Goal: Task Accomplishment & Management: Use online tool/utility

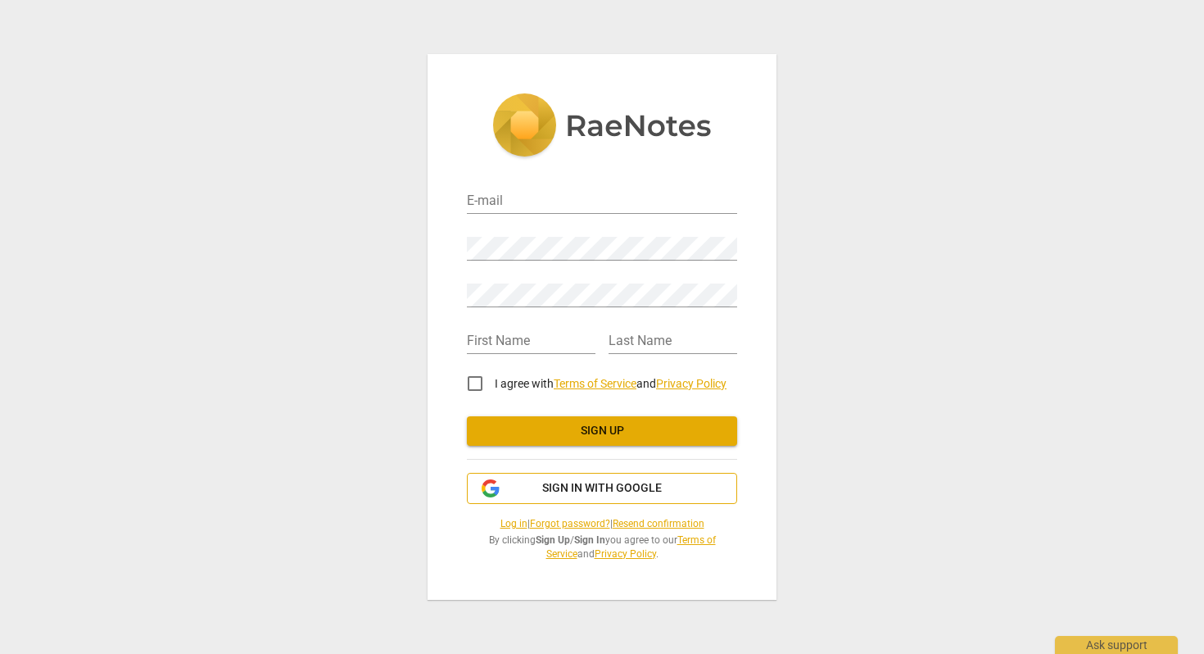
click at [568, 488] on span "Sign in with Google" at bounding box center [602, 488] width 120 height 16
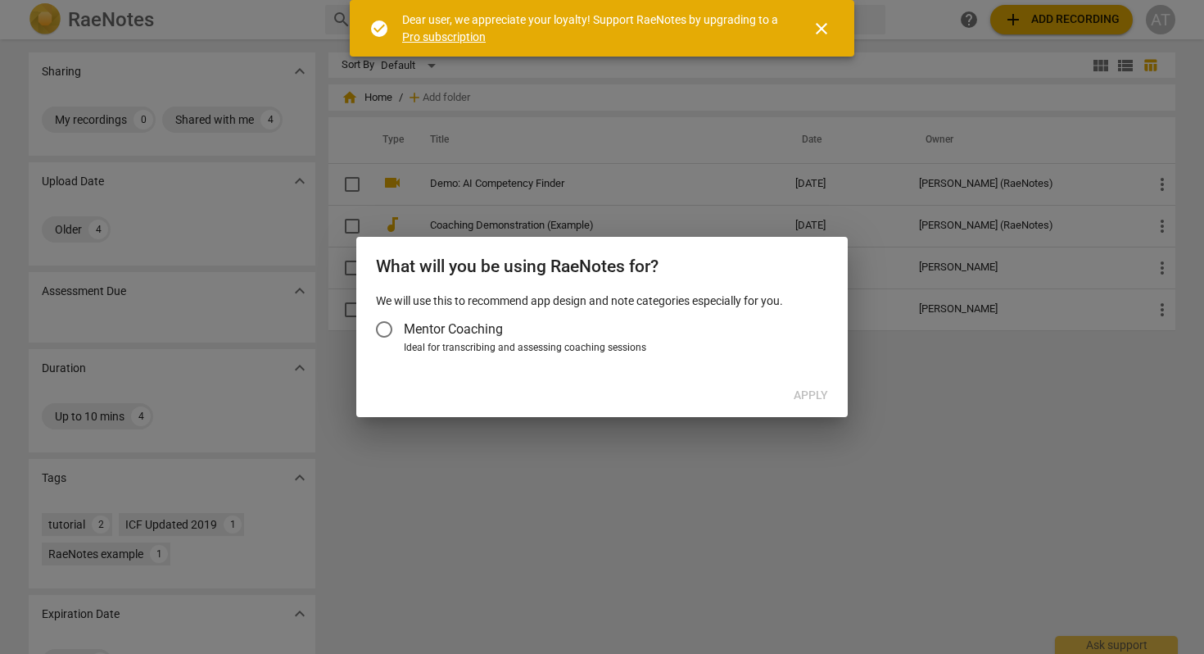
click at [412, 332] on span "Mentor Coaching" at bounding box center [453, 328] width 99 height 19
click at [404, 332] on input "Mentor Coaching" at bounding box center [383, 329] width 39 height 39
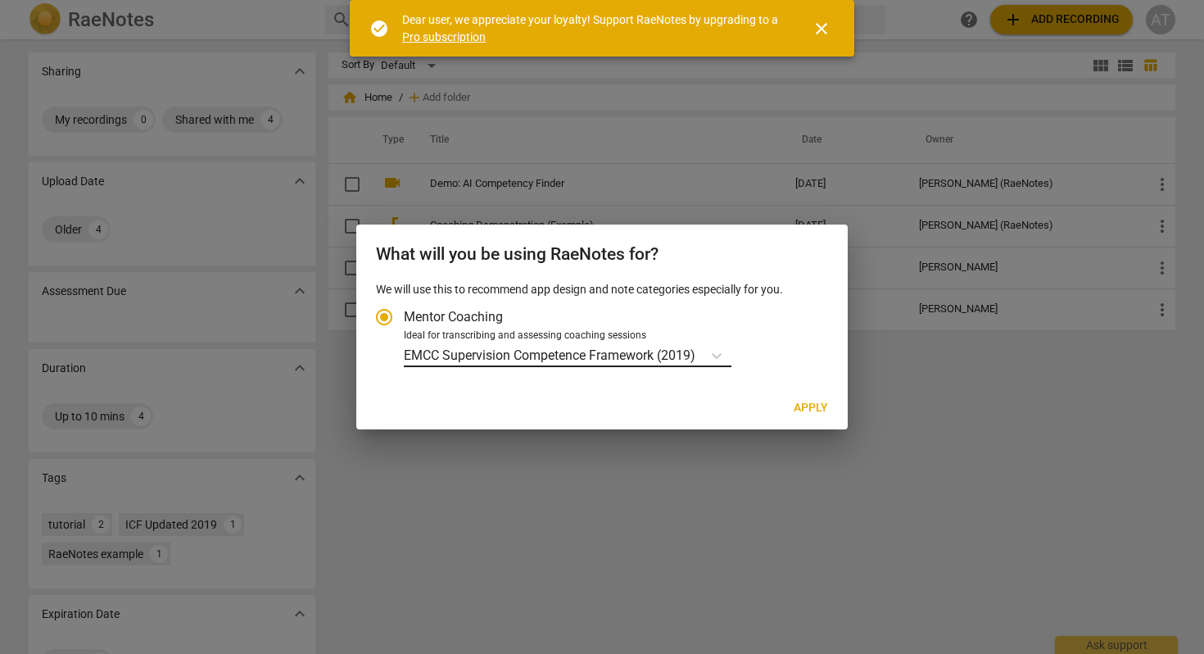
click at [510, 353] on p "EMCC Supervision Competence Framework (2019)" at bounding box center [550, 355] width 292 height 19
click at [0, 0] on input "Ideal for transcribing and assessing coaching sessions EMCC Supervision Compete…" at bounding box center [0, 0] width 0 height 0
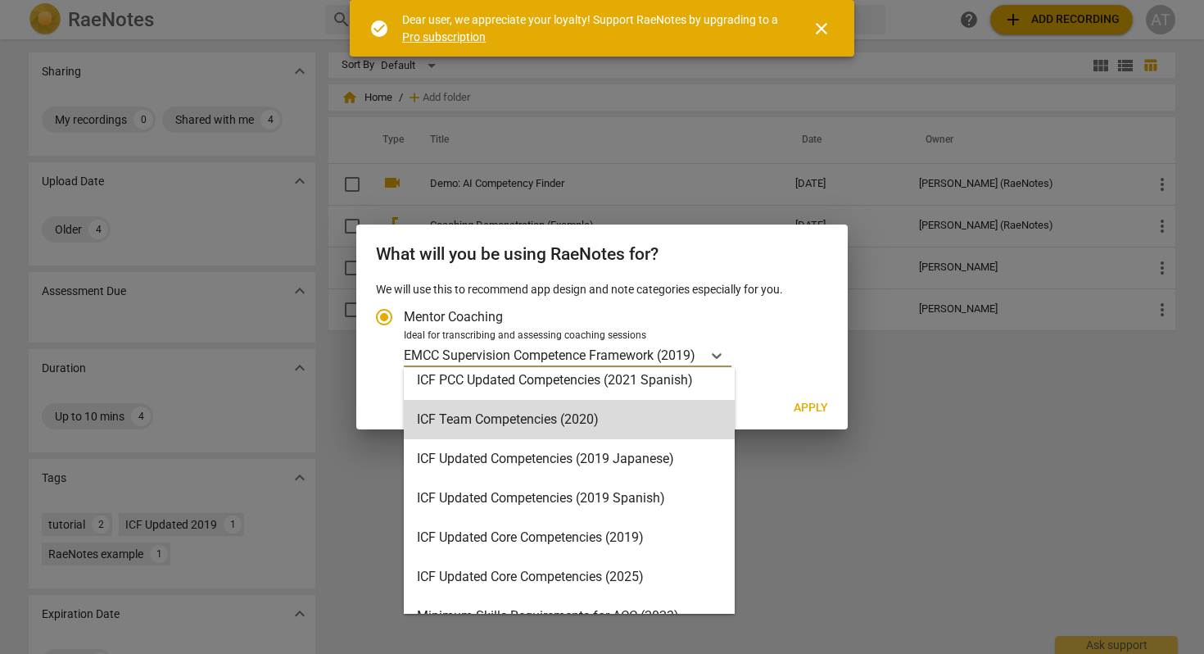
scroll to position [177, 0]
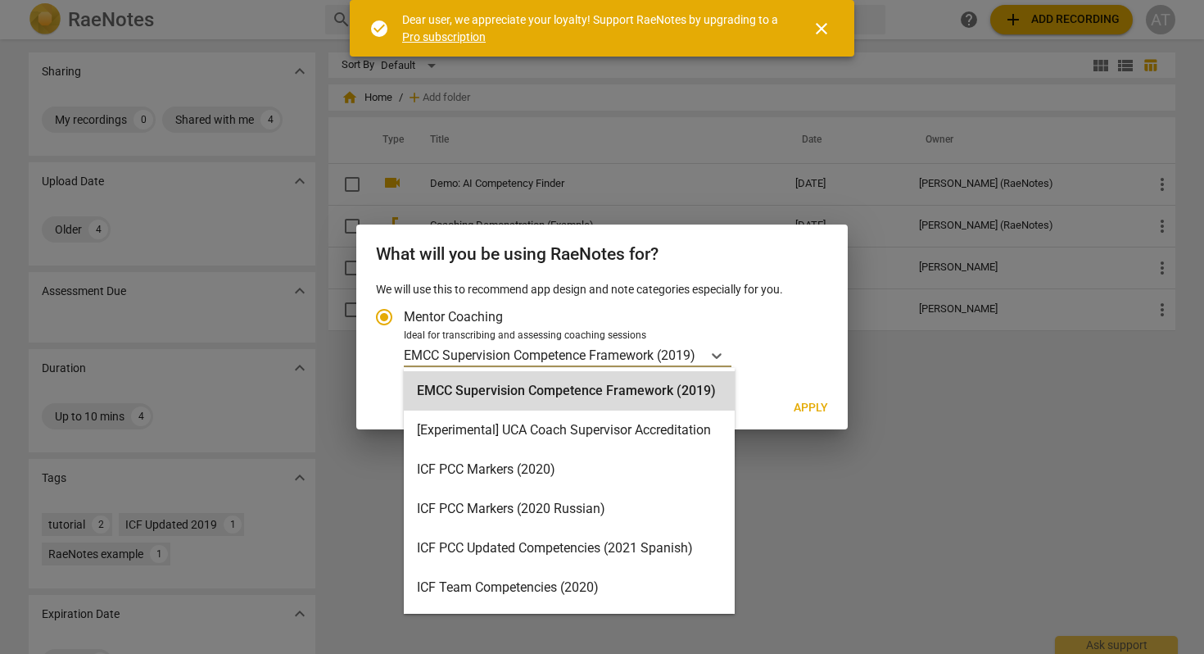
click at [468, 355] on p "EMCC Supervision Competence Framework (2019)" at bounding box center [550, 355] width 292 height 19
click at [0, 0] on input "Ideal for transcribing and assessing coaching sessions EMCC Supervision Compete…" at bounding box center [0, 0] width 0 height 0
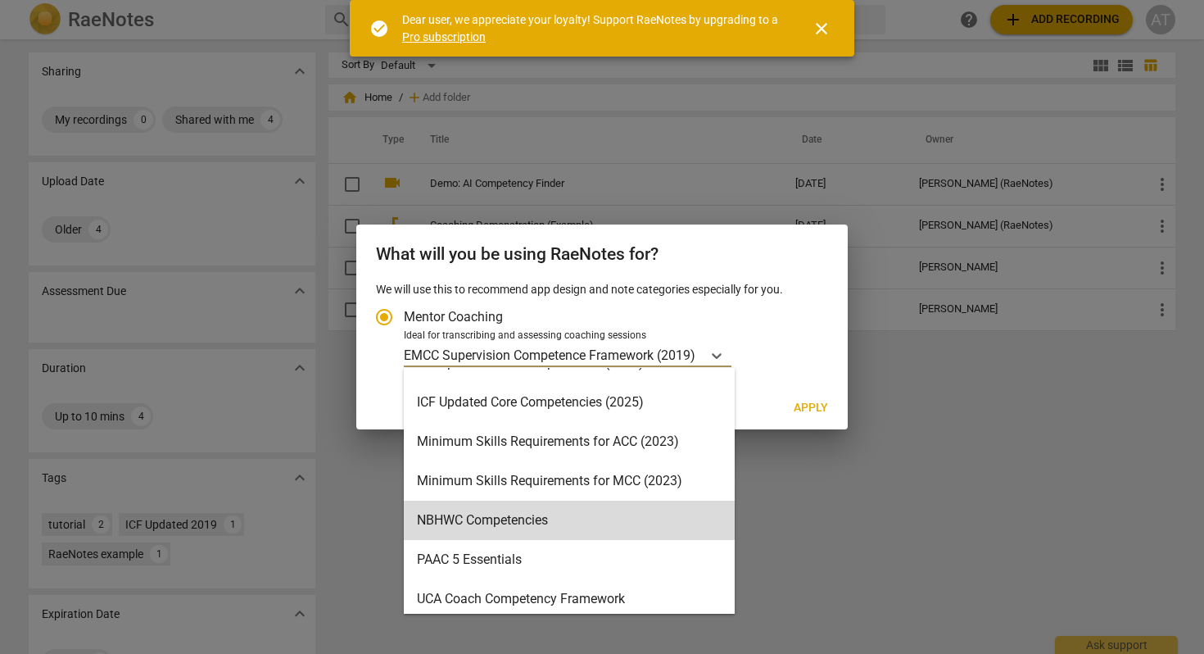
scroll to position [339, 0]
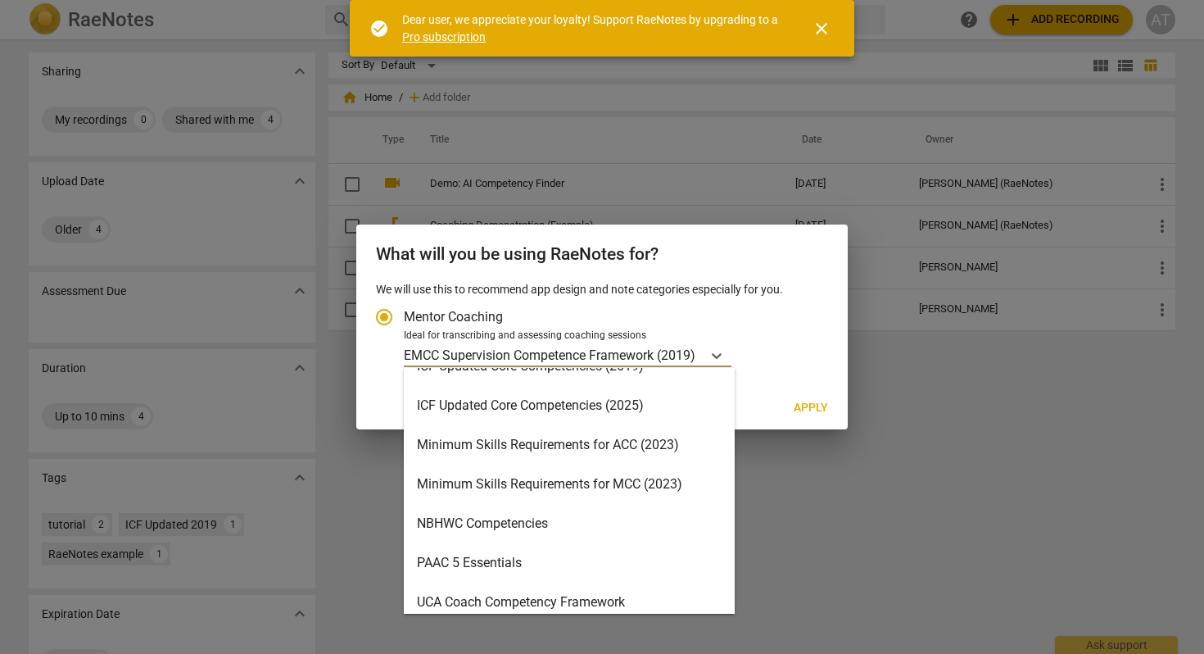
click at [516, 448] on div "Minimum Skills Requirements for ACC (2023)" at bounding box center [569, 444] width 331 height 39
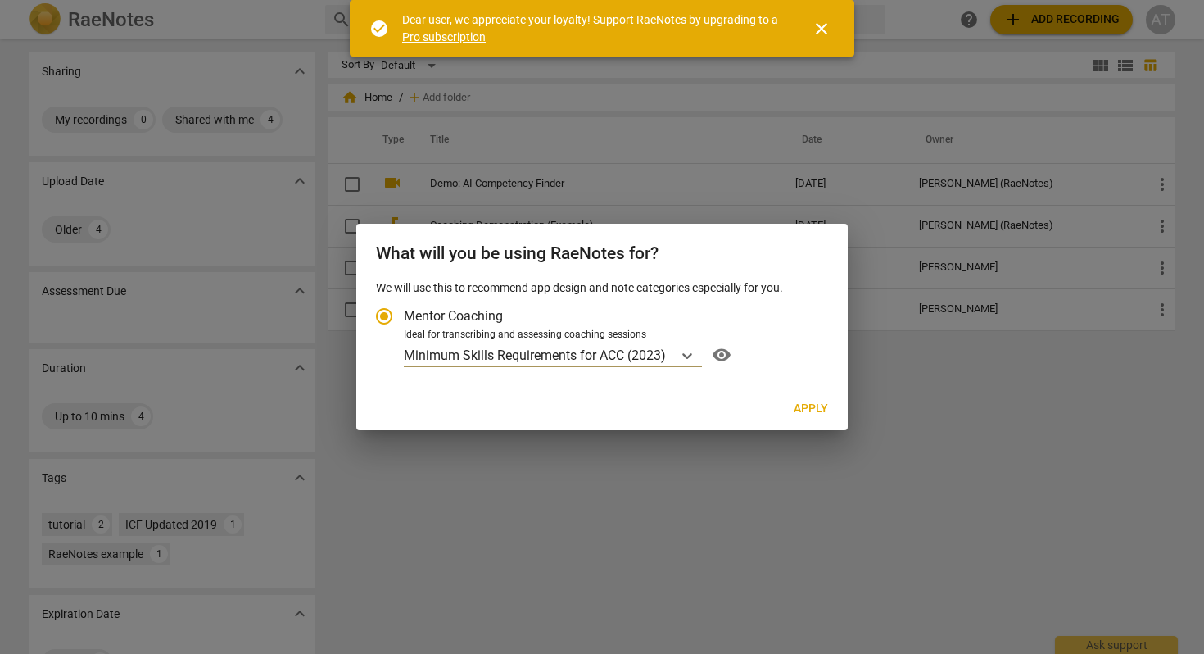
click at [821, 405] on span "Apply" at bounding box center [811, 408] width 34 height 16
radio input "false"
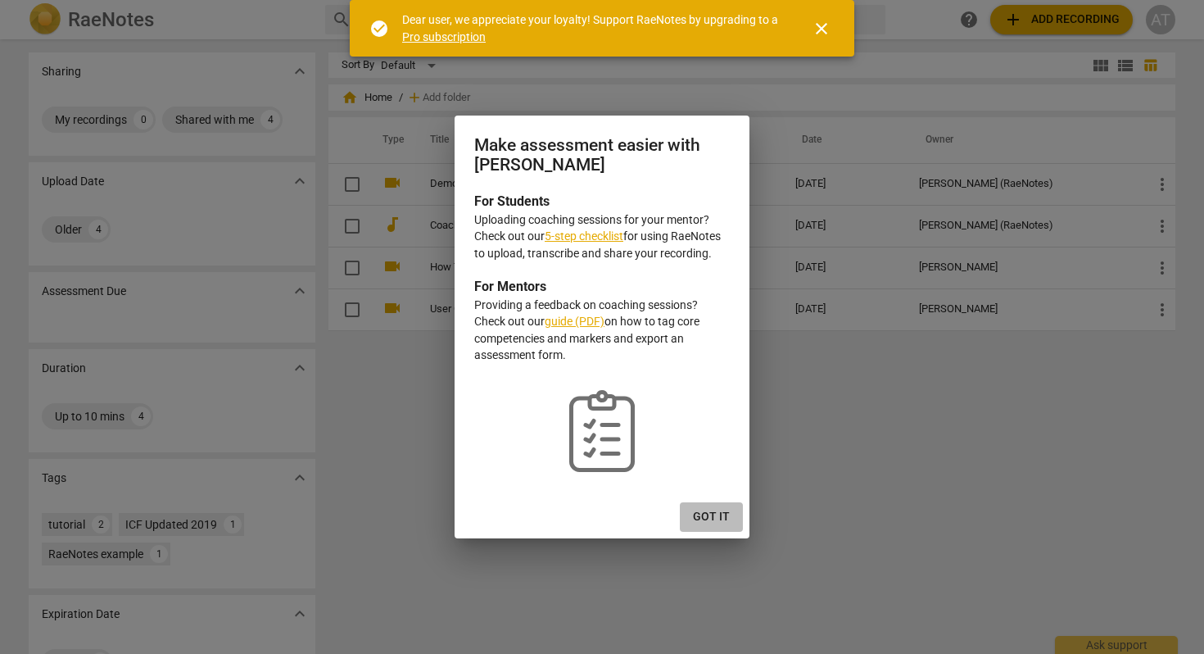
click at [718, 517] on span "Got it" at bounding box center [711, 517] width 37 height 16
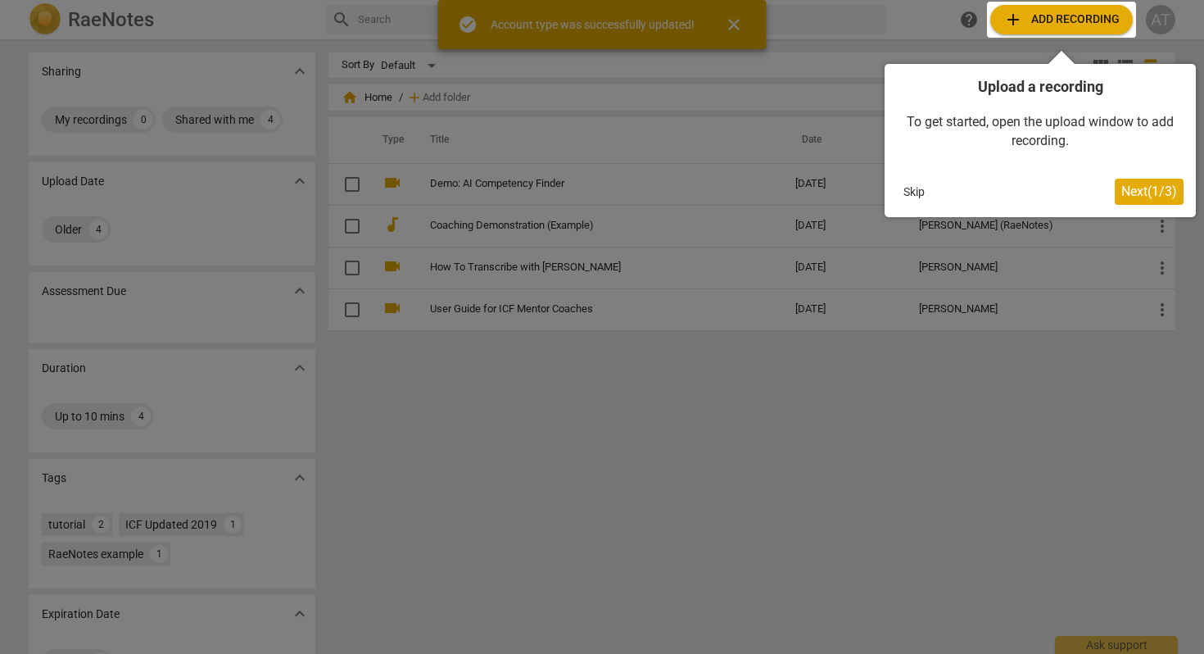
click at [1141, 193] on span "Next ( 1 / 3 )" at bounding box center [1149, 191] width 56 height 16
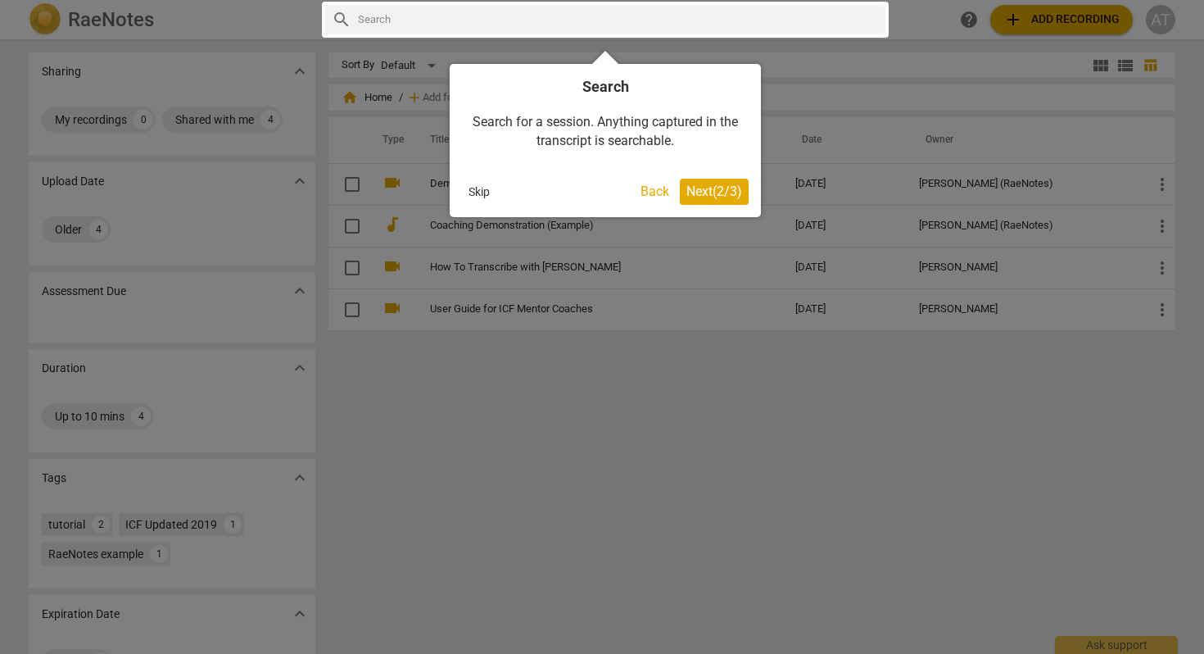
click at [710, 197] on span "Next ( 2 / 3 )" at bounding box center [714, 191] width 56 height 16
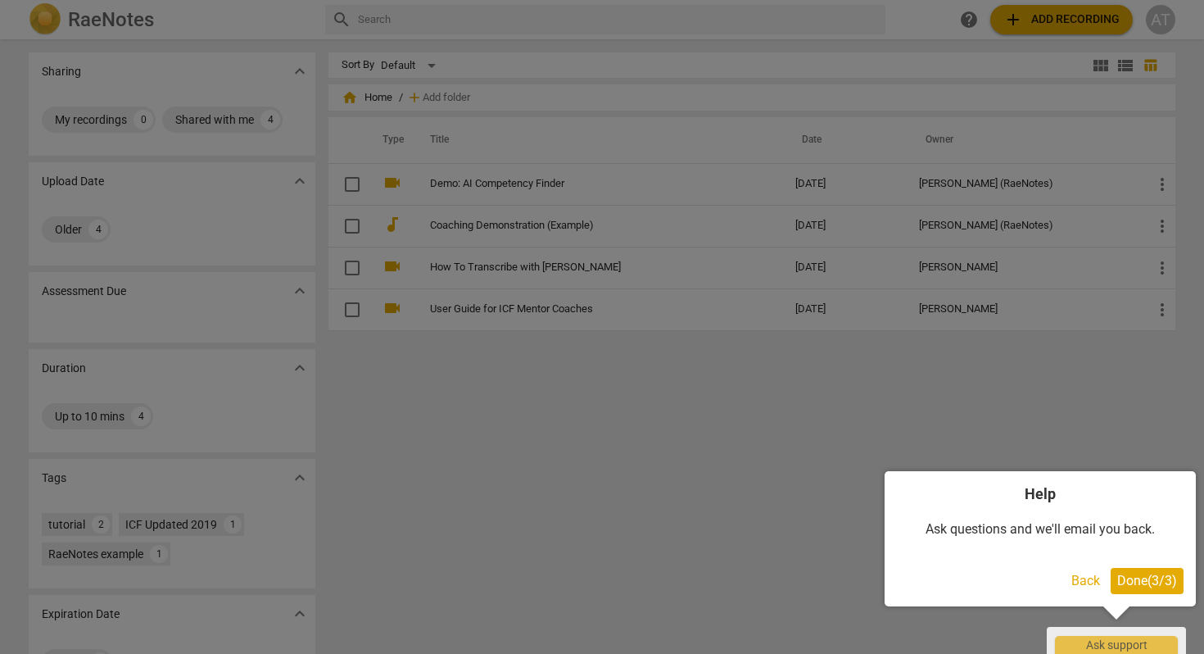
click at [1151, 577] on span "Done ( 3 / 3 )" at bounding box center [1147, 580] width 60 height 16
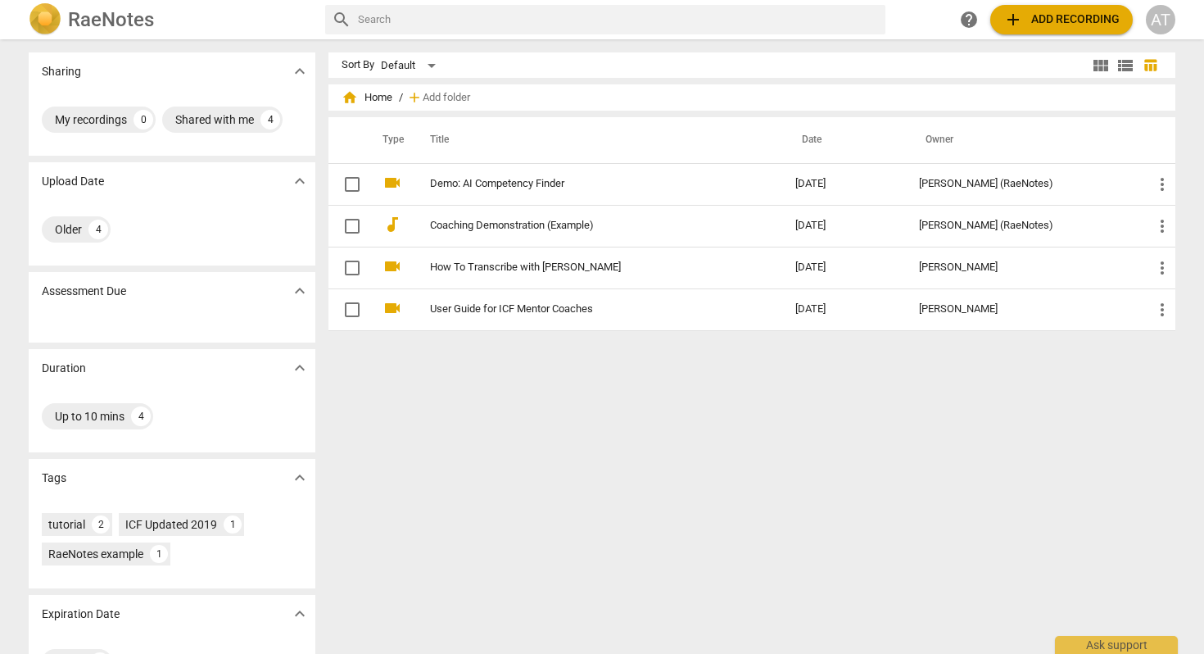
click at [1048, 16] on span "add Add recording" at bounding box center [1061, 20] width 116 height 20
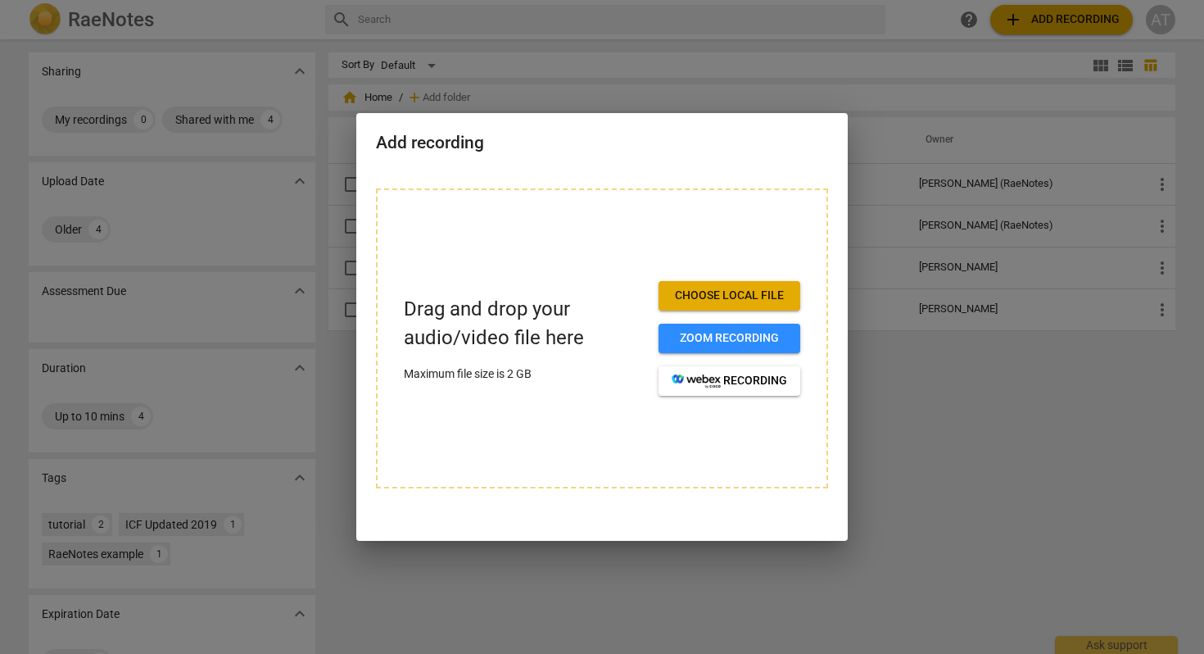
click at [721, 292] on span "Choose local file" at bounding box center [729, 295] width 115 height 16
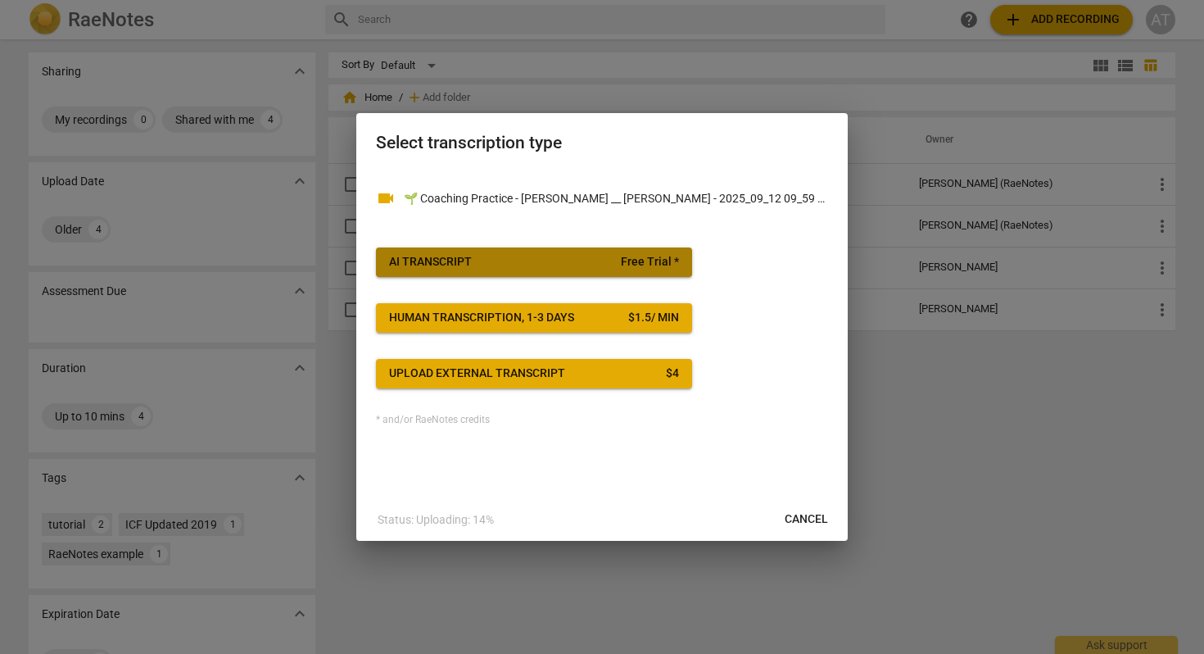
click at [503, 262] on span "AI Transcript Free Trial *" at bounding box center [534, 262] width 290 height 16
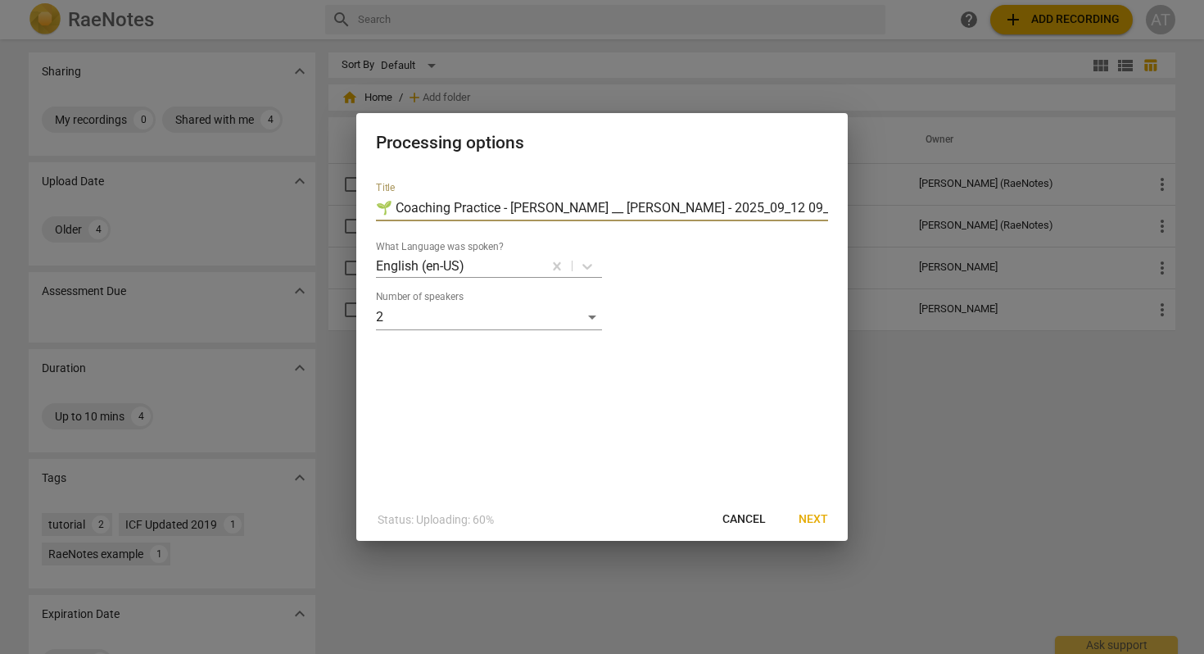
drag, startPoint x: 573, startPoint y: 208, endPoint x: 383, endPoint y: 209, distance: 190.0
click at [383, 209] on input "🌱 Coaching Practice - Rehana __ Anna - 2025_09_12 09_59 EDT - Recording" at bounding box center [602, 208] width 452 height 26
type input "Anna Teplooukhova M1 - Kelly Wood"
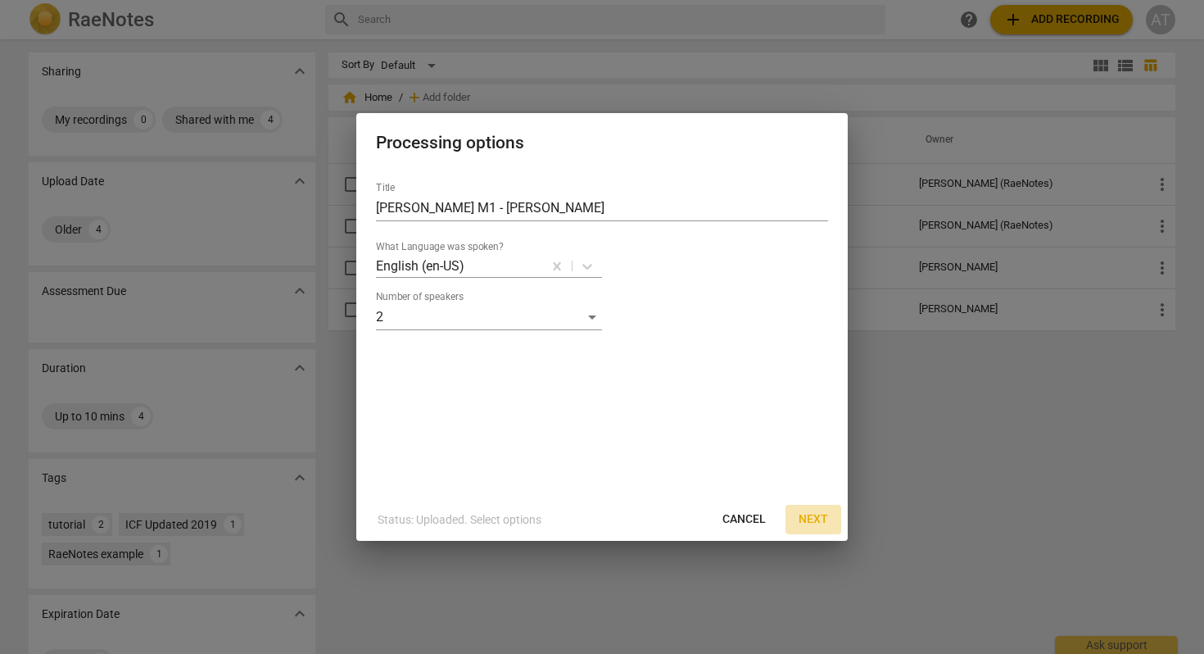
click at [815, 513] on span "Next" at bounding box center [812, 519] width 29 height 16
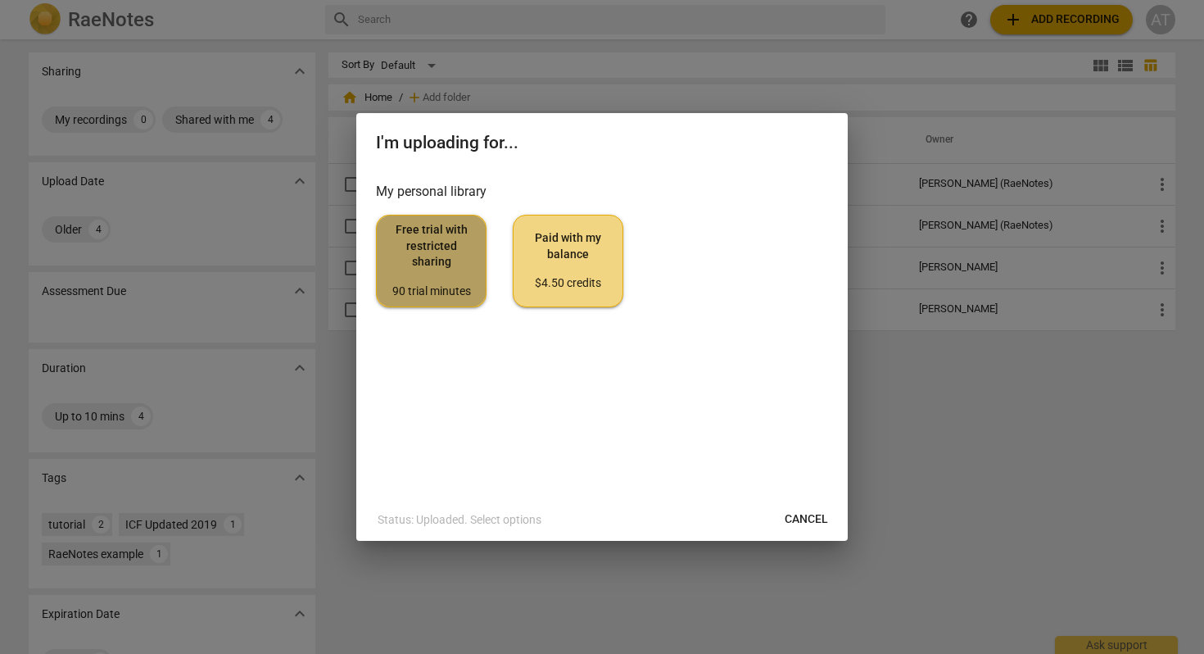
click at [432, 261] on span "Free trial with restricted sharing 90 trial minutes" at bounding box center [431, 260] width 83 height 77
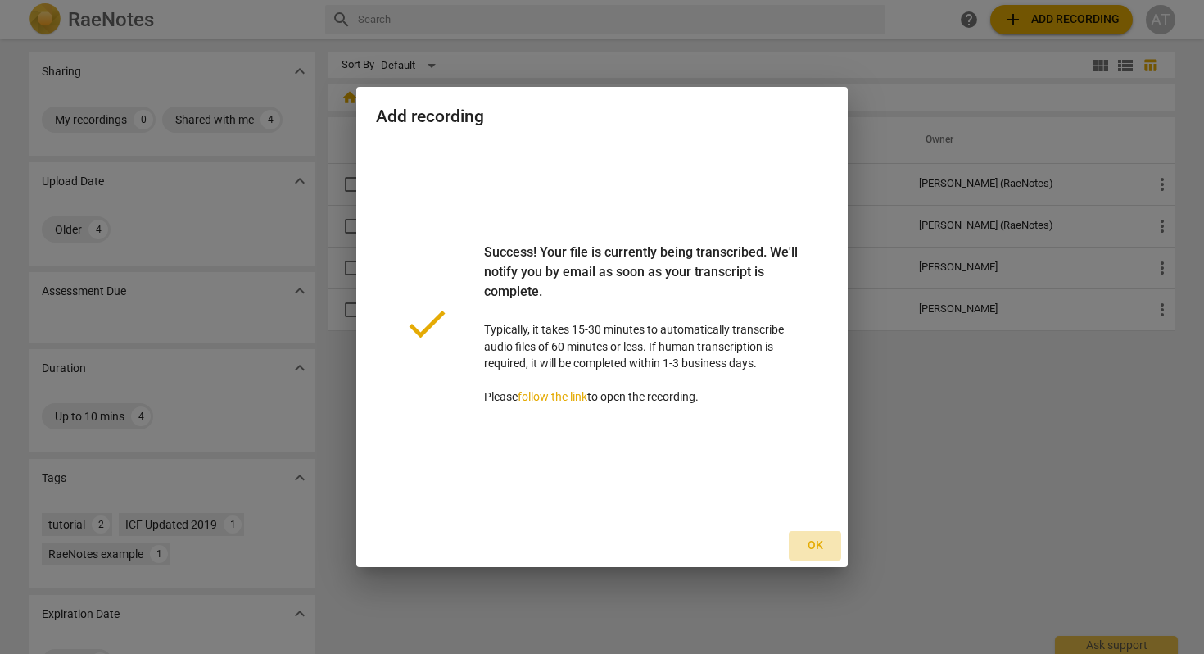
click at [812, 547] on span "Ok" at bounding box center [815, 545] width 26 height 16
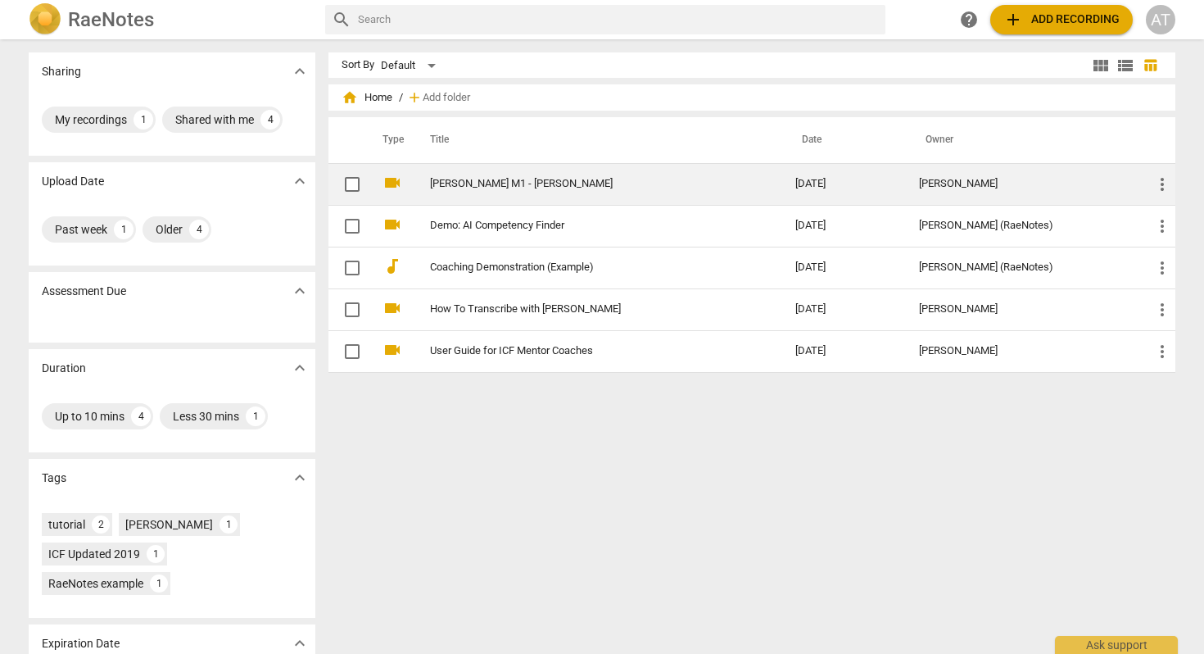
click at [523, 189] on link "Anna Teplooukhova M1 - Kelly Wood" at bounding box center [583, 184] width 306 height 12
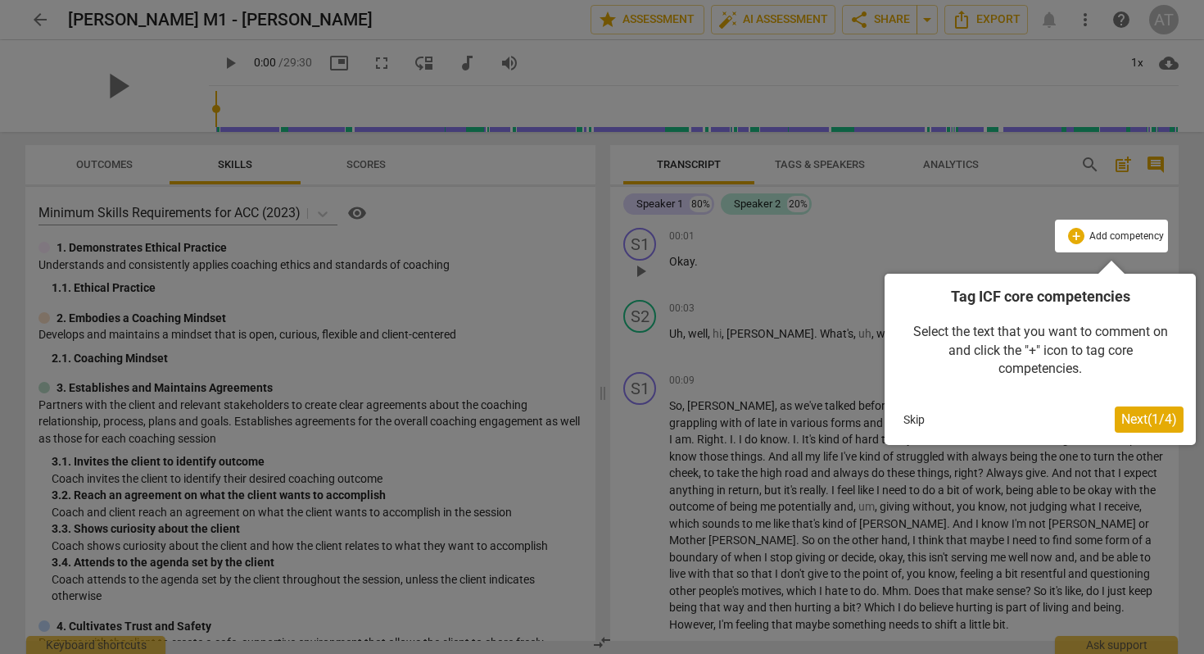
click at [1143, 422] on span "Next ( 1 / 4 )" at bounding box center [1149, 419] width 56 height 16
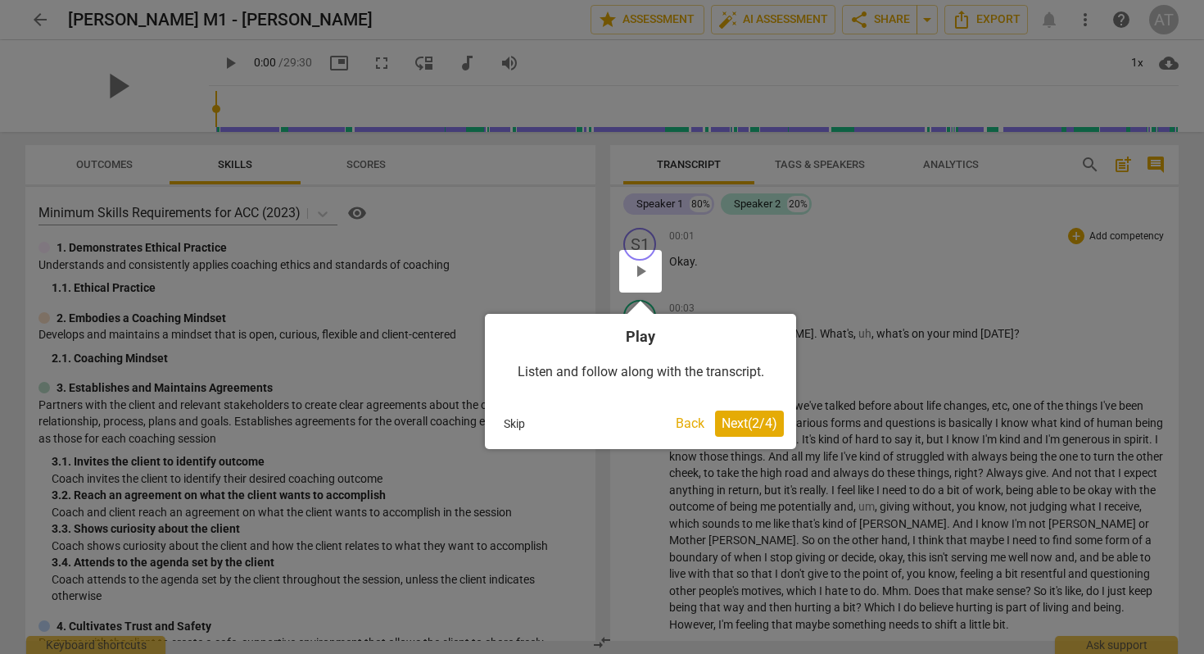
click at [749, 428] on span "Next ( 2 / 4 )" at bounding box center [750, 423] width 56 height 16
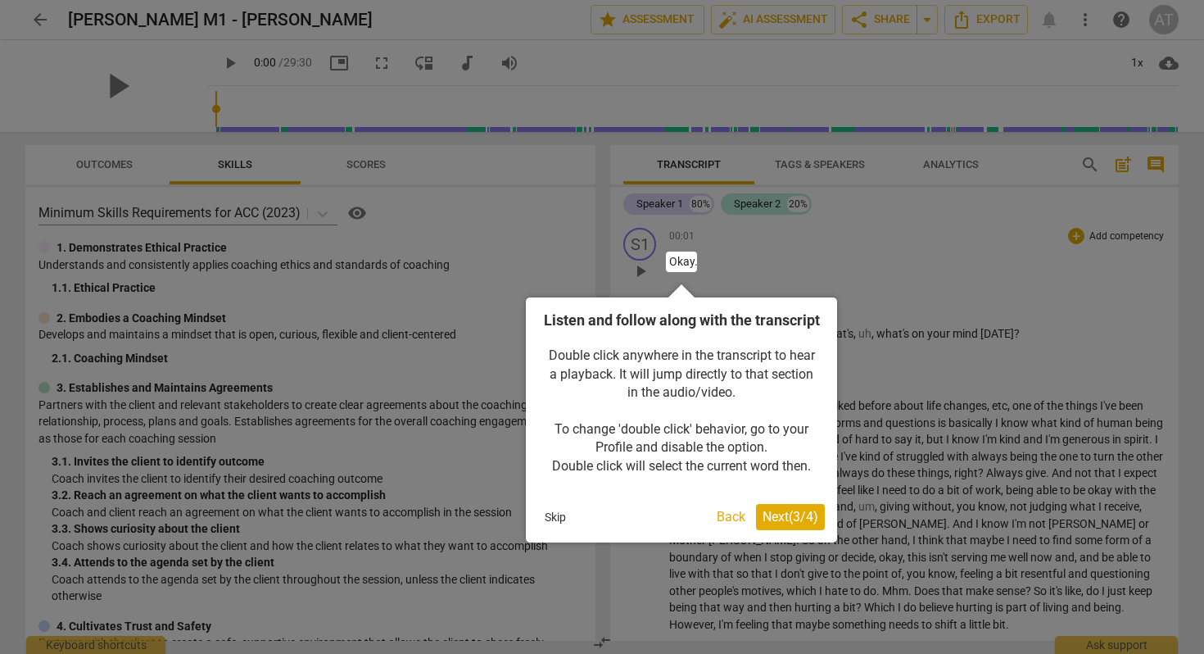
click at [779, 524] on span "Next ( 3 / 4 )" at bounding box center [790, 517] width 56 height 16
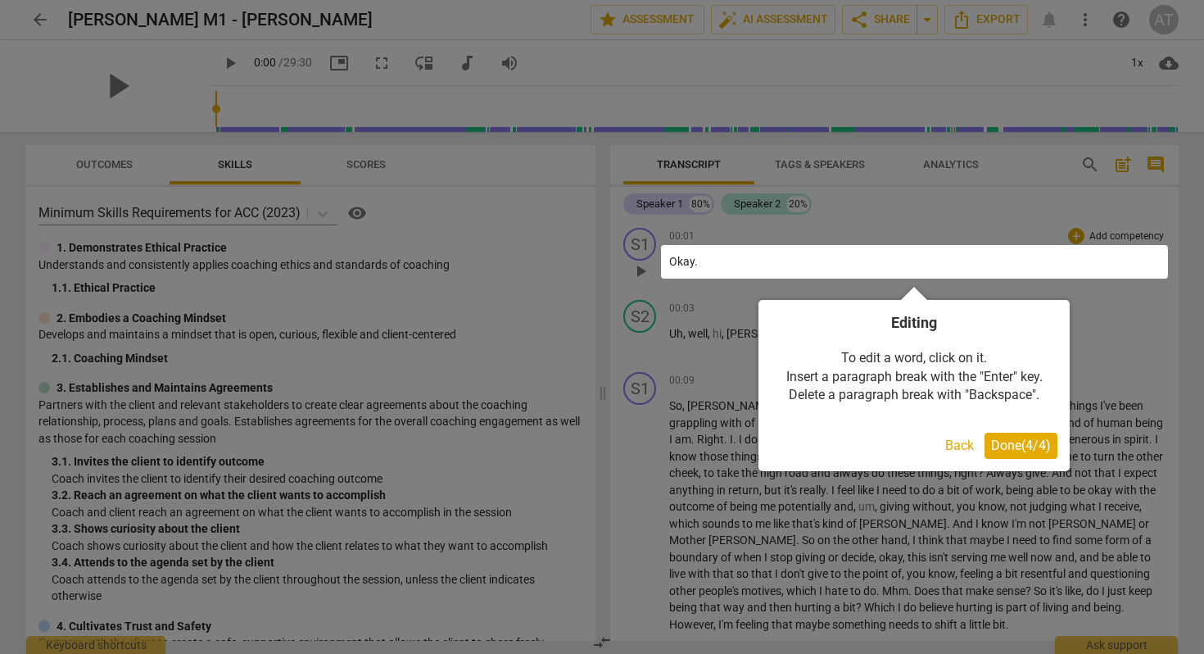
click at [1017, 450] on span "Done ( 4 / 4 )" at bounding box center [1021, 445] width 60 height 16
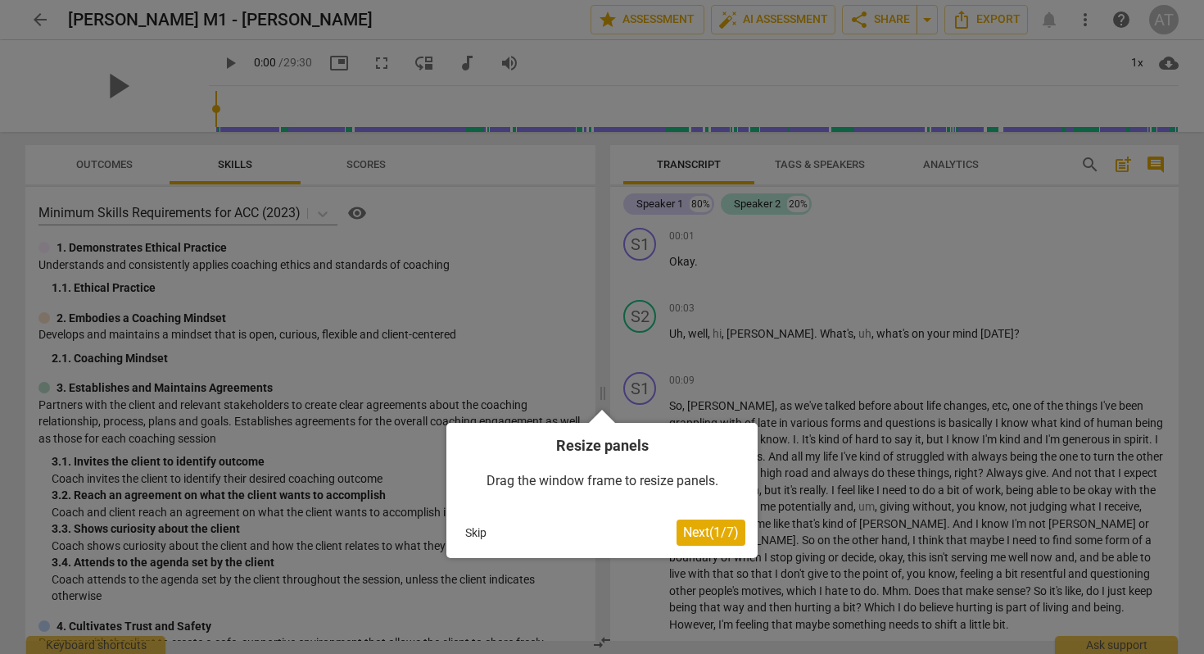
click at [697, 534] on span "Next ( 1 / 7 )" at bounding box center [711, 532] width 56 height 16
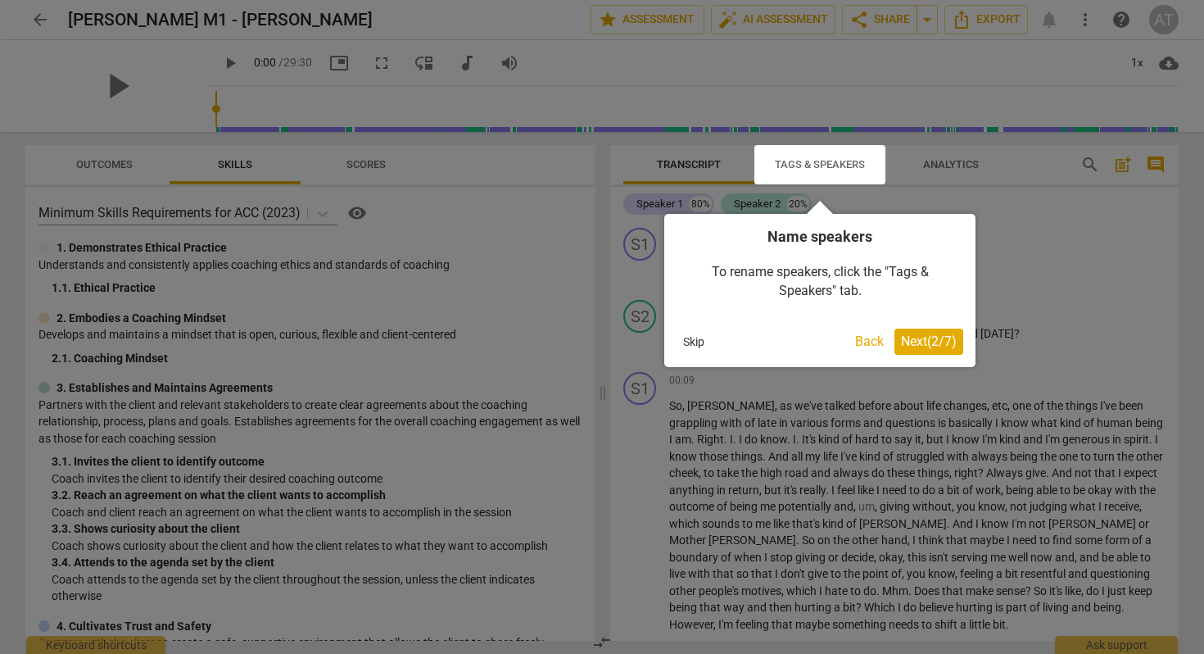
click at [919, 346] on span "Next ( 2 / 7 )" at bounding box center [929, 341] width 56 height 16
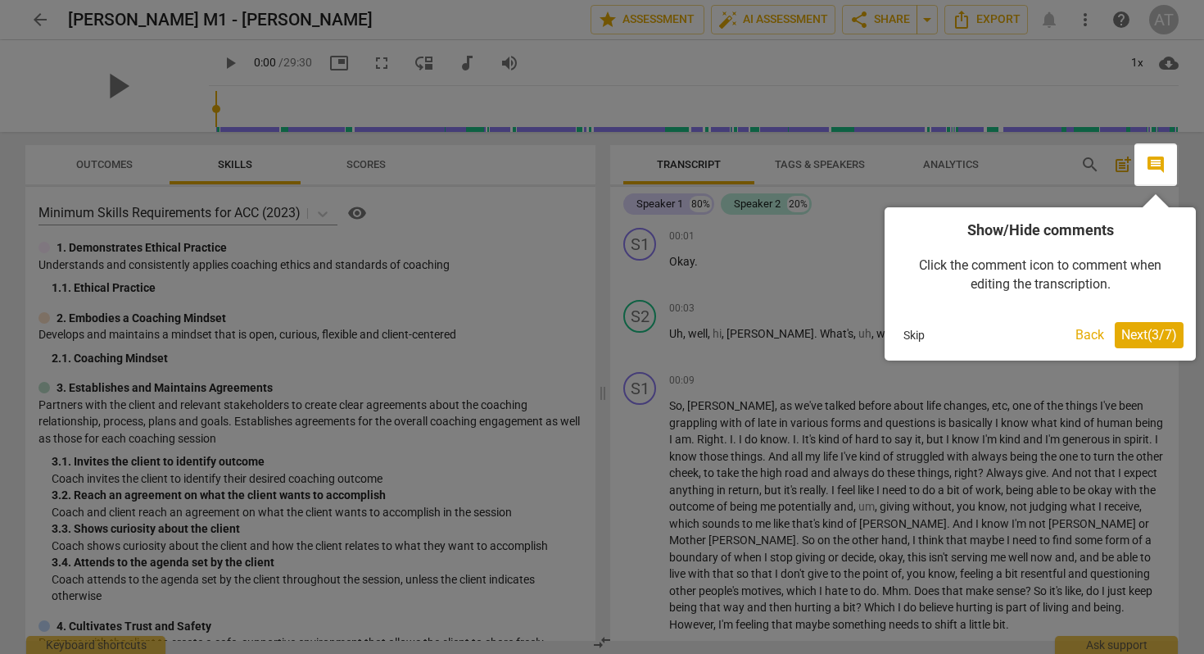
click at [1147, 335] on span "Next ( 3 / 7 )" at bounding box center [1149, 335] width 56 height 16
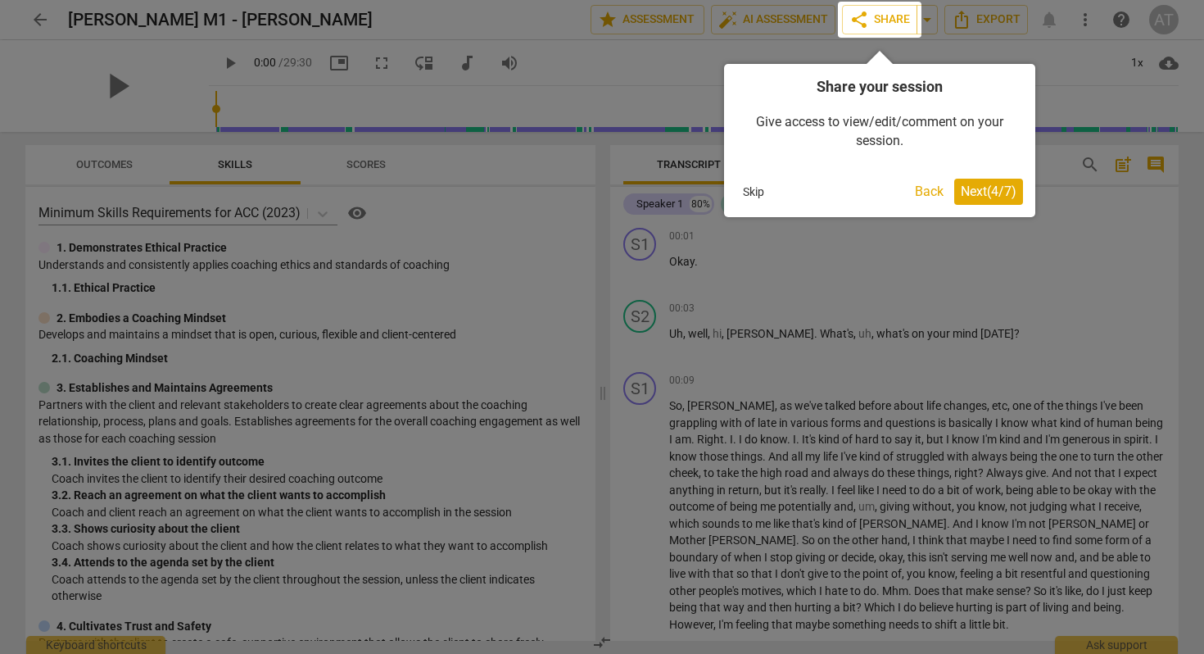
click at [974, 188] on span "Next ( 4 / 7 )" at bounding box center [989, 191] width 56 height 16
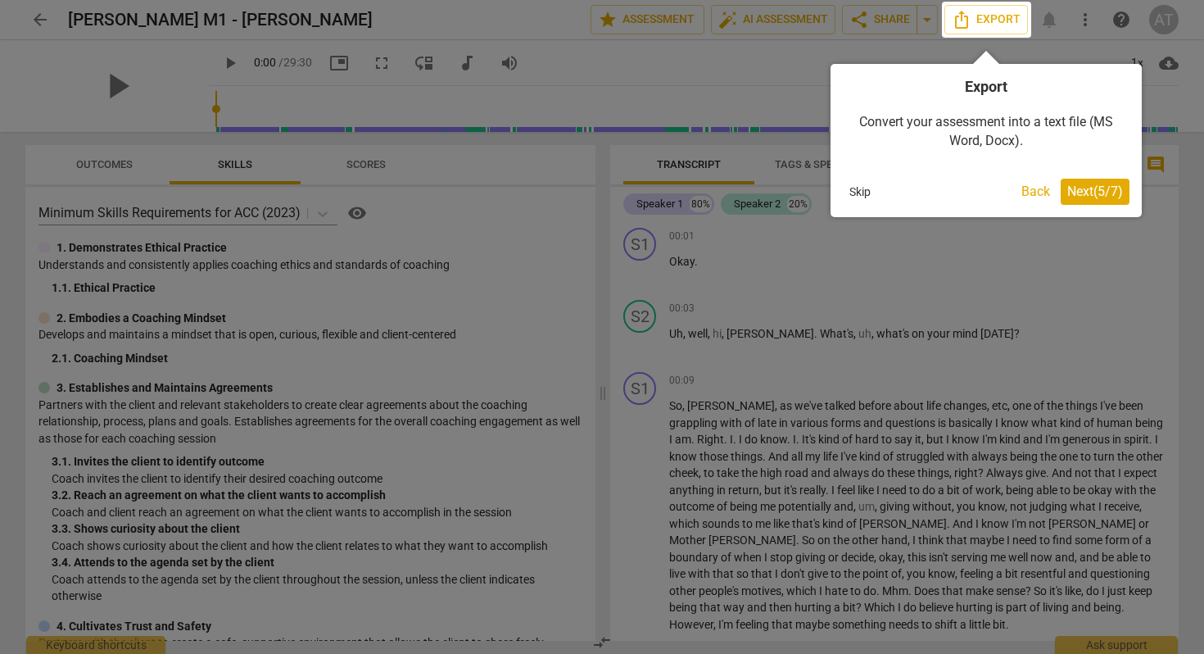
click at [1080, 191] on span "Next ( 5 / 7 )" at bounding box center [1095, 191] width 56 height 16
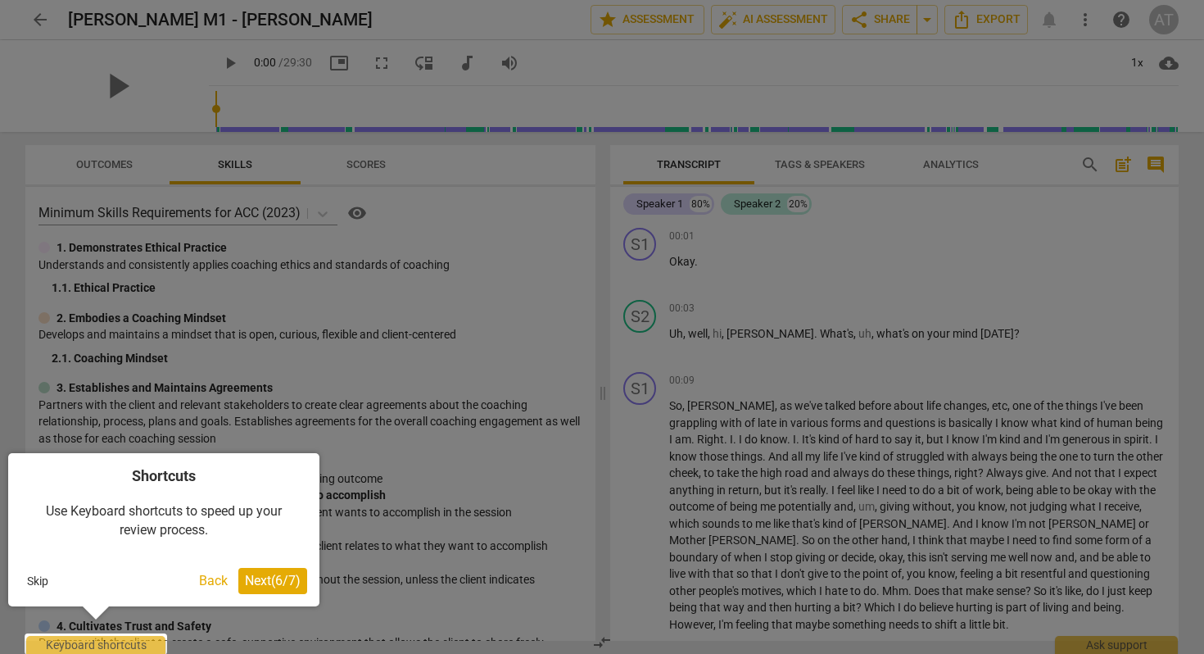
click at [267, 572] on span "Next ( 6 / 7 )" at bounding box center [273, 580] width 56 height 16
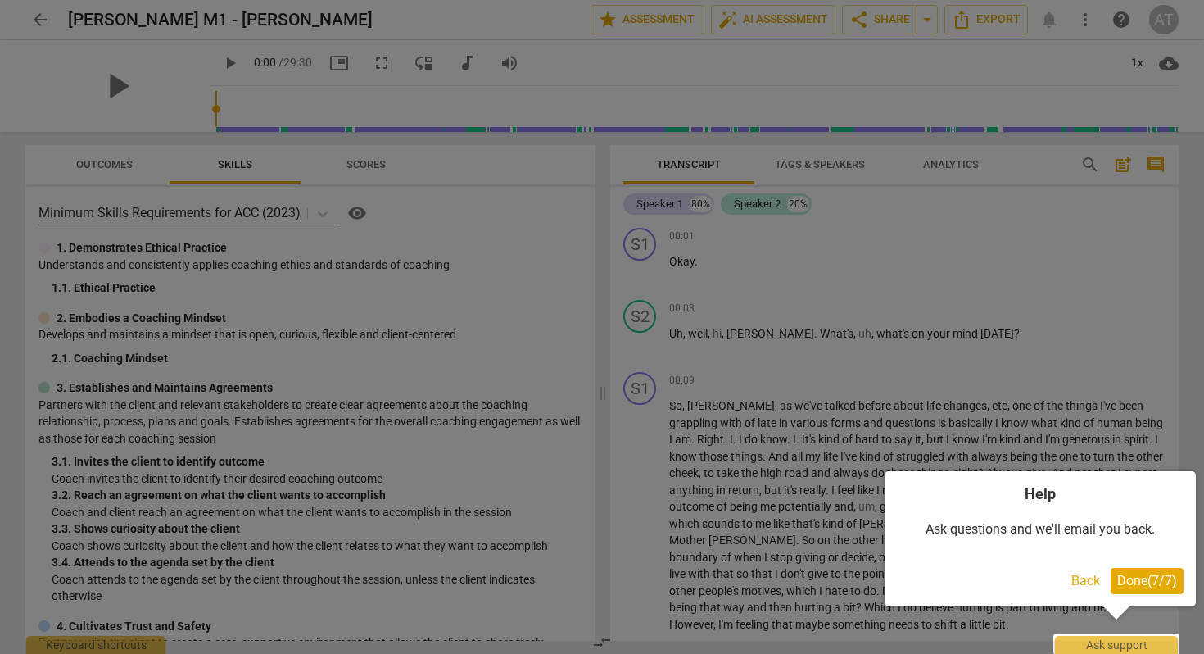
click at [1138, 579] on span "Done ( 7 / 7 )" at bounding box center [1147, 580] width 60 height 16
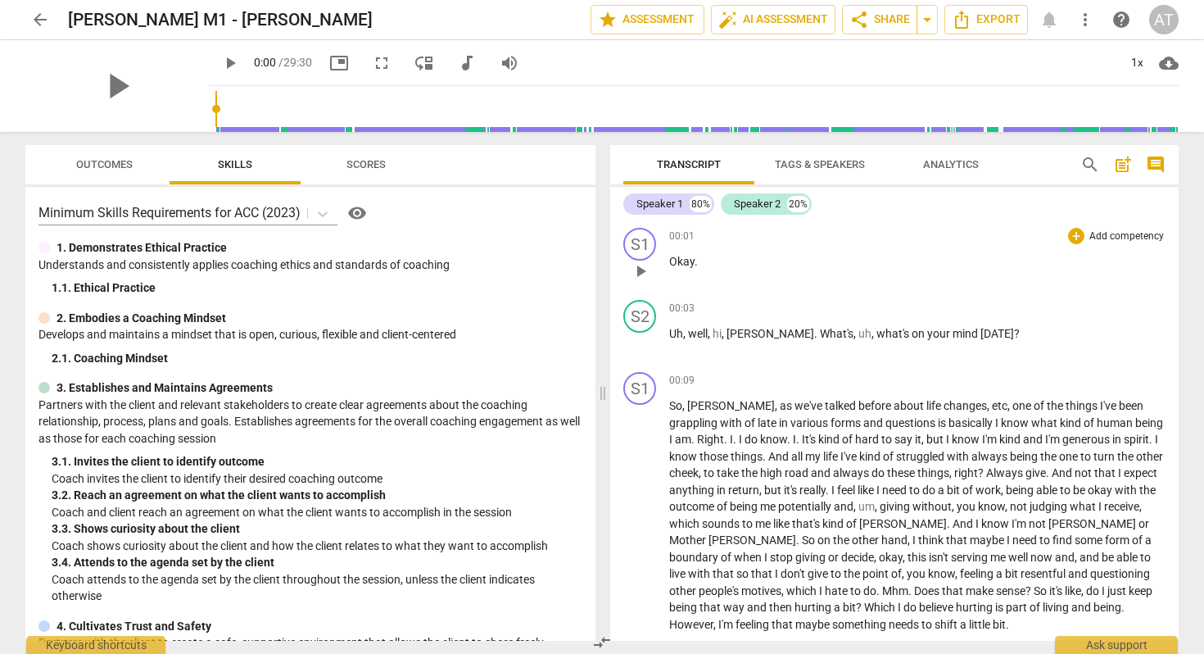
click at [645, 271] on span "play_arrow" at bounding box center [641, 271] width 20 height 20
click at [640, 270] on span "pause" at bounding box center [641, 271] width 20 height 20
type input "6"
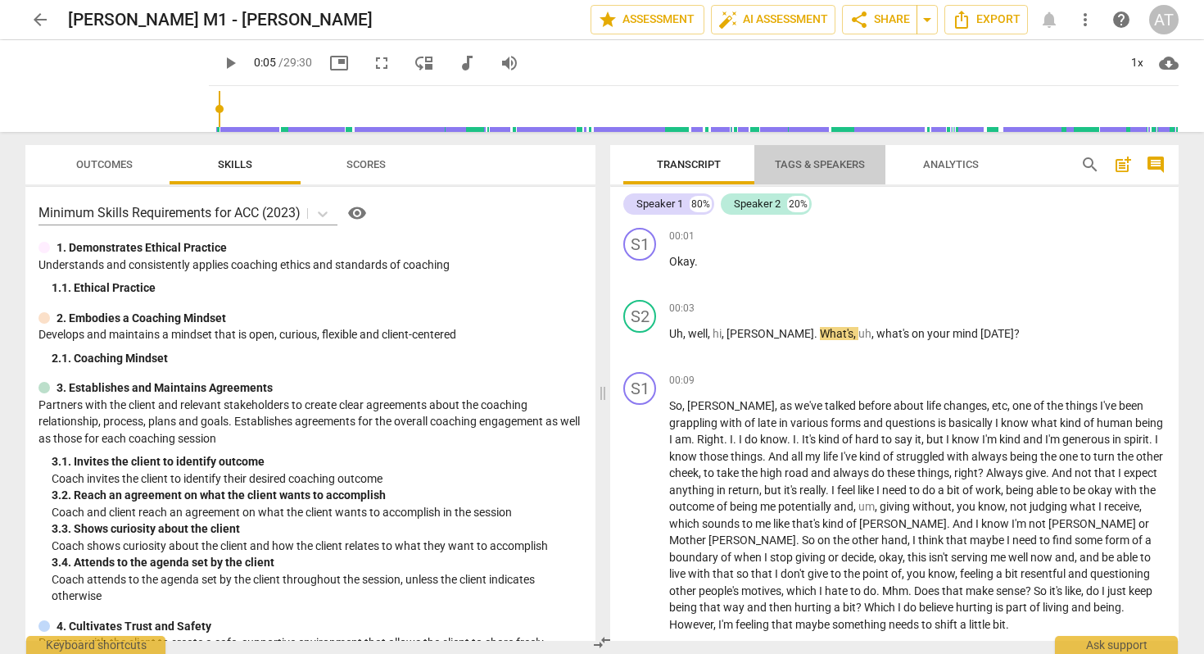
click at [809, 162] on span "Tags & Speakers" at bounding box center [820, 164] width 90 height 12
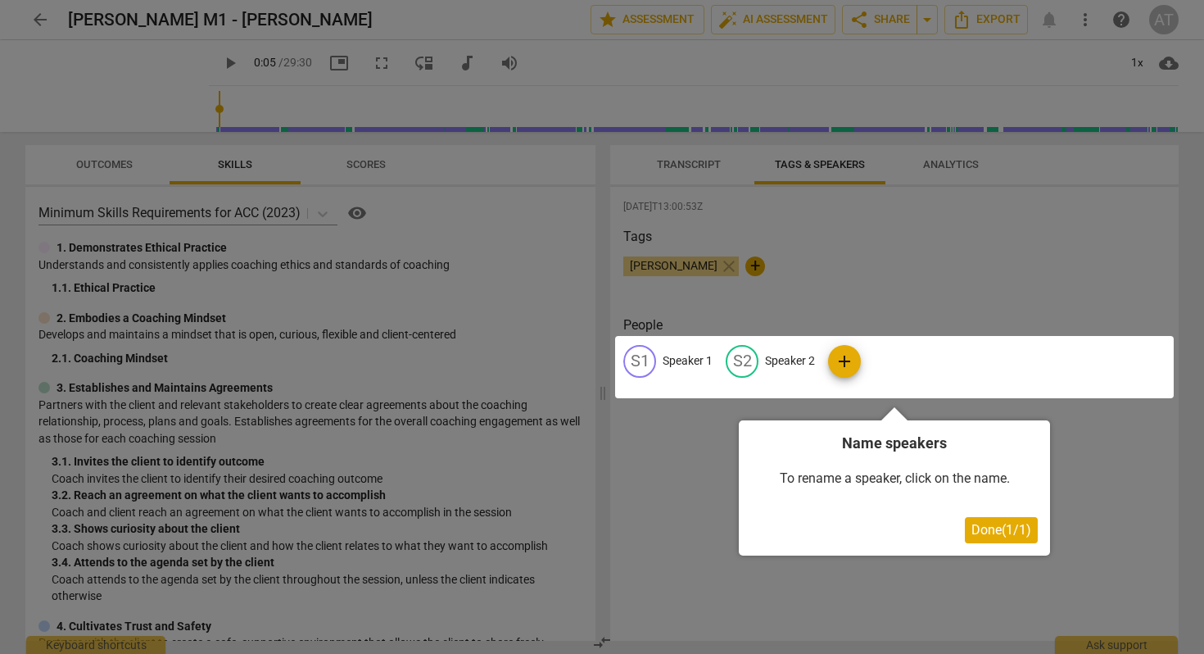
click at [695, 360] on div at bounding box center [894, 367] width 559 height 62
click at [990, 530] on span "Done ( 1 / 1 )" at bounding box center [1001, 530] width 60 height 16
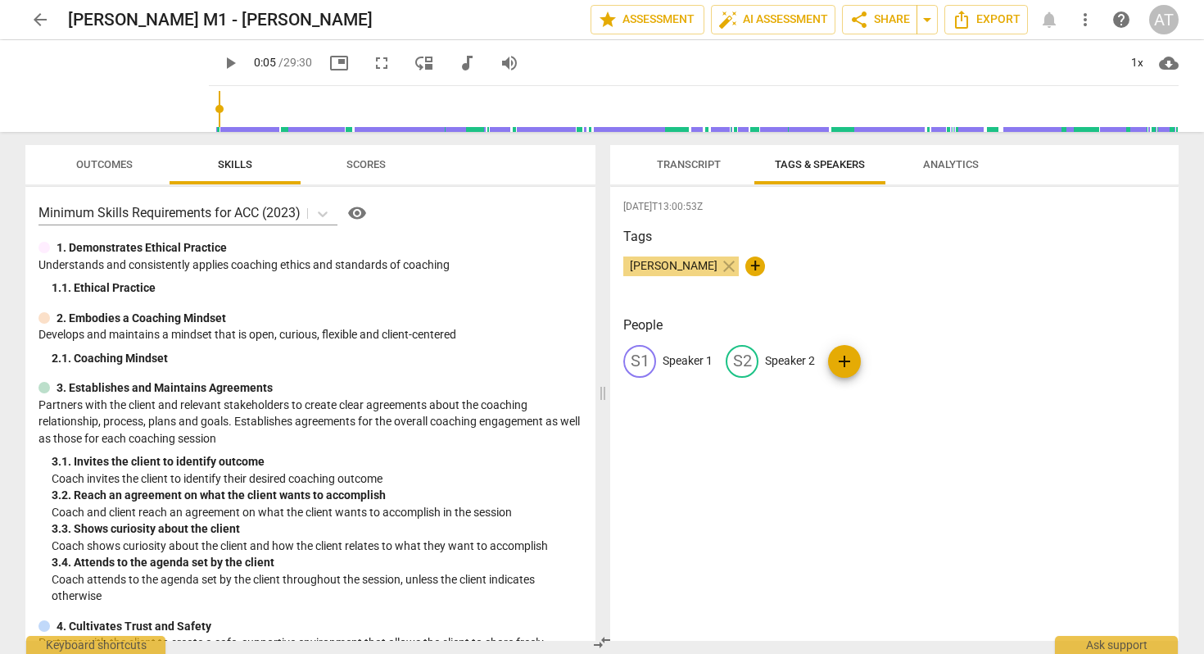
click at [681, 356] on p "Speaker 1" at bounding box center [688, 360] width 50 height 17
type input "Coach"
click at [871, 361] on p "Speaker 2" at bounding box center [896, 360] width 50 height 17
type input "Client"
drag, startPoint x: 1034, startPoint y: 287, endPoint x: 1025, endPoint y: 293, distance: 10.7
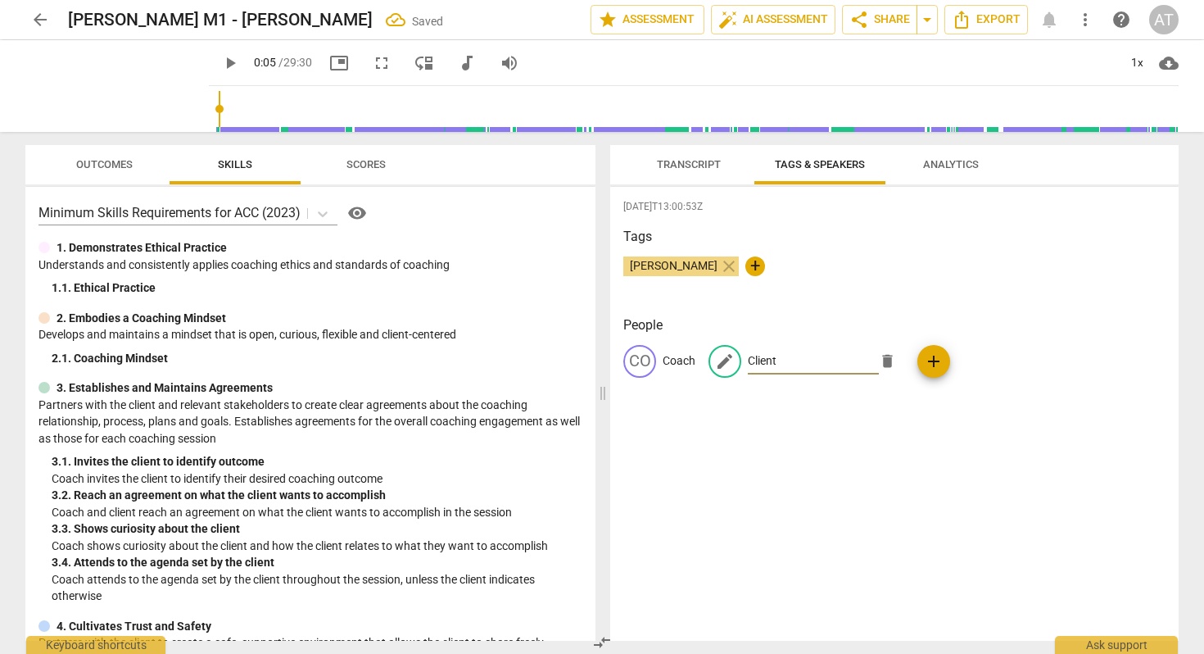
click at [1033, 287] on div "Anna Teplo close +" at bounding box center [894, 272] width 542 height 33
click at [808, 280] on div "Anna Teplo close +" at bounding box center [894, 272] width 542 height 33
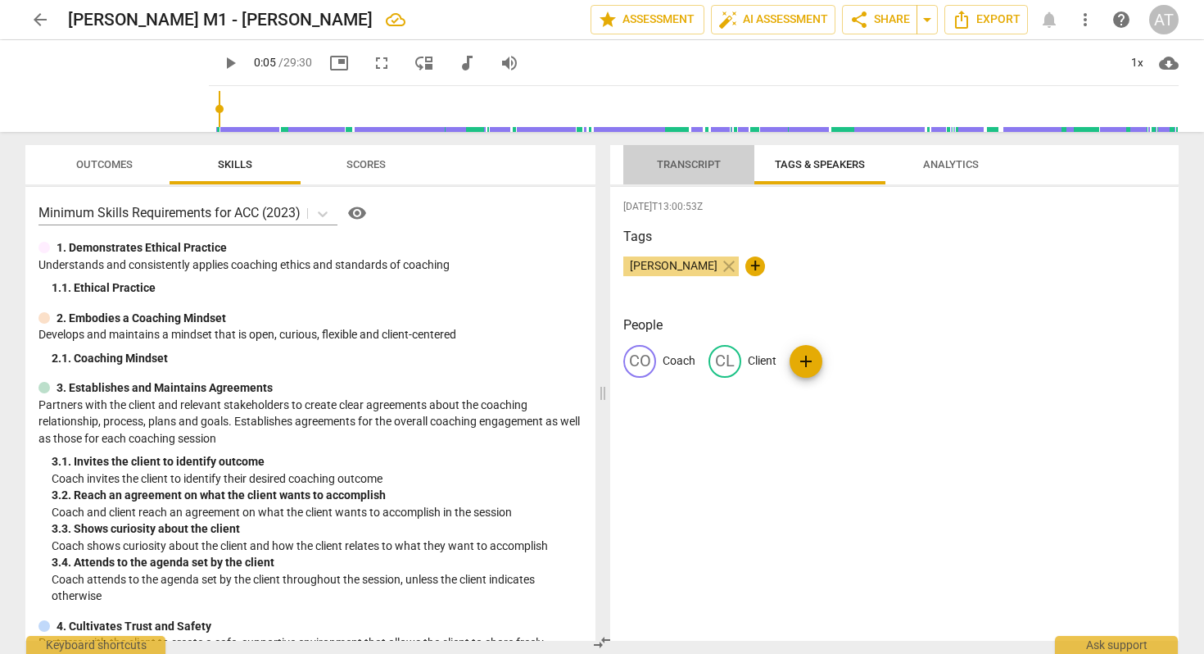
click at [693, 161] on span "Transcript" at bounding box center [689, 164] width 64 height 12
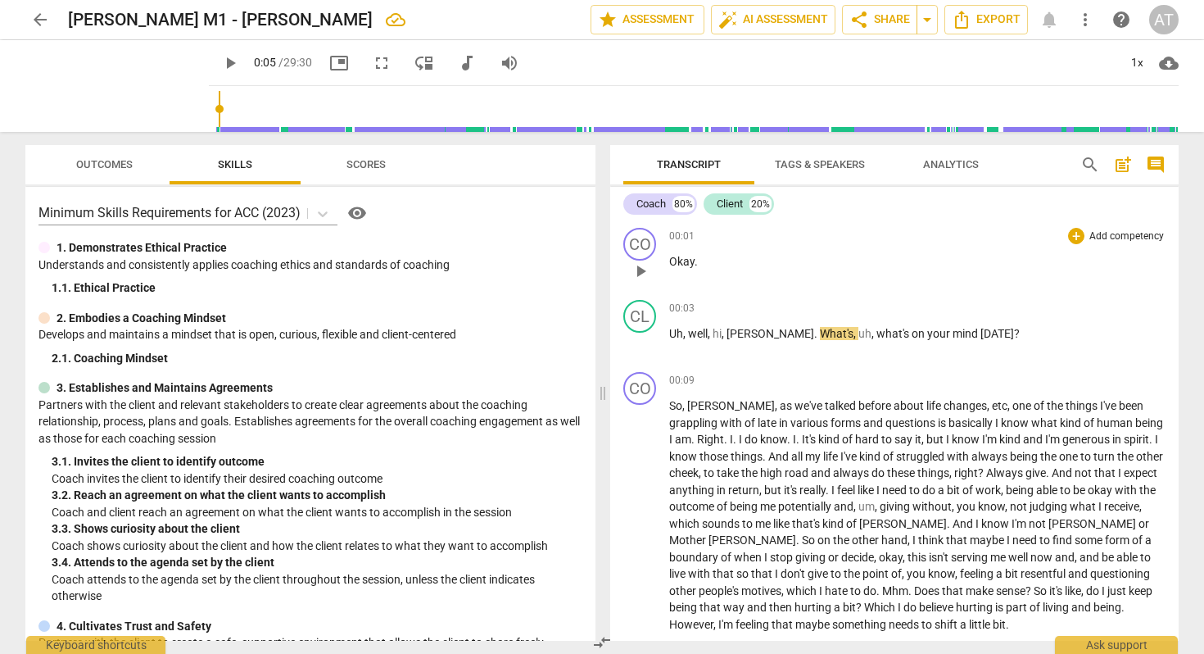
click at [835, 262] on p "Okay ." at bounding box center [917, 261] width 496 height 17
drag, startPoint x: 839, startPoint y: 168, endPoint x: 827, endPoint y: 173, distance: 12.5
click at [839, 168] on span "Tags & Speakers" at bounding box center [820, 164] width 90 height 12
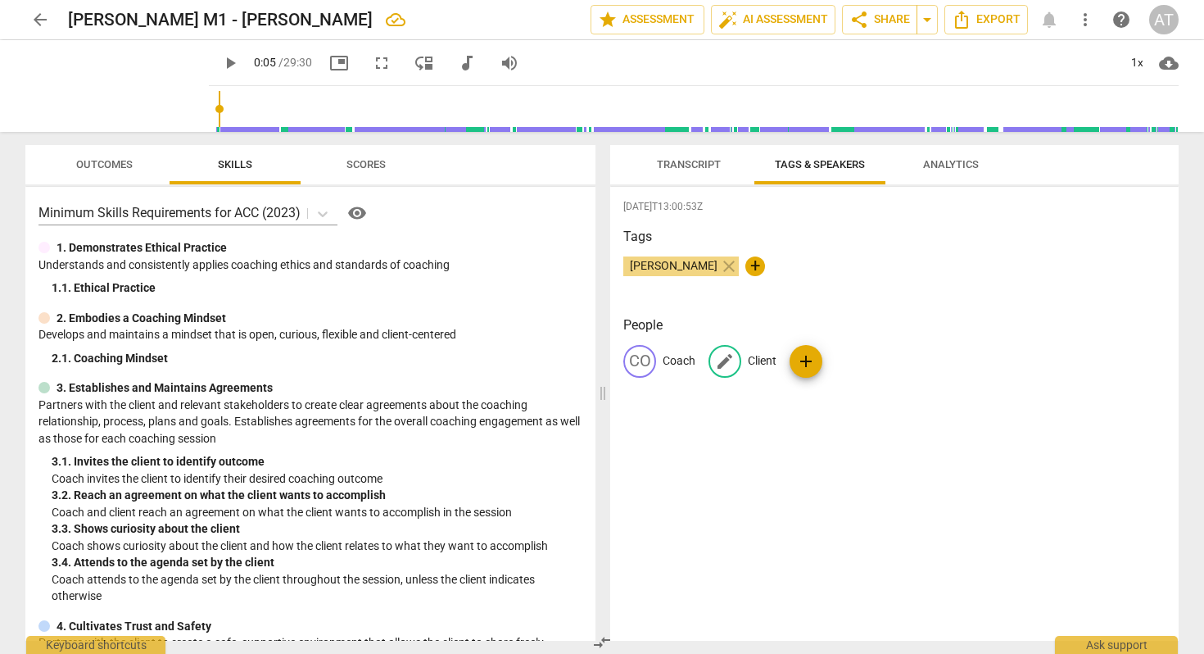
click at [775, 360] on p "Client" at bounding box center [762, 360] width 29 height 17
type input "Coach"
click at [694, 361] on p "Coach" at bounding box center [679, 360] width 33 height 17
type input "Cleint"
click at [1023, 290] on div "Tags Anna Teplo close +" at bounding box center [894, 264] width 542 height 75
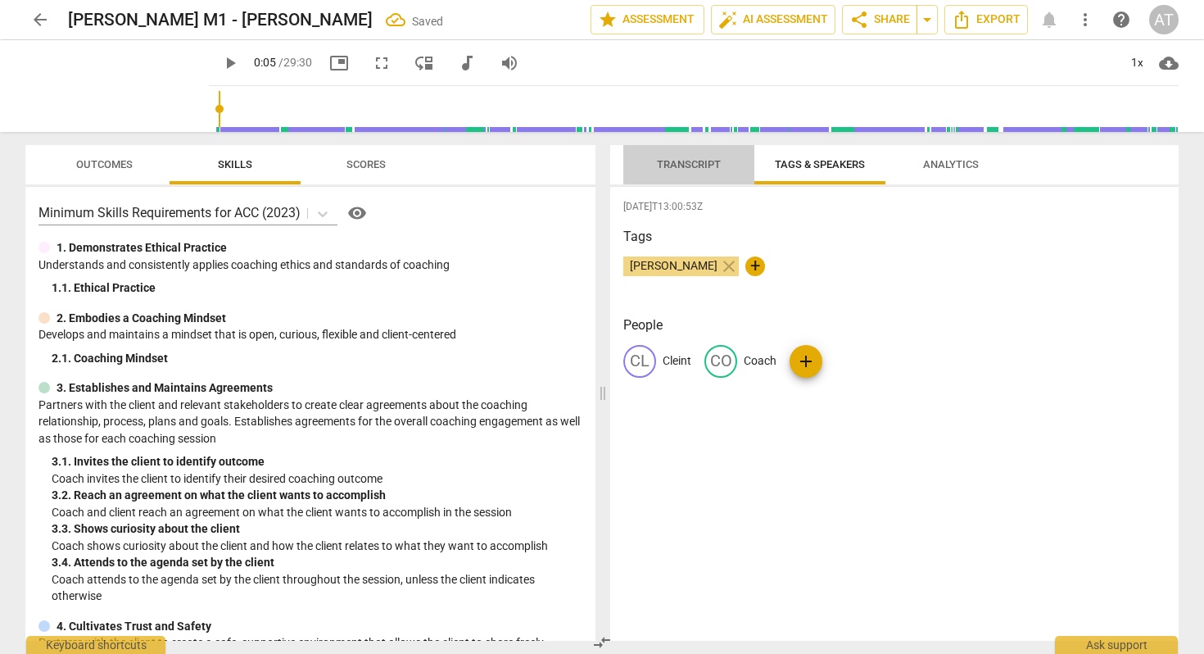
drag, startPoint x: 696, startPoint y: 170, endPoint x: 699, endPoint y: 188, distance: 18.3
click at [696, 170] on span "Transcript" at bounding box center [689, 164] width 64 height 12
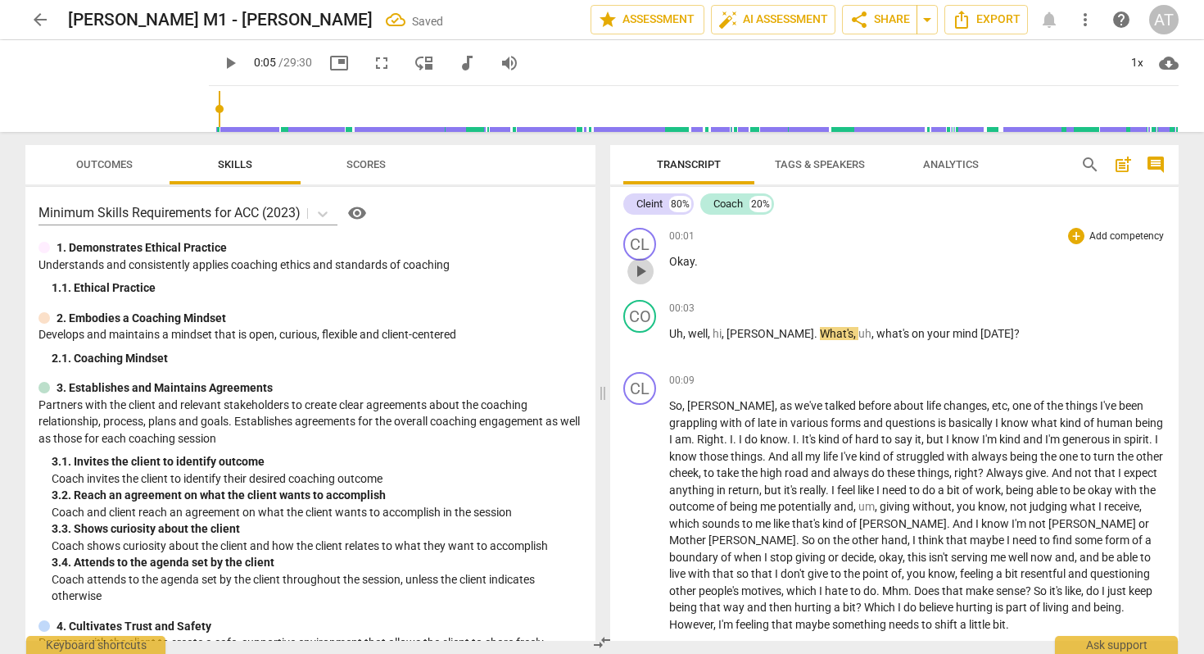
click at [645, 265] on span "play_arrow" at bounding box center [641, 271] width 20 height 20
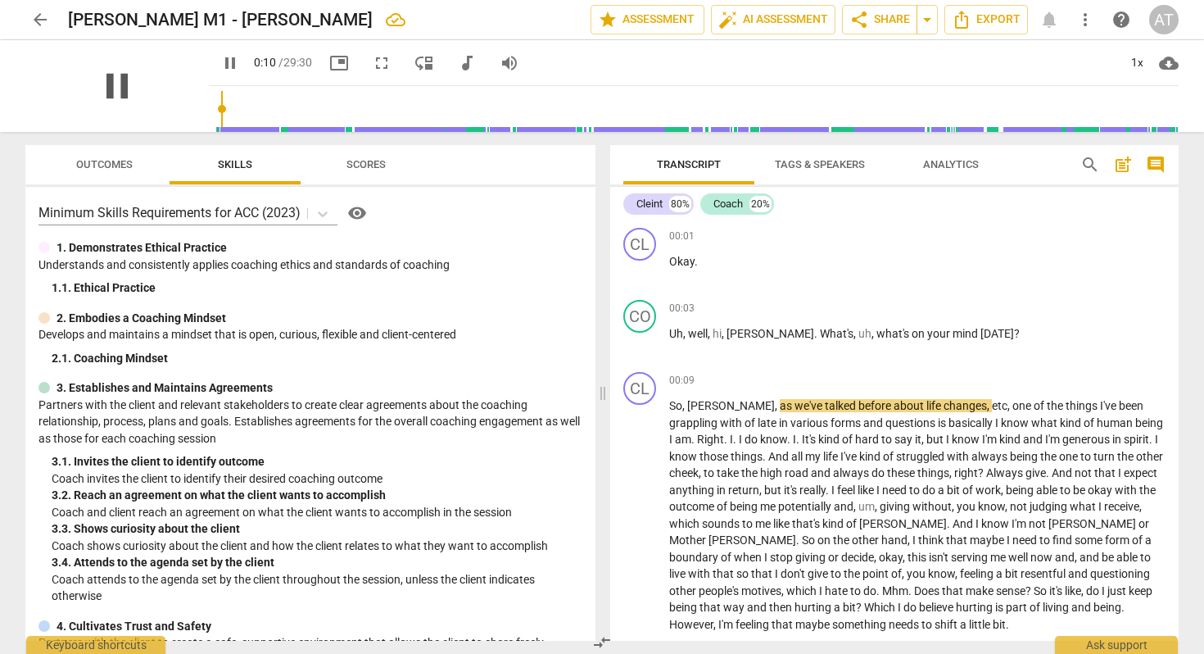
click at [111, 87] on span "pause" at bounding box center [117, 86] width 43 height 43
type input "11"
click at [75, 162] on span "Outcomes" at bounding box center [105, 165] width 96 height 22
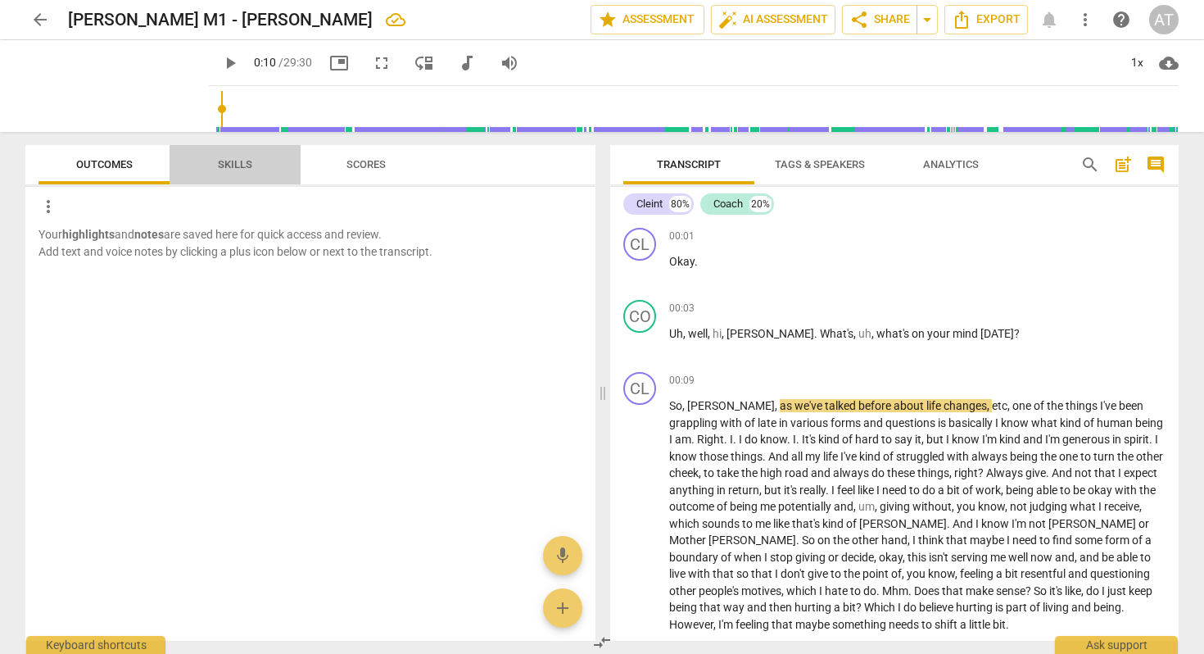
click at [230, 165] on span "Skills" at bounding box center [235, 164] width 34 height 12
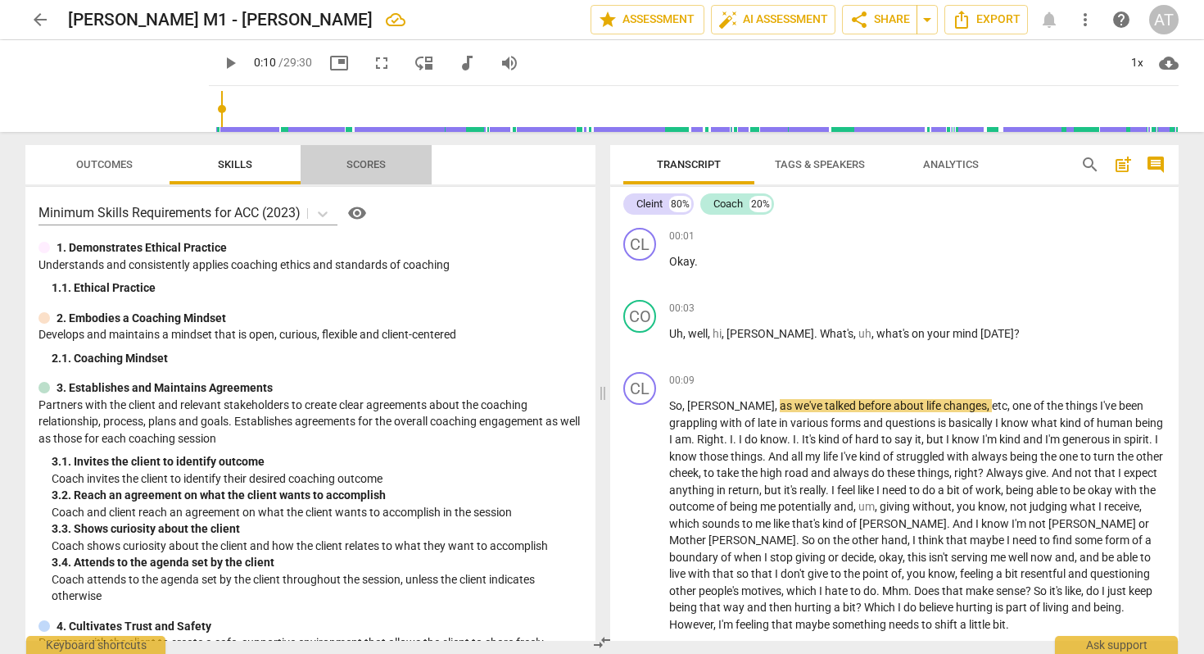
click at [357, 163] on span "Scores" at bounding box center [365, 164] width 39 height 12
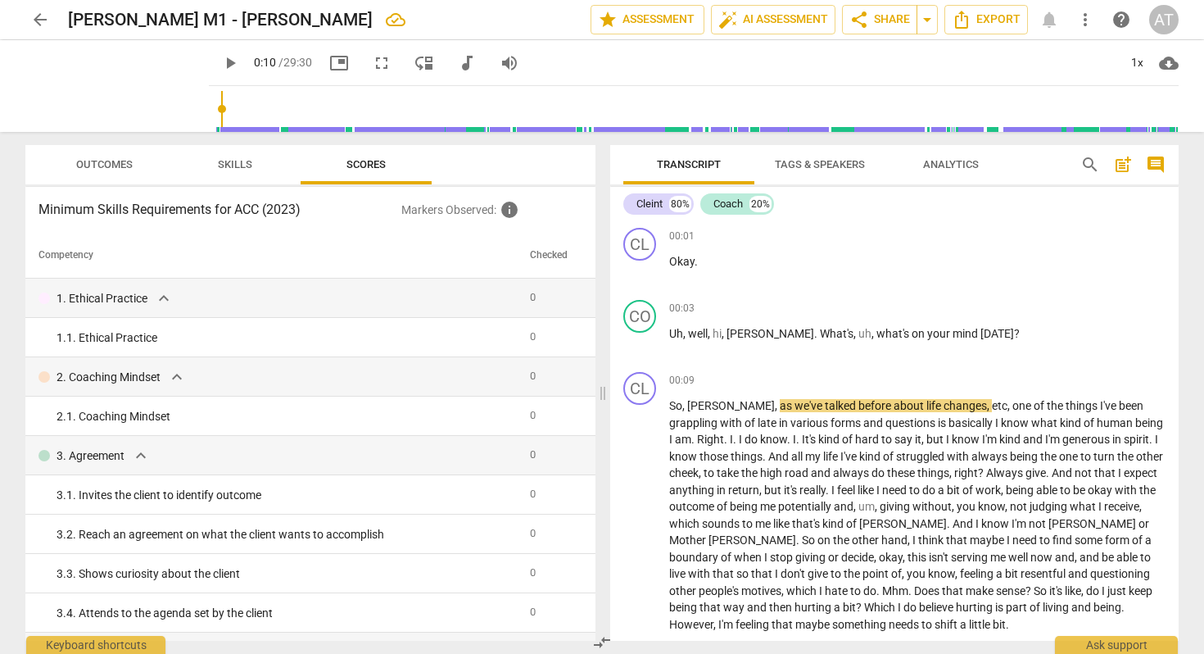
click at [228, 162] on span "Skills" at bounding box center [235, 164] width 34 height 12
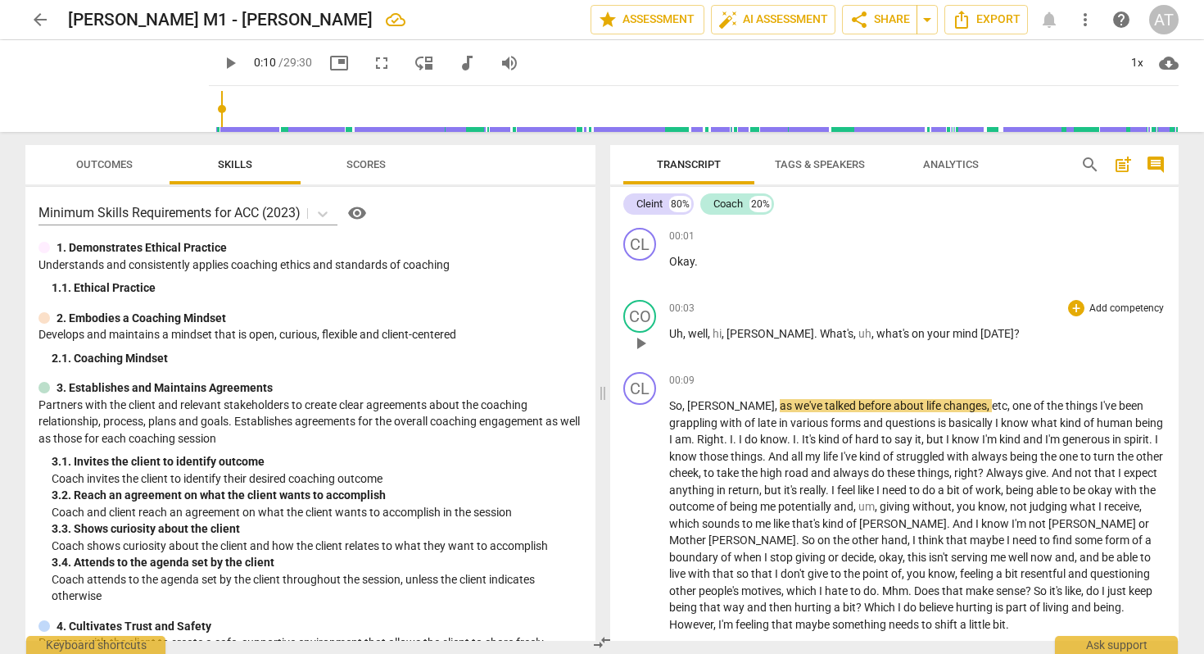
drag, startPoint x: 713, startPoint y: 324, endPoint x: 698, endPoint y: 332, distance: 16.5
click at [712, 325] on div "00:03 + Add competency keyboard_arrow_right Uh , well , hi , Rihanna . What's ,…" at bounding box center [917, 329] width 496 height 59
click at [697, 333] on span "well" at bounding box center [698, 333] width 20 height 13
click at [678, 261] on span "Okay" at bounding box center [681, 261] width 25 height 13
click at [687, 260] on span "Okay" at bounding box center [681, 261] width 25 height 13
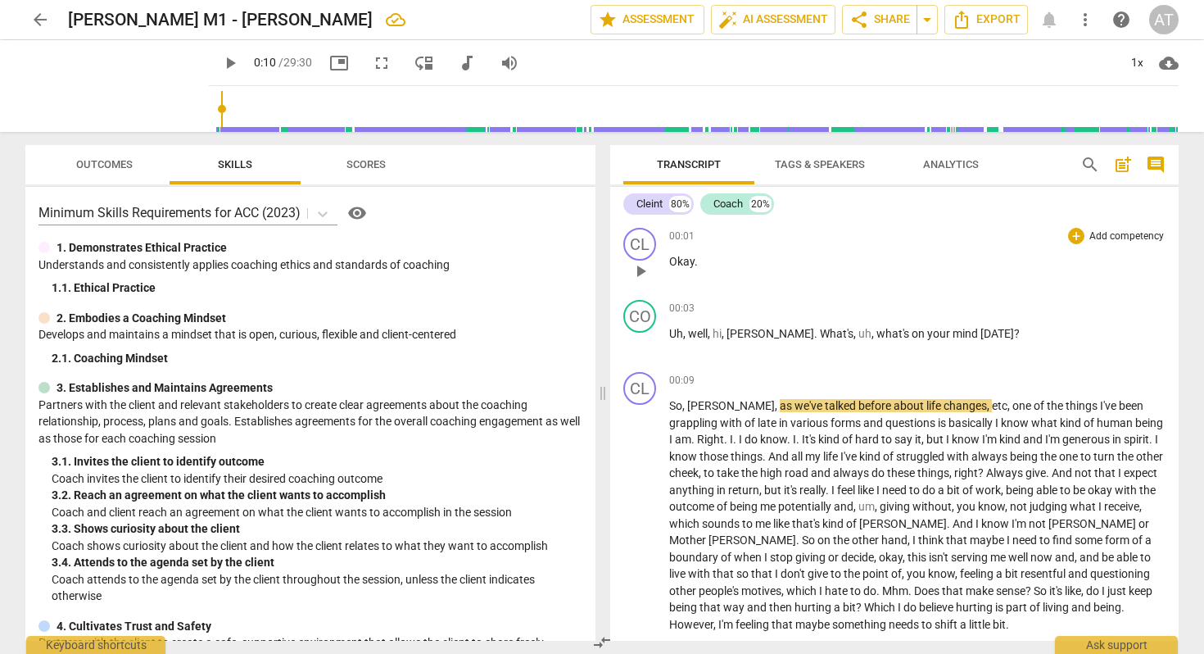
click at [706, 260] on p "Okay ." at bounding box center [917, 261] width 496 height 17
click at [672, 333] on span "Uh" at bounding box center [676, 333] width 14 height 13
drag, startPoint x: 692, startPoint y: 256, endPoint x: 689, endPoint y: 272, distance: 16.7
click at [689, 272] on div "00:01 + Add competency keyboard_arrow_right Okay ." at bounding box center [917, 257] width 496 height 59
click at [673, 270] on div "00:01 + Add competency keyboard_arrow_right Okay ." at bounding box center [917, 257] width 496 height 59
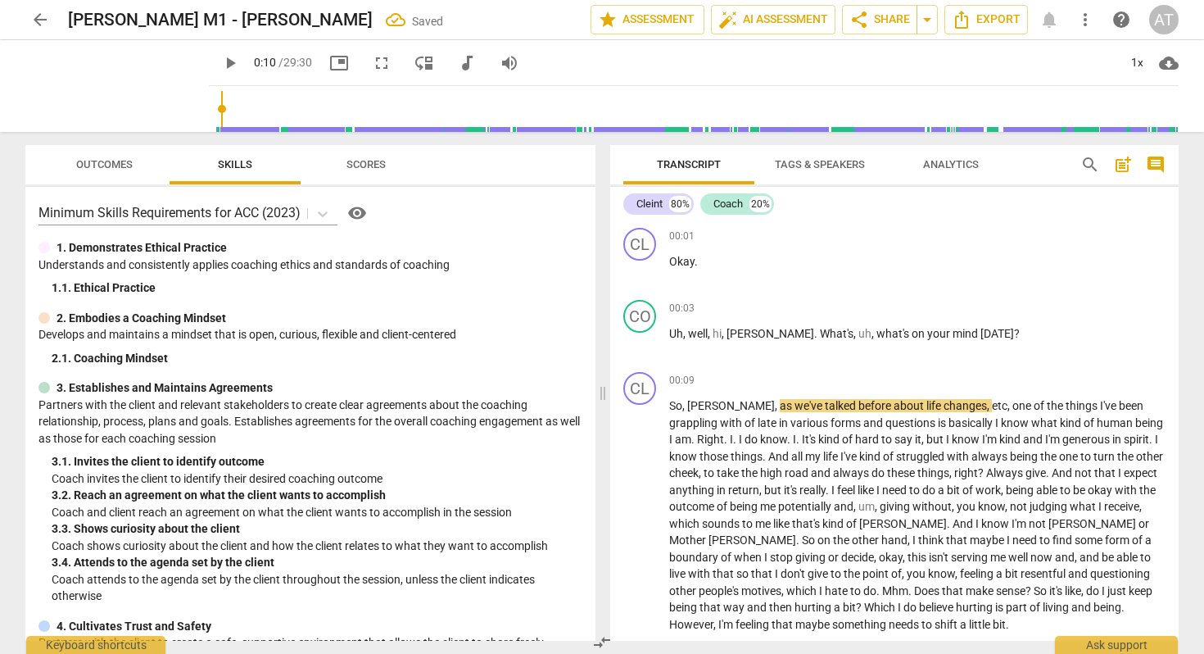
drag, startPoint x: 208, startPoint y: 64, endPoint x: 369, endPoint y: 201, distance: 212.0
click at [220, 64] on span "play_arrow" at bounding box center [230, 63] width 20 height 20
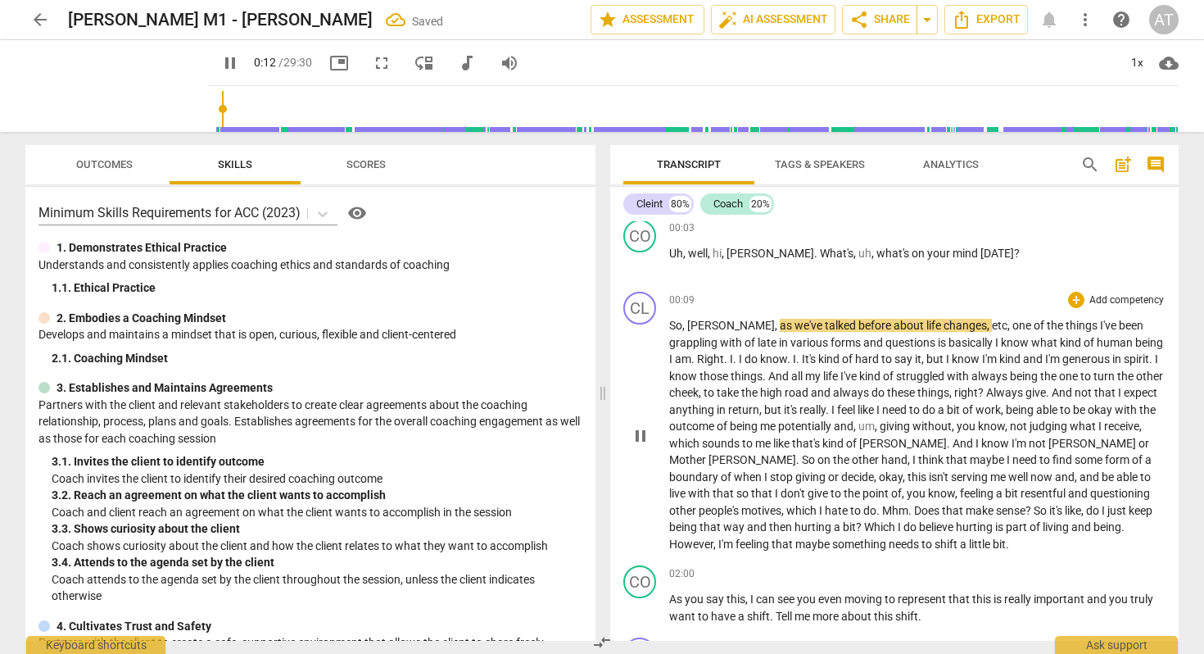
scroll to position [81, 0]
click at [225, 111] on input "range" at bounding box center [696, 109] width 963 height 52
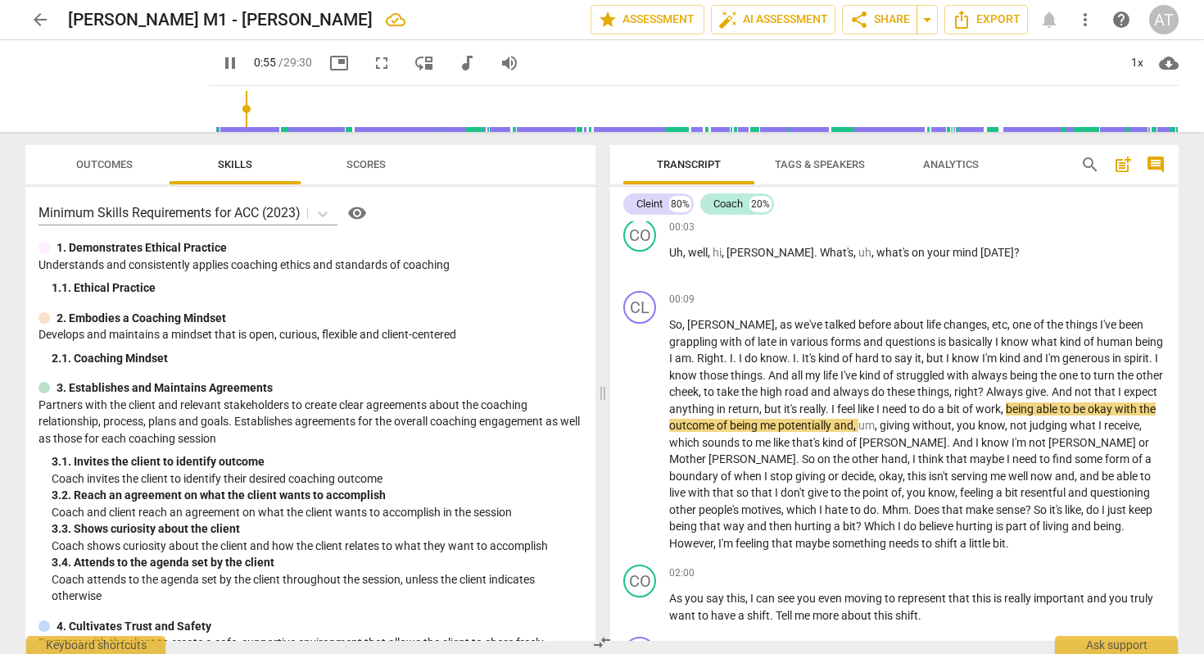
click at [270, 111] on input "range" at bounding box center [696, 109] width 963 height 52
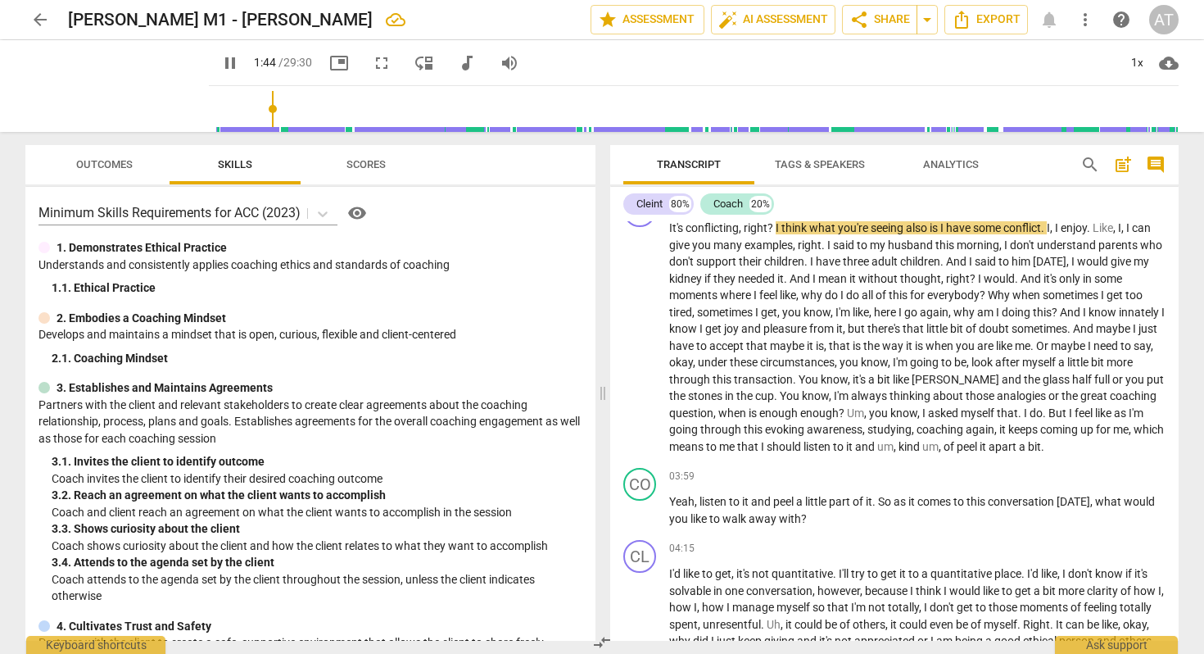
click at [253, 111] on input "range" at bounding box center [696, 109] width 963 height 52
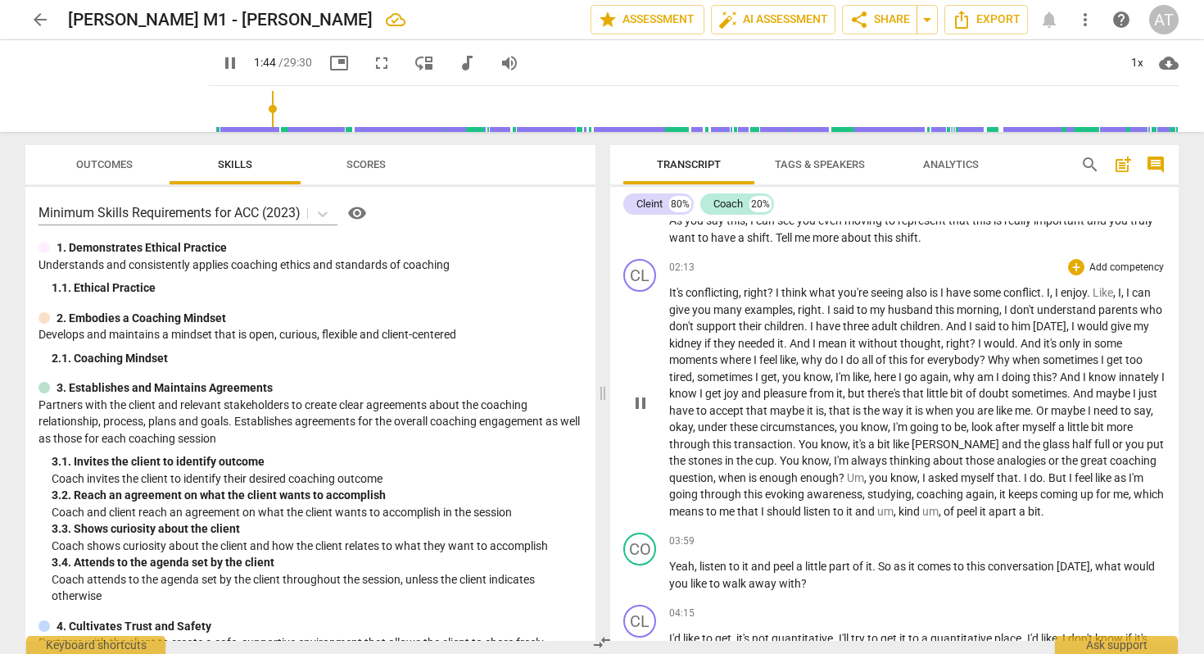
scroll to position [388, 0]
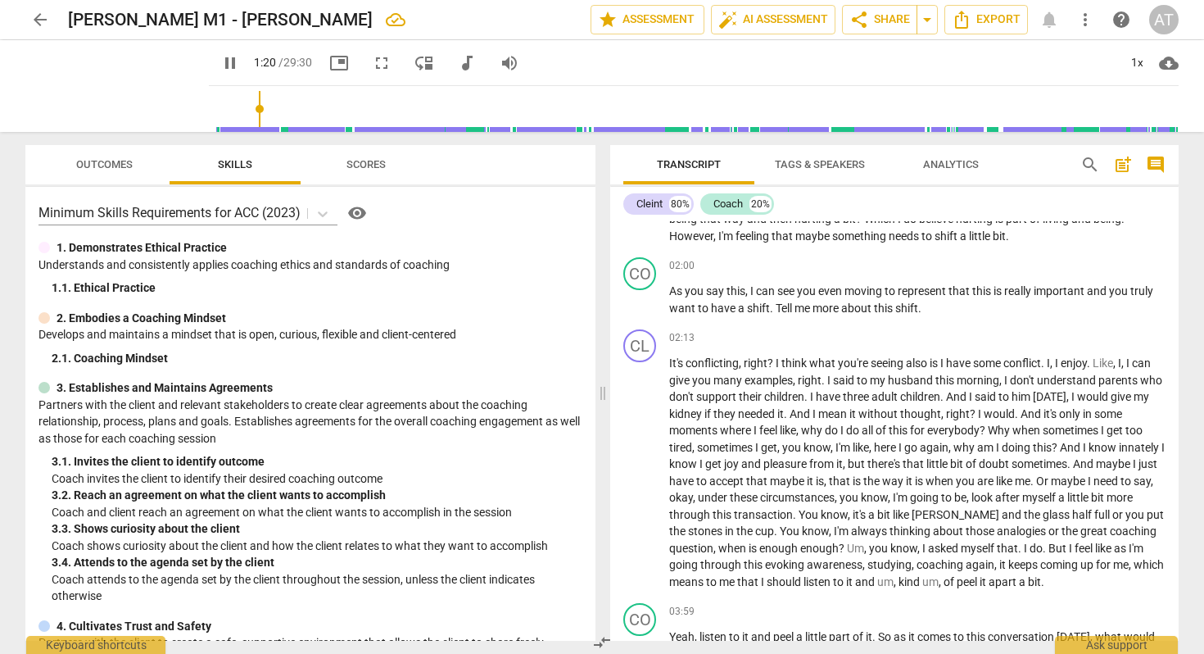
click at [240, 108] on input "range" at bounding box center [696, 109] width 963 height 52
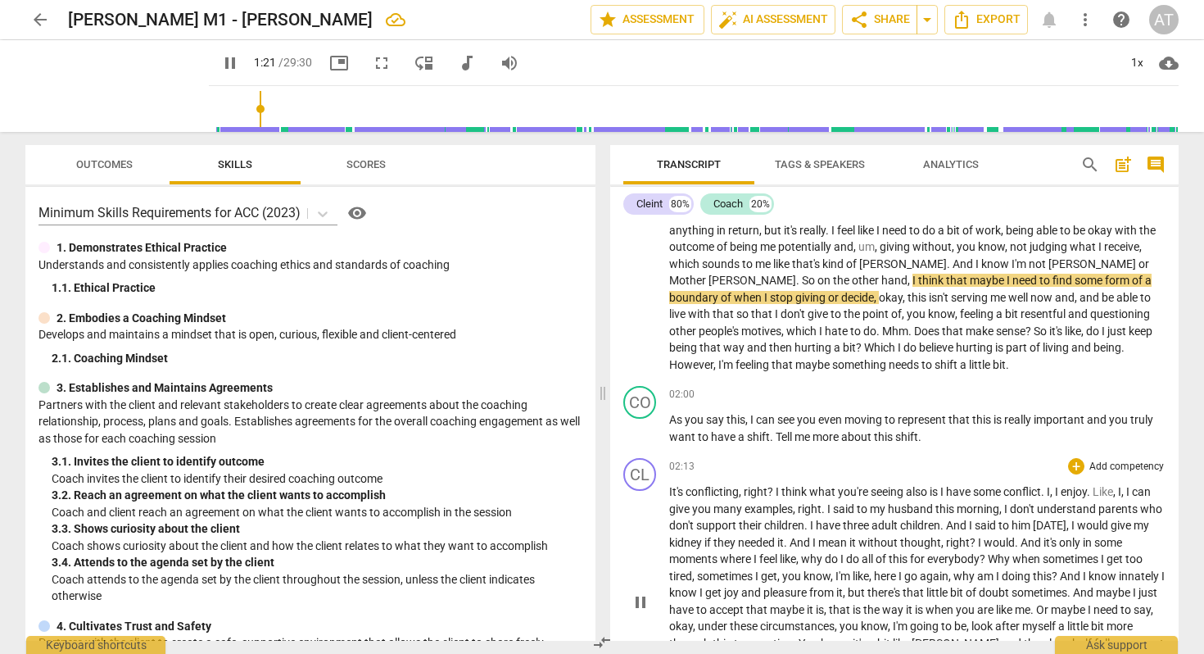
scroll to position [256, 0]
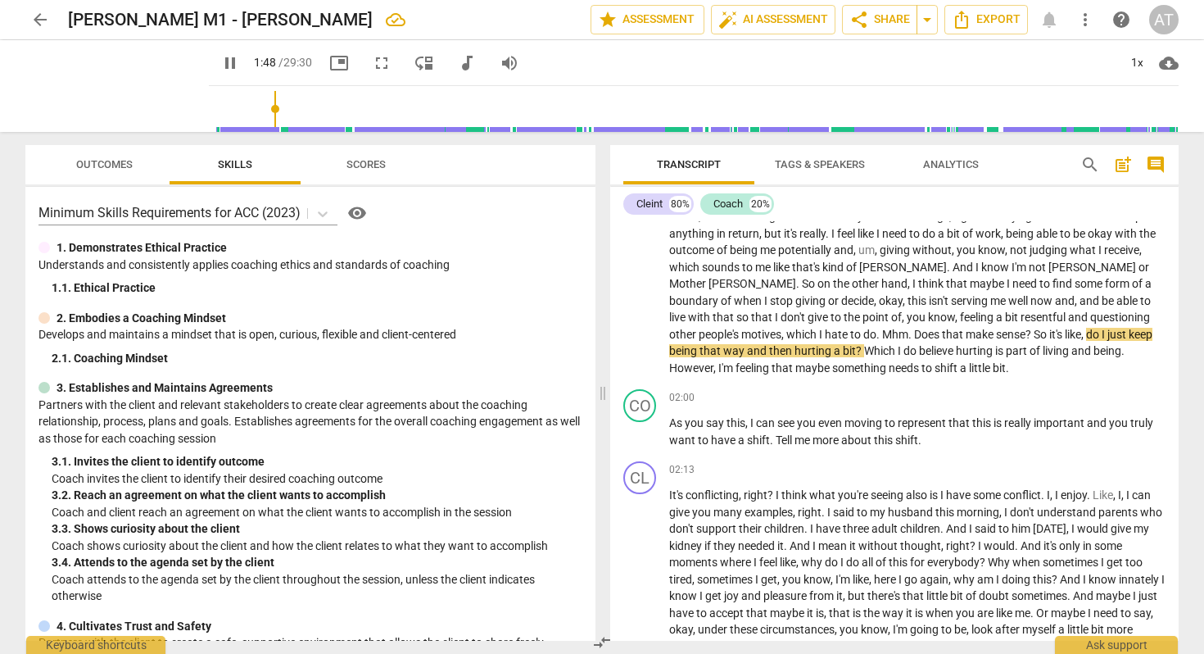
click at [256, 108] on input "range" at bounding box center [696, 109] width 963 height 52
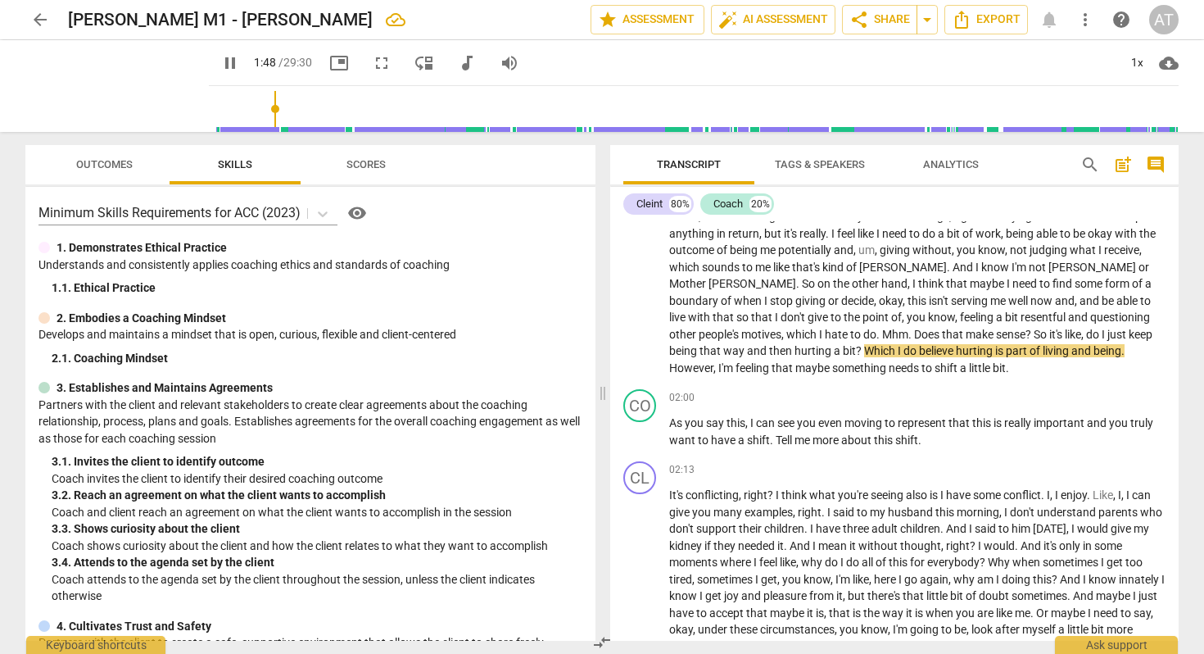
click at [256, 108] on input "range" at bounding box center [696, 109] width 963 height 52
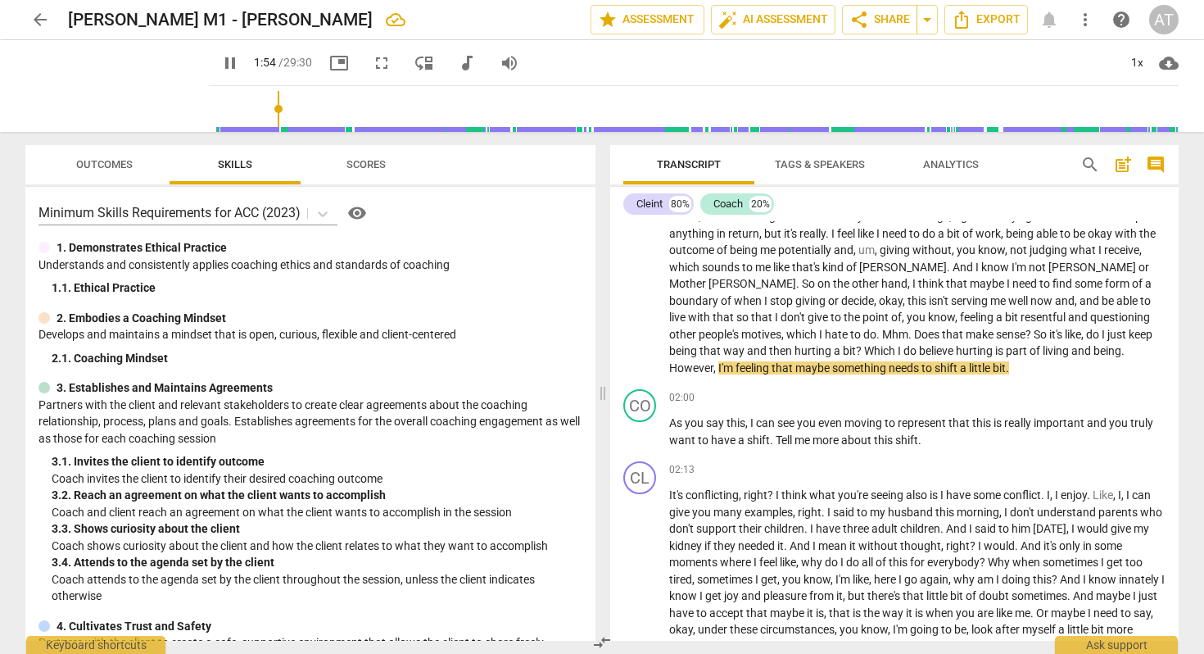
drag, startPoint x: 311, startPoint y: 337, endPoint x: 328, endPoint y: 328, distance: 18.3
click at [311, 337] on p "Develops and maintains a mindset that is open, curious, flexible and client-cen…" at bounding box center [310, 334] width 544 height 17
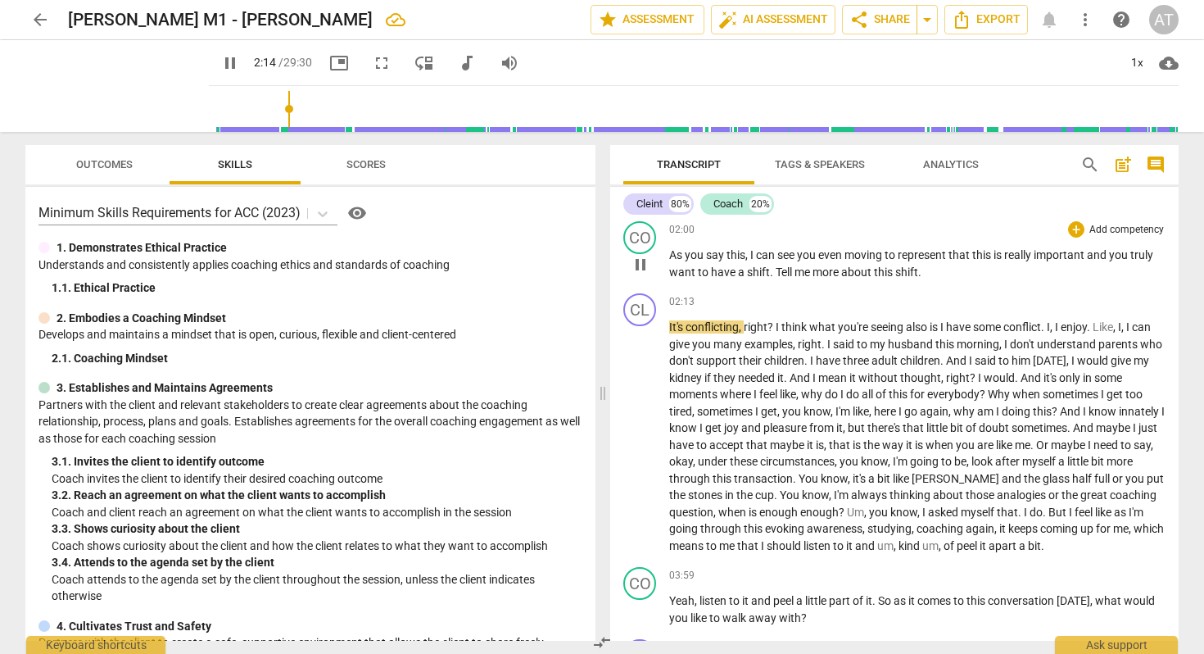
scroll to position [461, 0]
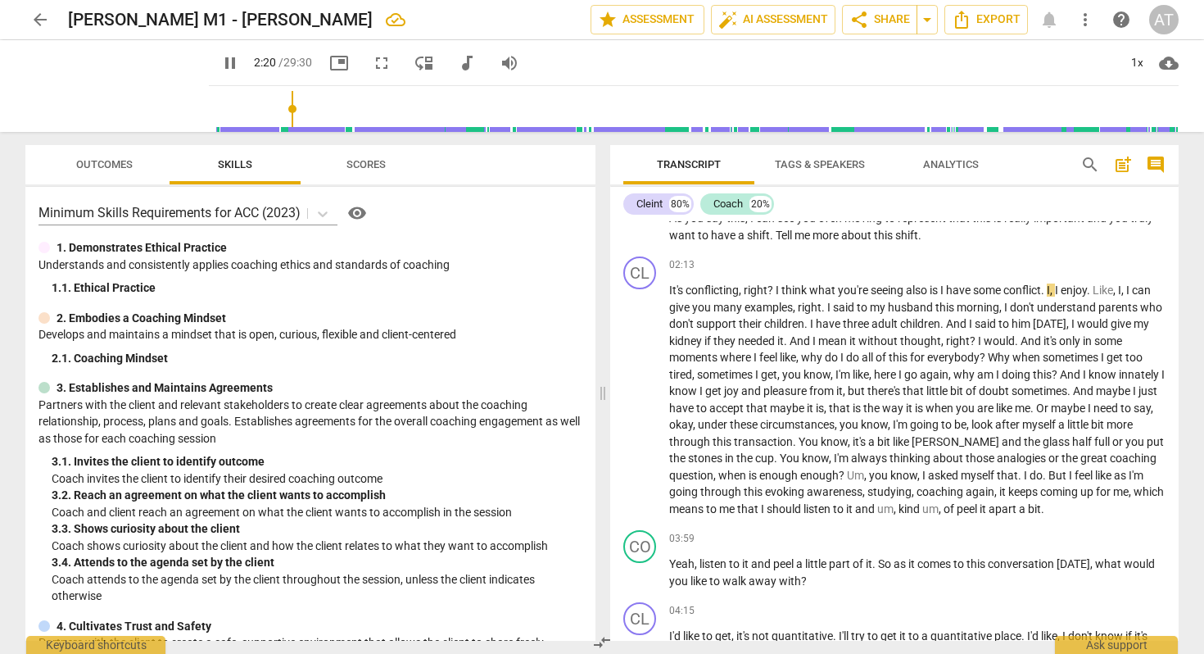
click at [296, 109] on input "range" at bounding box center [696, 109] width 963 height 52
click at [319, 110] on input "range" at bounding box center [696, 109] width 963 height 52
click at [330, 110] on input "range" at bounding box center [696, 109] width 963 height 52
click at [317, 108] on input "range" at bounding box center [696, 109] width 963 height 52
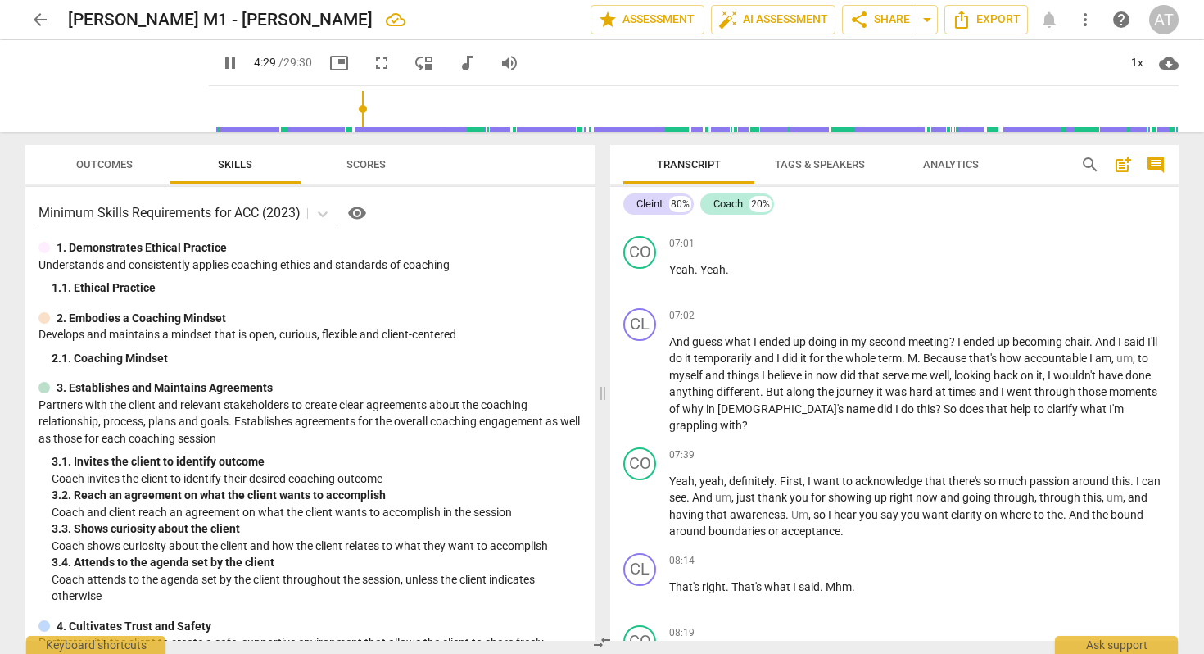
scroll to position [885, 0]
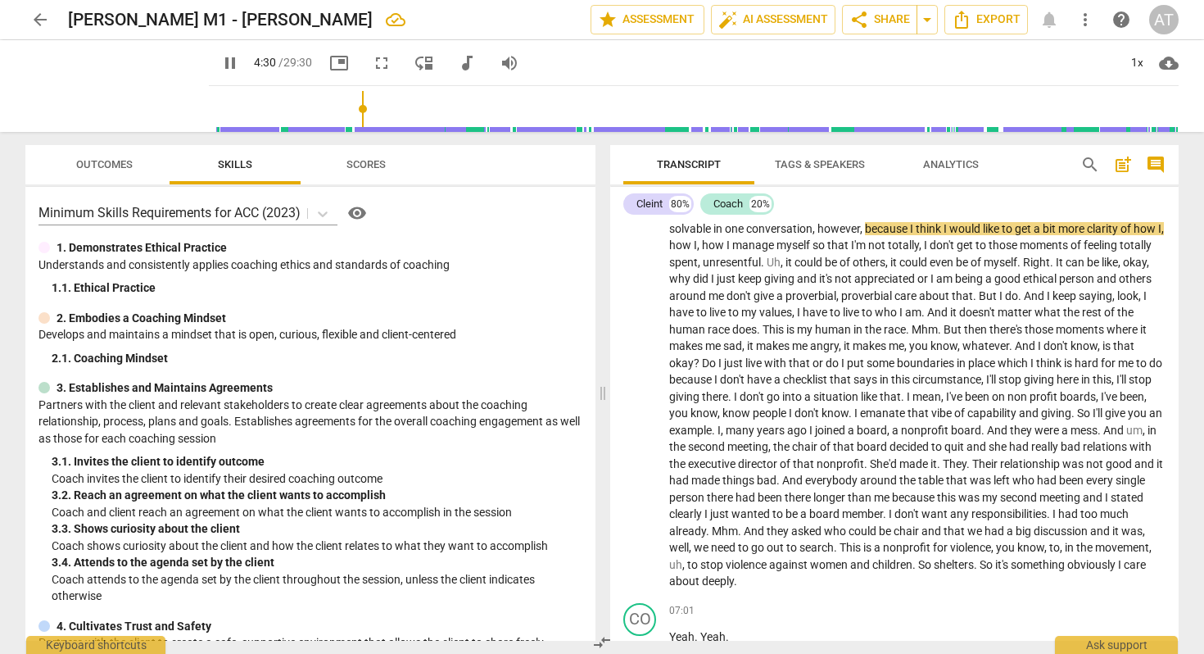
click at [441, 113] on input "range" at bounding box center [696, 109] width 963 height 52
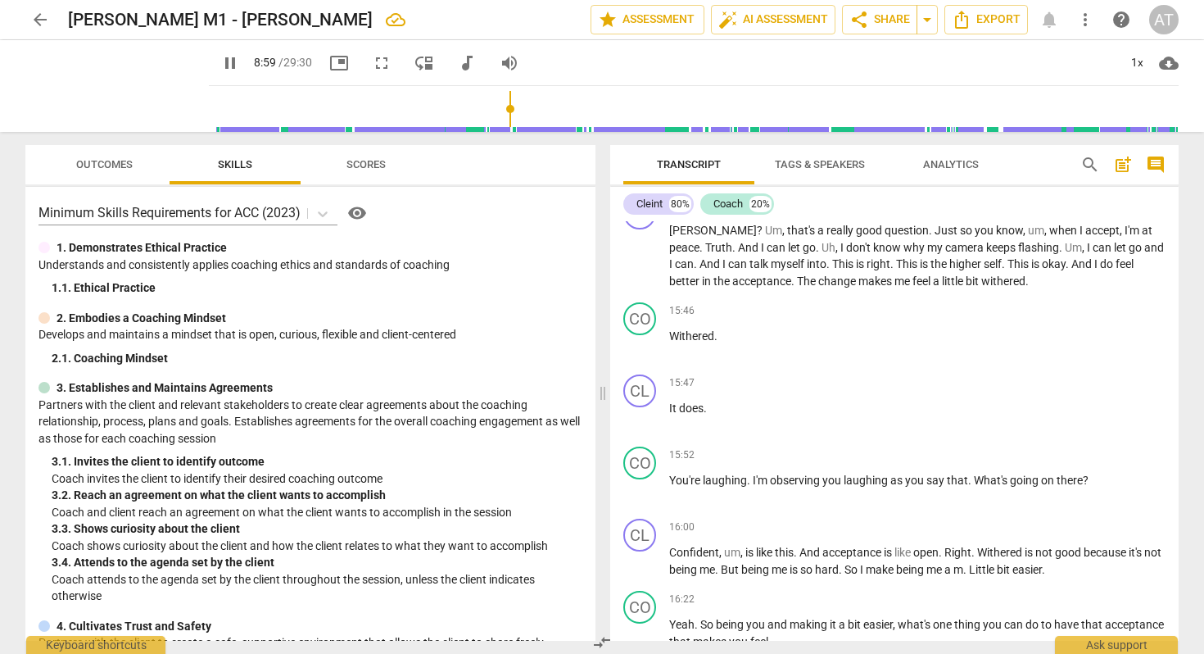
scroll to position [3191, 0]
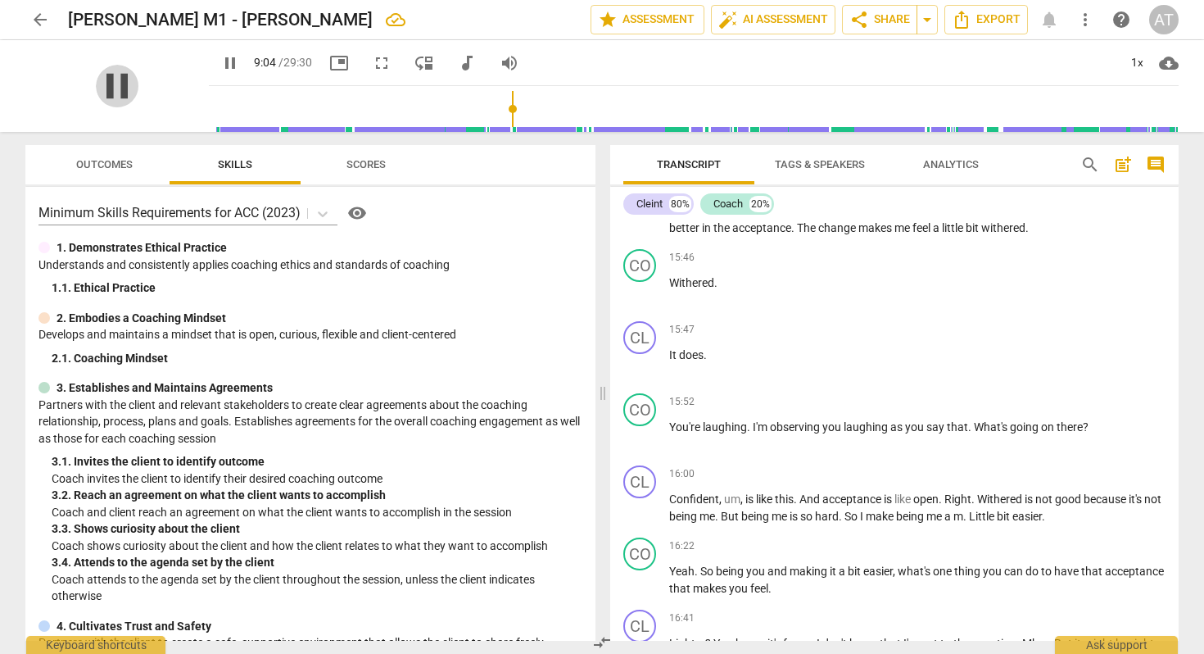
click at [102, 87] on span "pause" at bounding box center [117, 86] width 43 height 43
type input "545"
click at [880, 17] on span "share Share" at bounding box center [879, 20] width 61 height 20
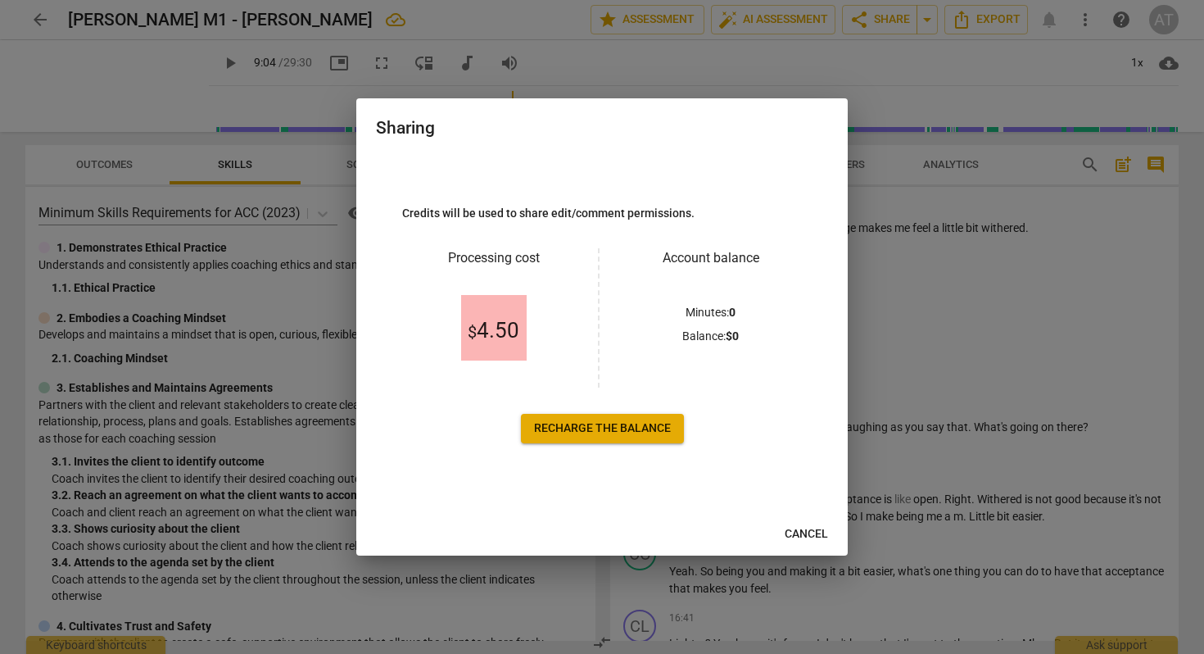
click at [568, 429] on span "Recharge the balance" at bounding box center [602, 428] width 137 height 16
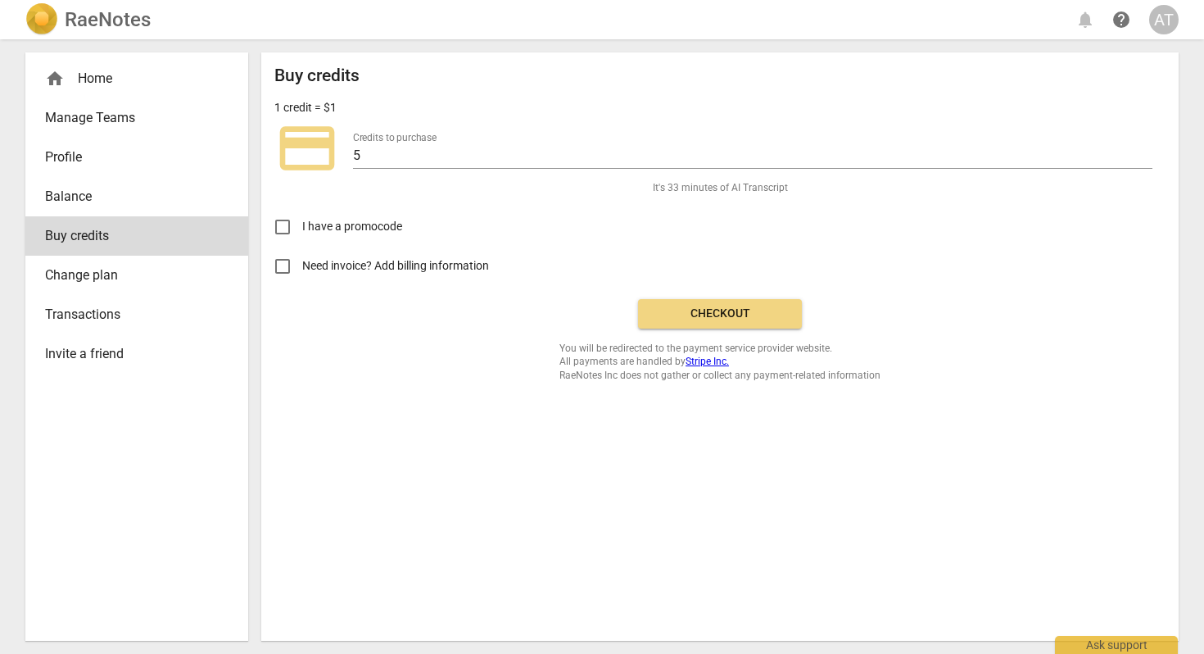
click at [708, 313] on span "Checkout" at bounding box center [720, 313] width 138 height 16
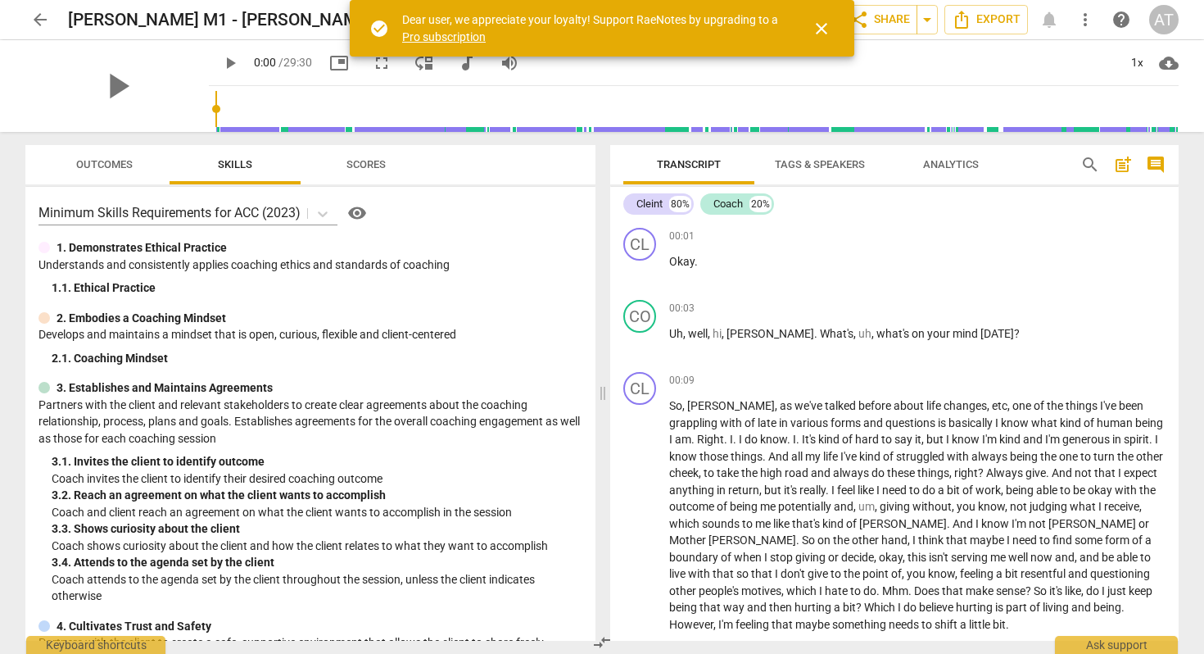
click at [819, 29] on span "close" at bounding box center [822, 29] width 20 height 20
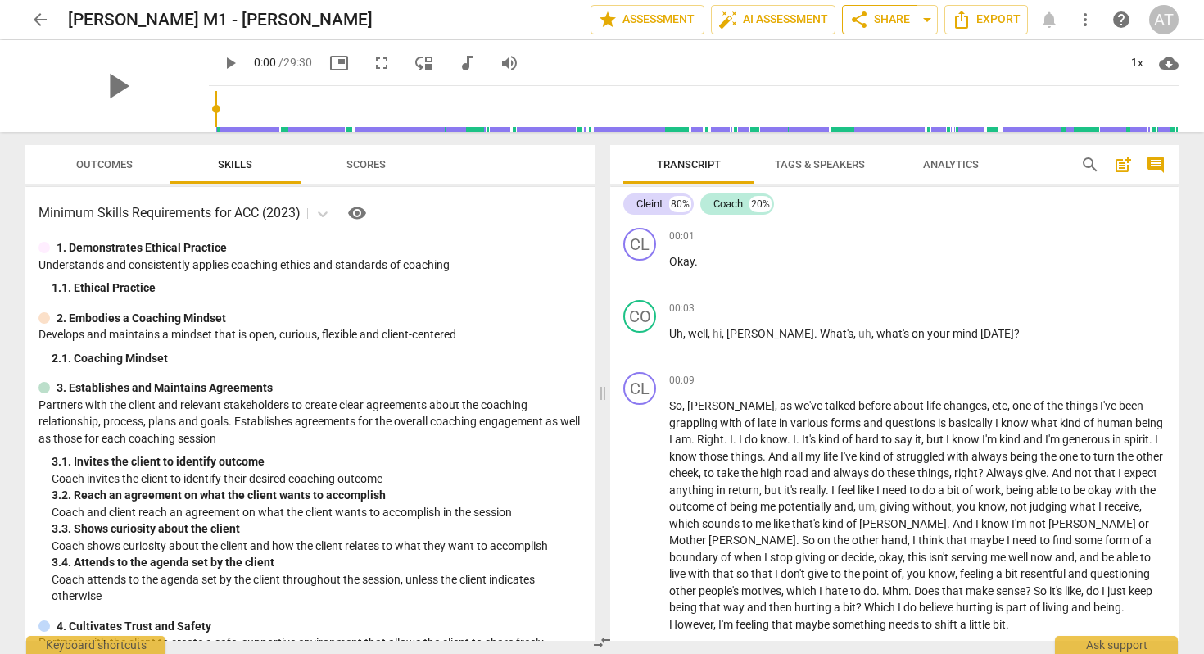
click at [864, 24] on span "share" at bounding box center [859, 20] width 20 height 20
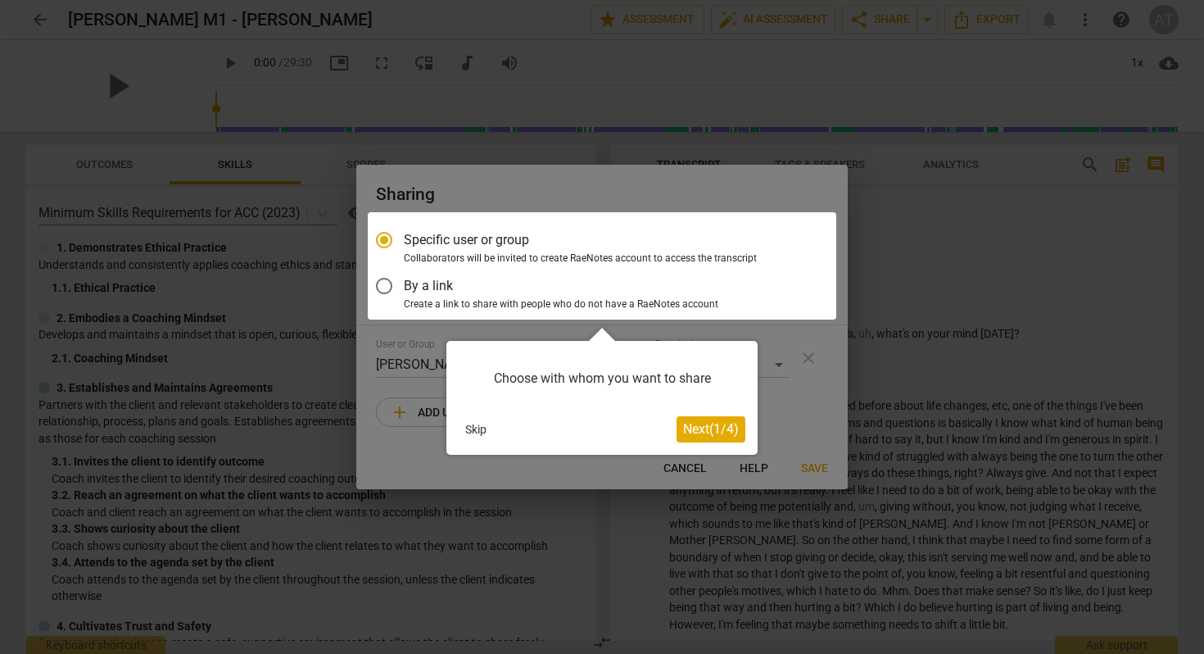
click at [695, 432] on span "Next ( 1 / 4 )" at bounding box center [711, 429] width 56 height 16
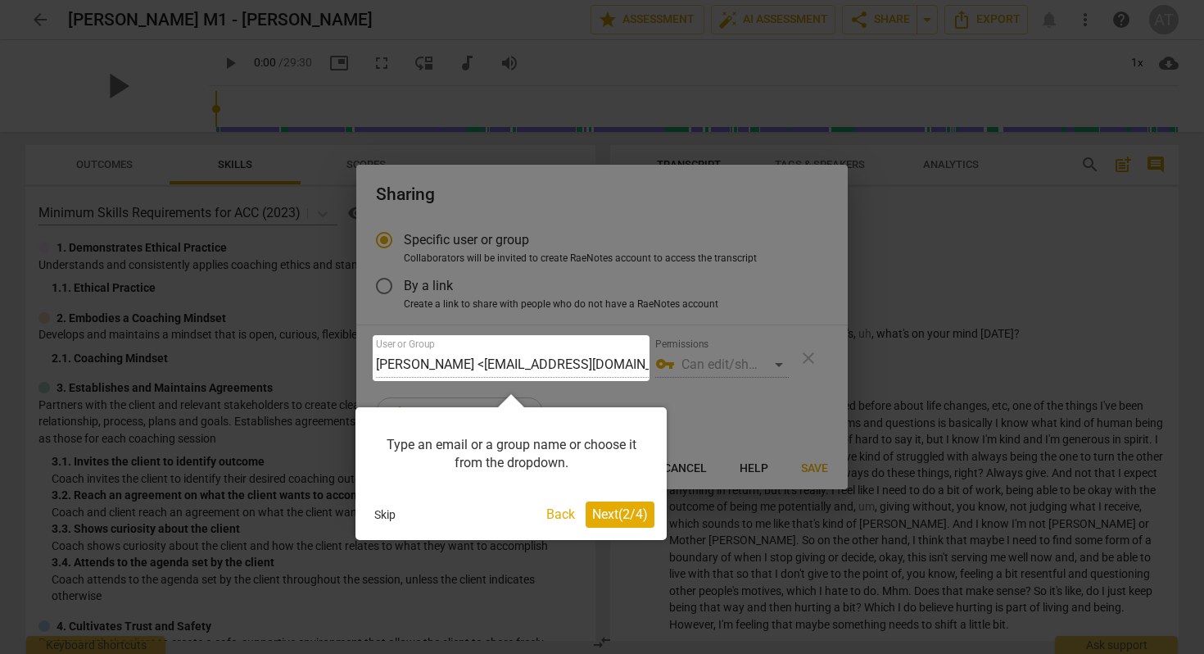
click at [615, 506] on span "Next ( 2 / 4 )" at bounding box center [620, 514] width 56 height 16
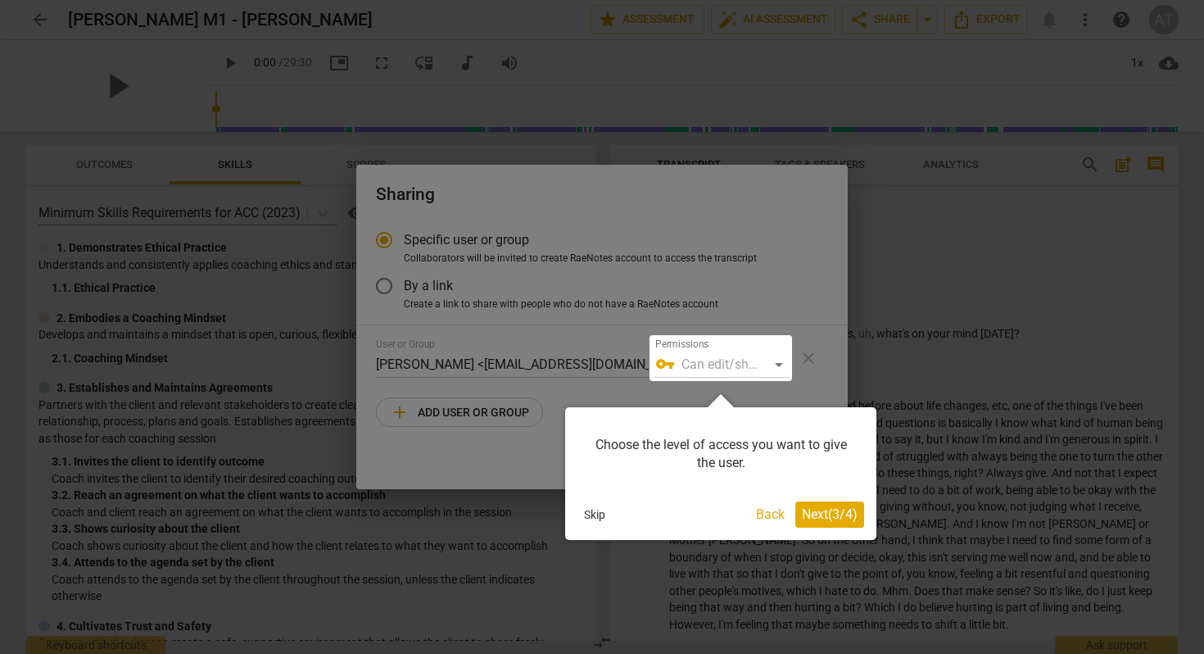
click at [821, 516] on span "Next ( 3 / 4 )" at bounding box center [830, 514] width 56 height 16
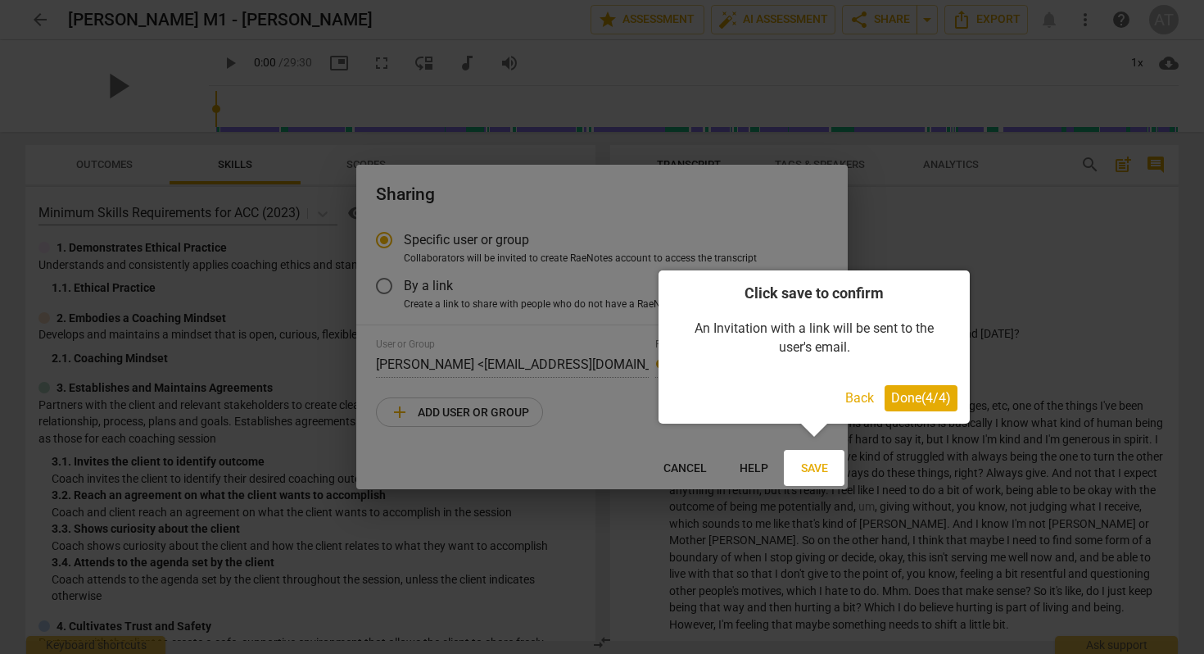
click at [909, 400] on span "Done ( 4 / 4 )" at bounding box center [921, 398] width 60 height 16
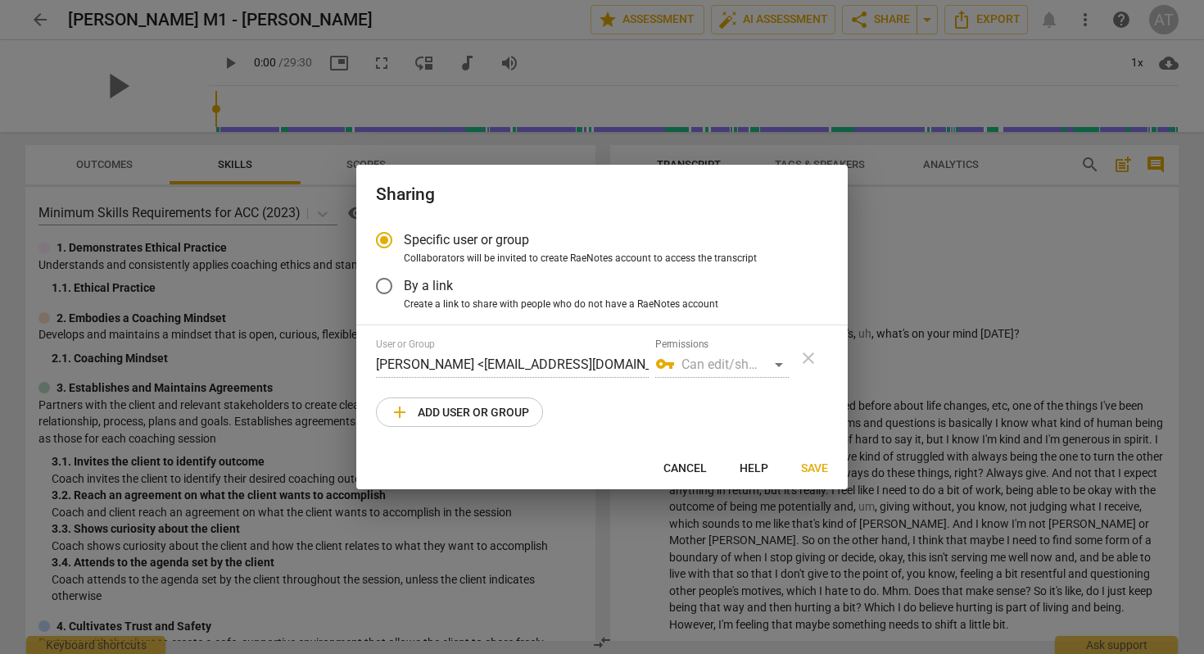
click at [725, 362] on div "vpn_key Can edit/share" at bounding box center [721, 364] width 133 height 26
click at [445, 412] on span "add Add user or group" at bounding box center [459, 412] width 139 height 20
radio input "false"
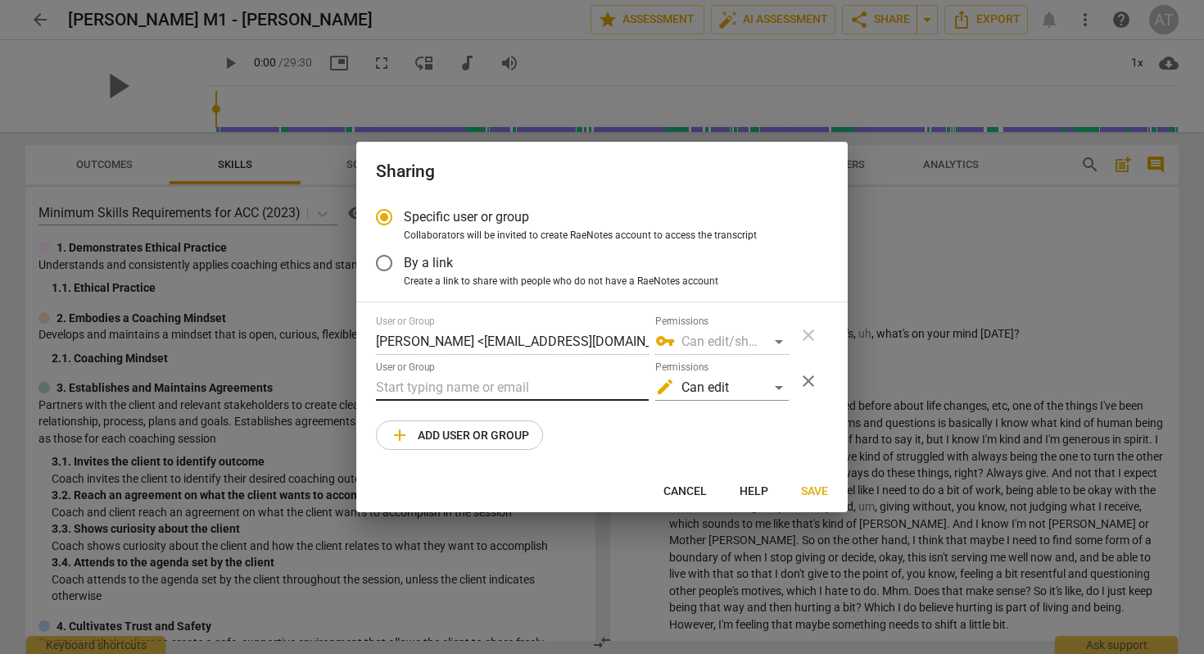
click at [396, 389] on input "text" at bounding box center [512, 387] width 273 height 26
paste input "kelly@coachacademy.com"
type input "kelly@coachacademy.com"
click at [810, 489] on span "Save" at bounding box center [814, 491] width 27 height 16
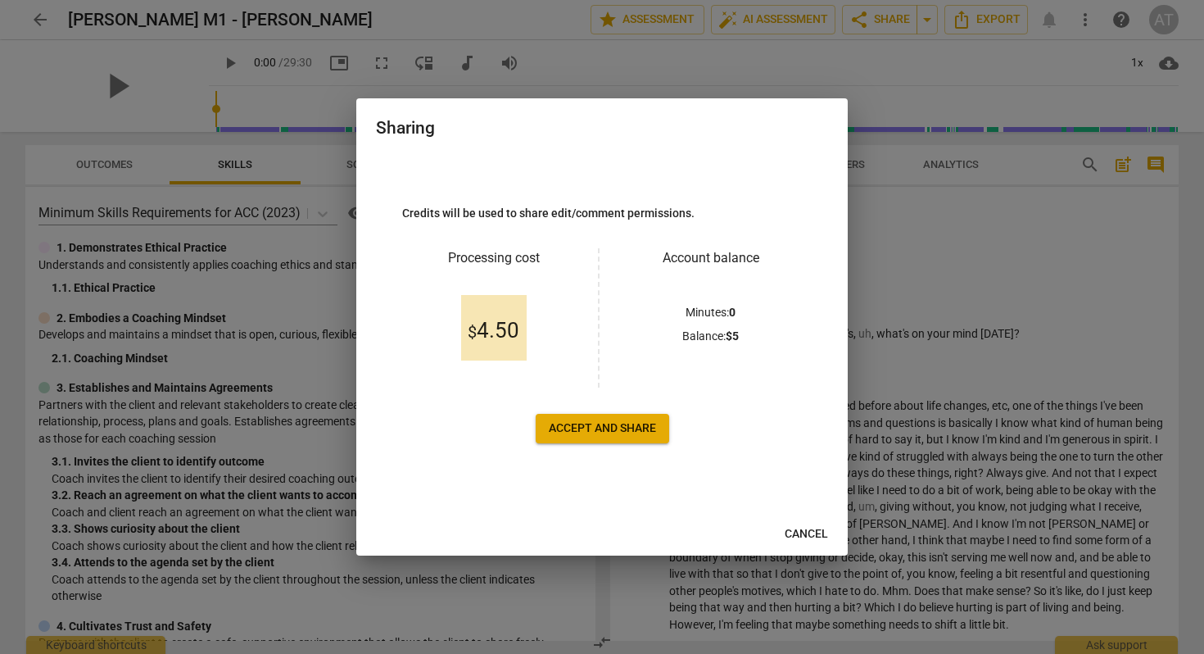
click at [599, 428] on span "Accept and share" at bounding box center [602, 428] width 107 height 16
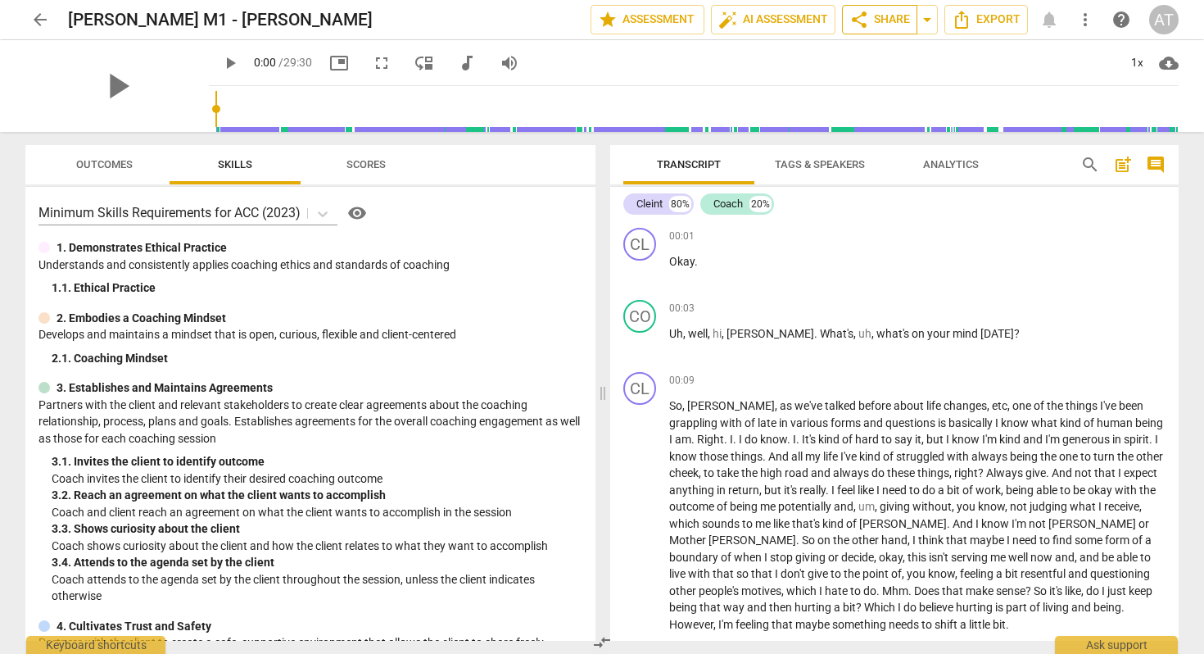
click at [903, 22] on span "share Share" at bounding box center [879, 20] width 61 height 20
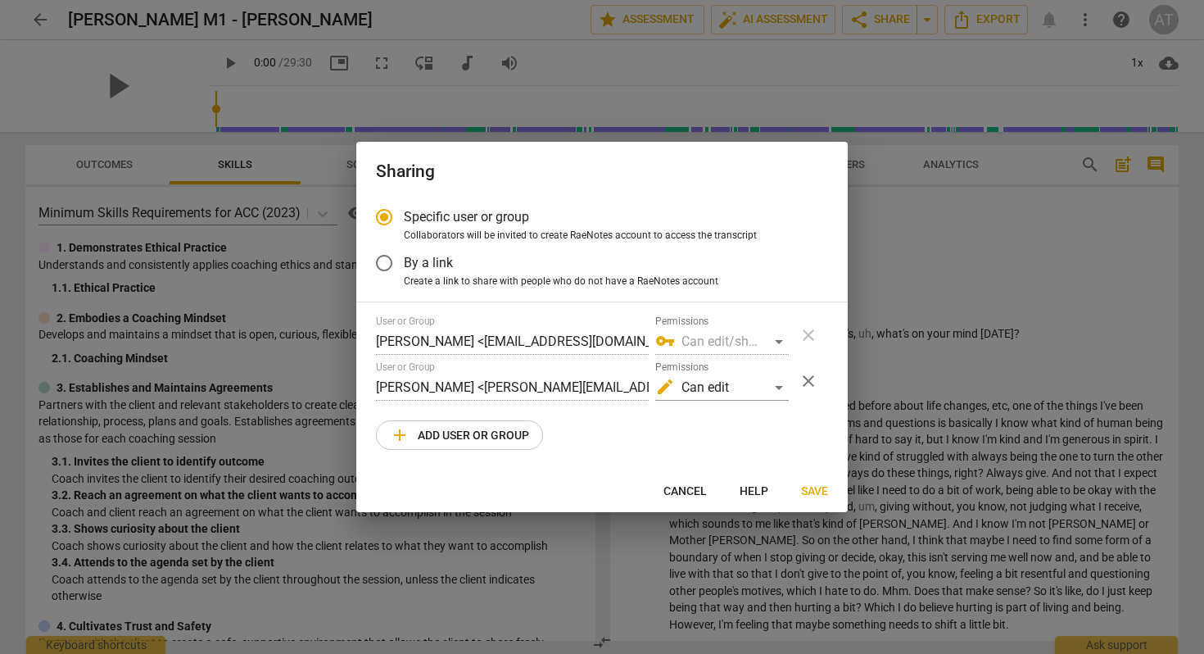
click at [812, 494] on span "Save" at bounding box center [814, 491] width 27 height 16
radio input "false"
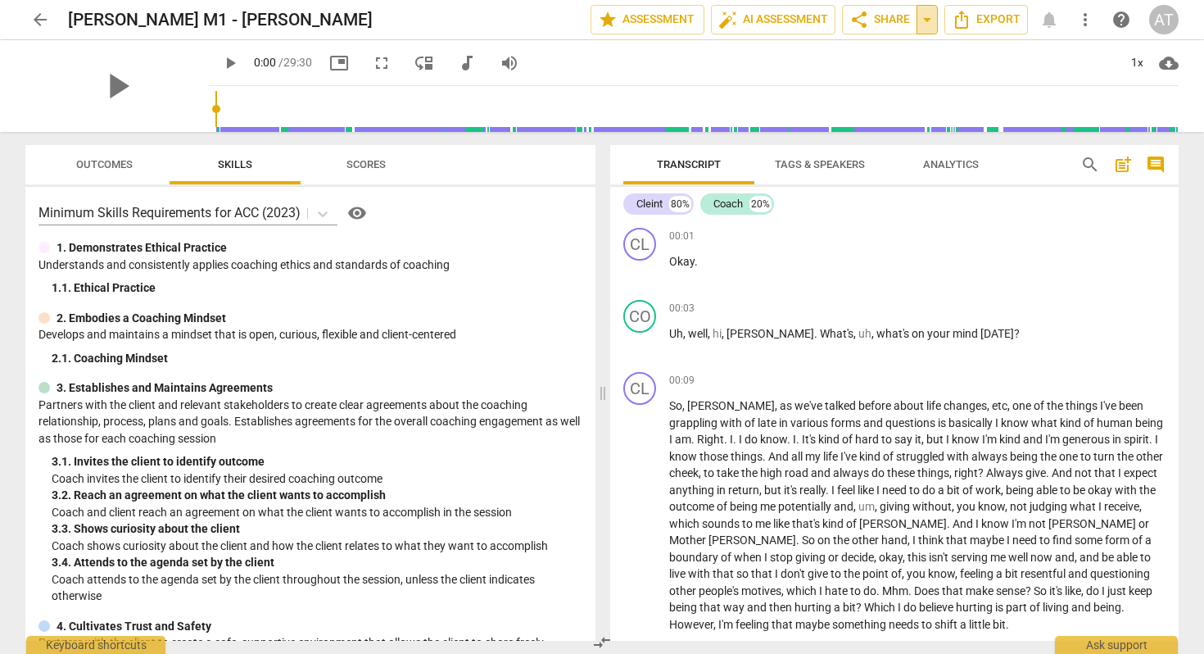
click at [927, 20] on span "arrow_drop_down" at bounding box center [927, 20] width 20 height 20
drag, startPoint x: 723, startPoint y: 50, endPoint x: 671, endPoint y: 47, distance: 52.5
click at [723, 50] on div "play_arrow 0:00 / 29:30 picture_in_picture fullscreen move_down audiotrack volu…" at bounding box center [694, 63] width 970 height 46
click at [887, 25] on span "share Share" at bounding box center [879, 20] width 61 height 20
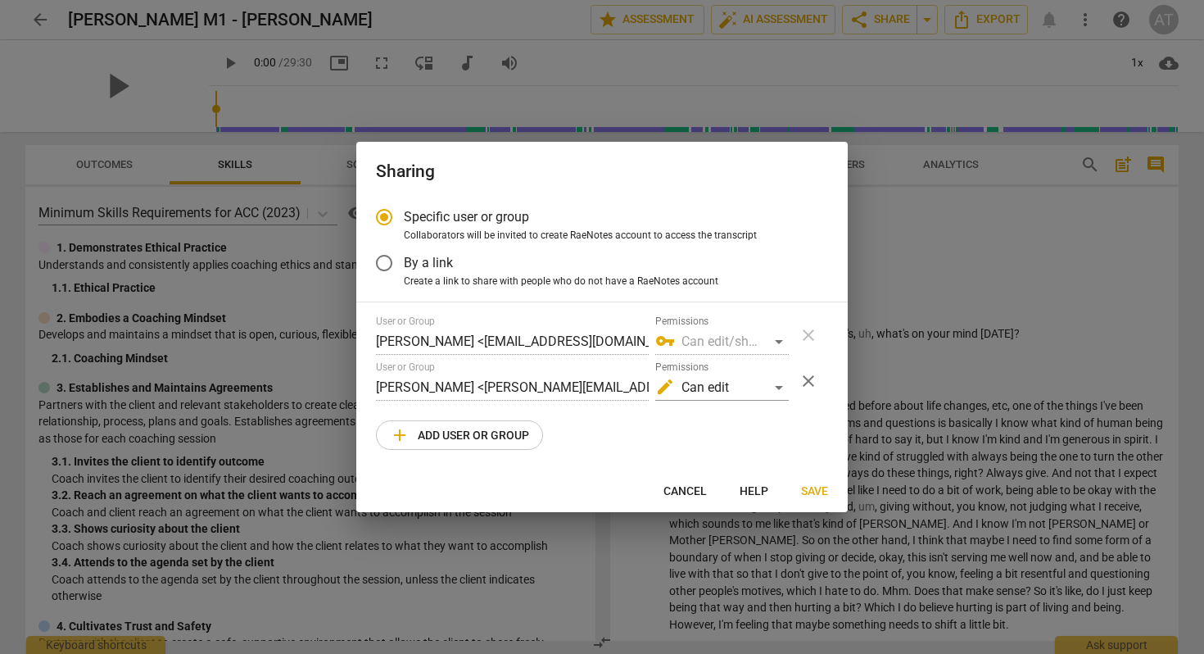
click at [959, 133] on div at bounding box center [602, 327] width 1204 height 654
radio input "false"
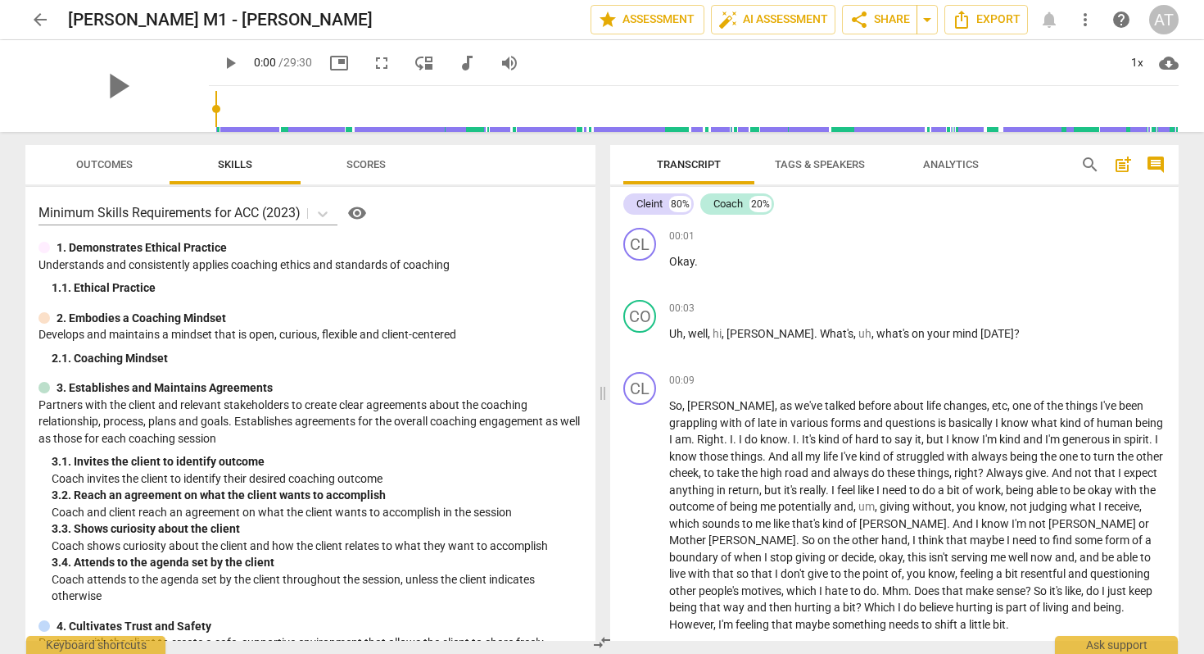
click at [30, 20] on span "arrow_back" at bounding box center [40, 20] width 20 height 20
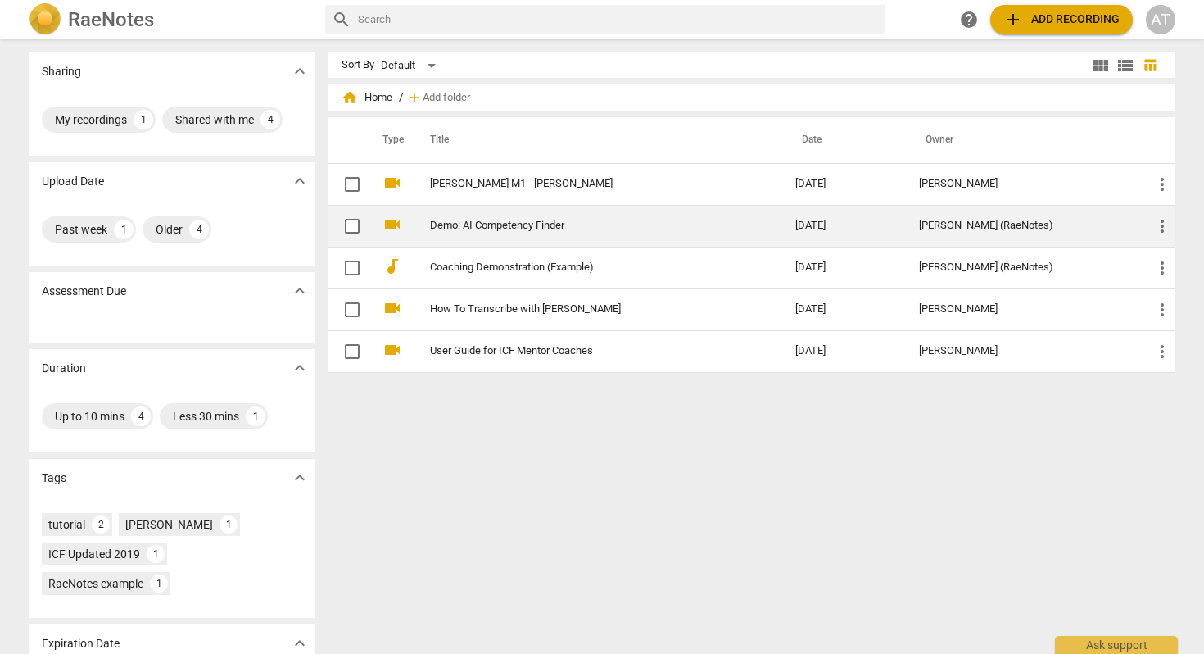
click at [1158, 225] on span "more_vert" at bounding box center [1162, 226] width 20 height 20
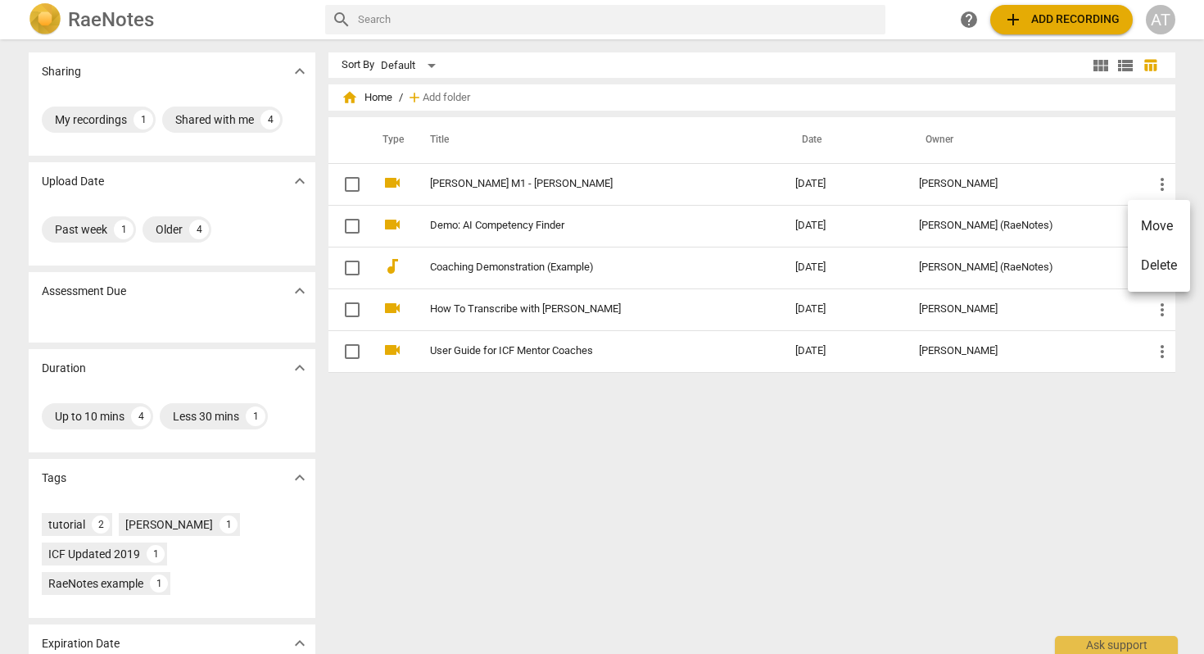
click at [1019, 440] on div at bounding box center [602, 327] width 1204 height 654
click at [1156, 16] on div "AT" at bounding box center [1160, 19] width 29 height 29
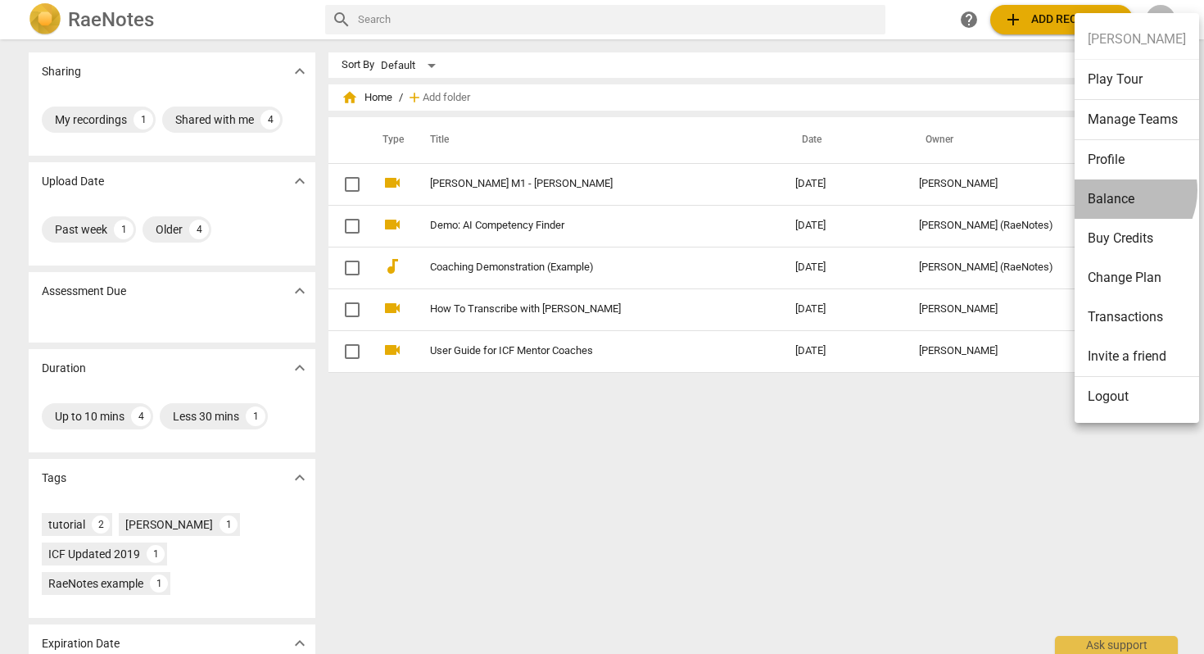
click at [1116, 190] on li "Balance" at bounding box center [1136, 198] width 124 height 39
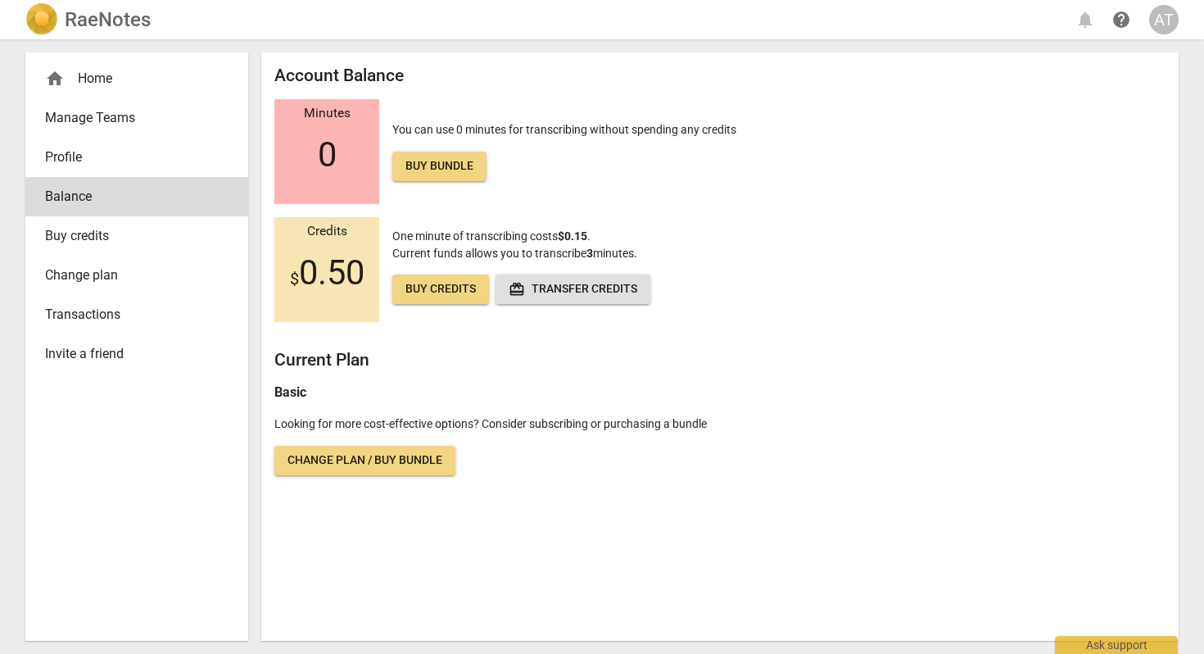
click at [41, 16] on img at bounding box center [41, 19] width 33 height 33
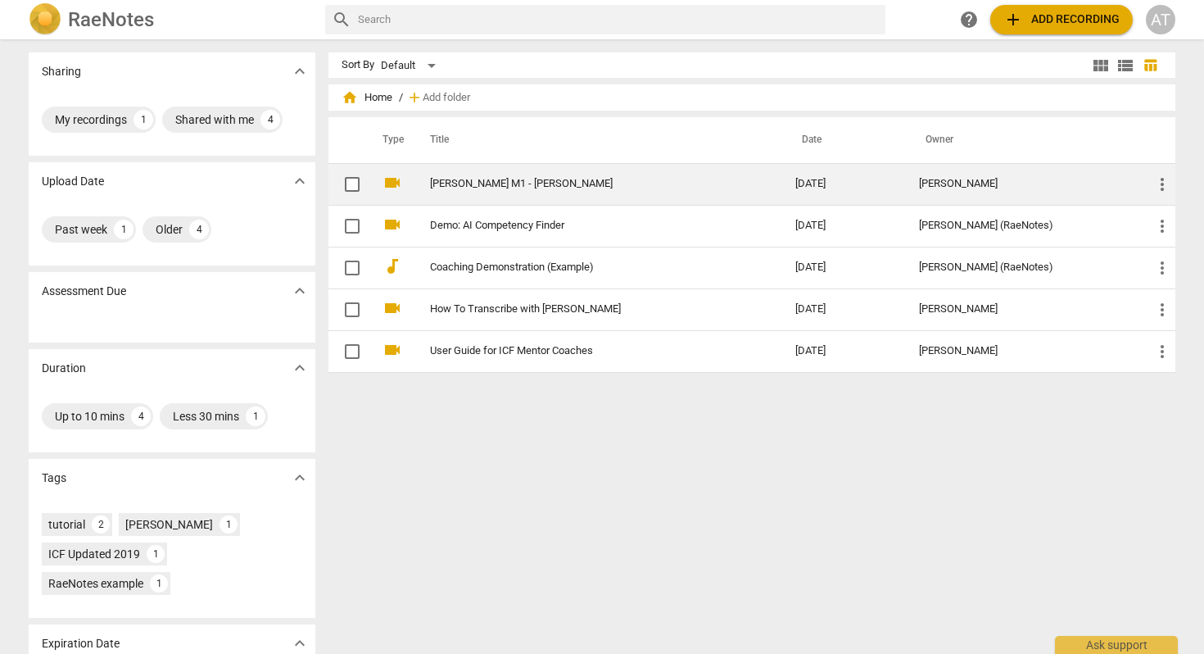
click at [1153, 183] on span "more_vert" at bounding box center [1162, 184] width 20 height 20
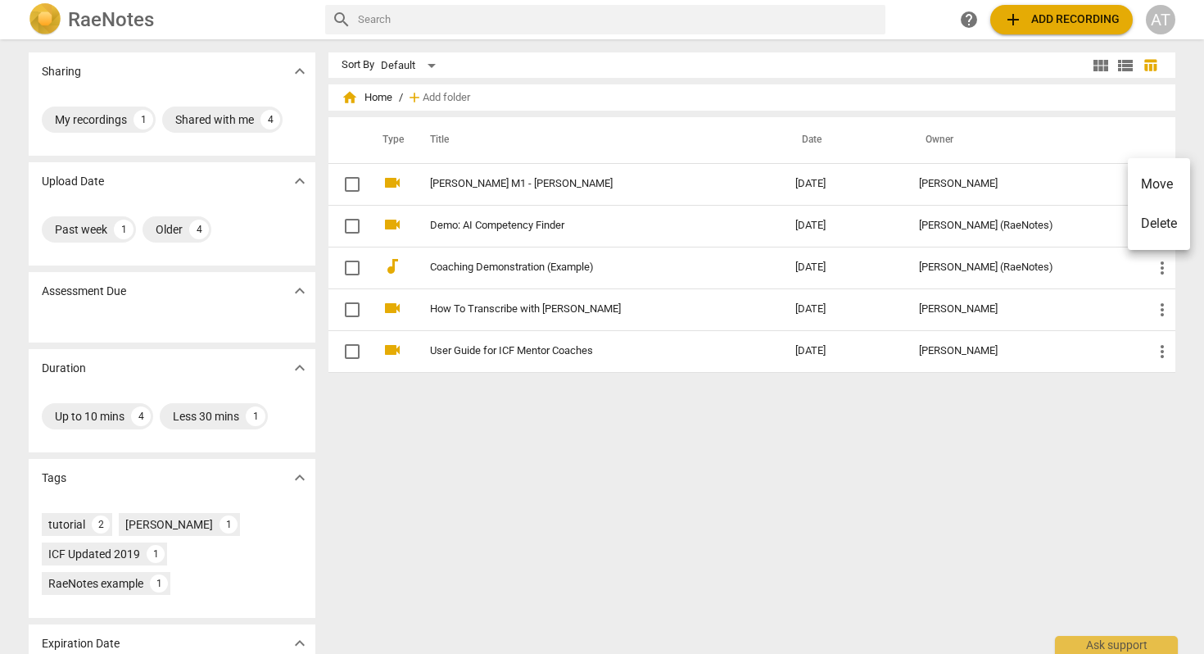
click at [764, 191] on div at bounding box center [602, 327] width 1204 height 654
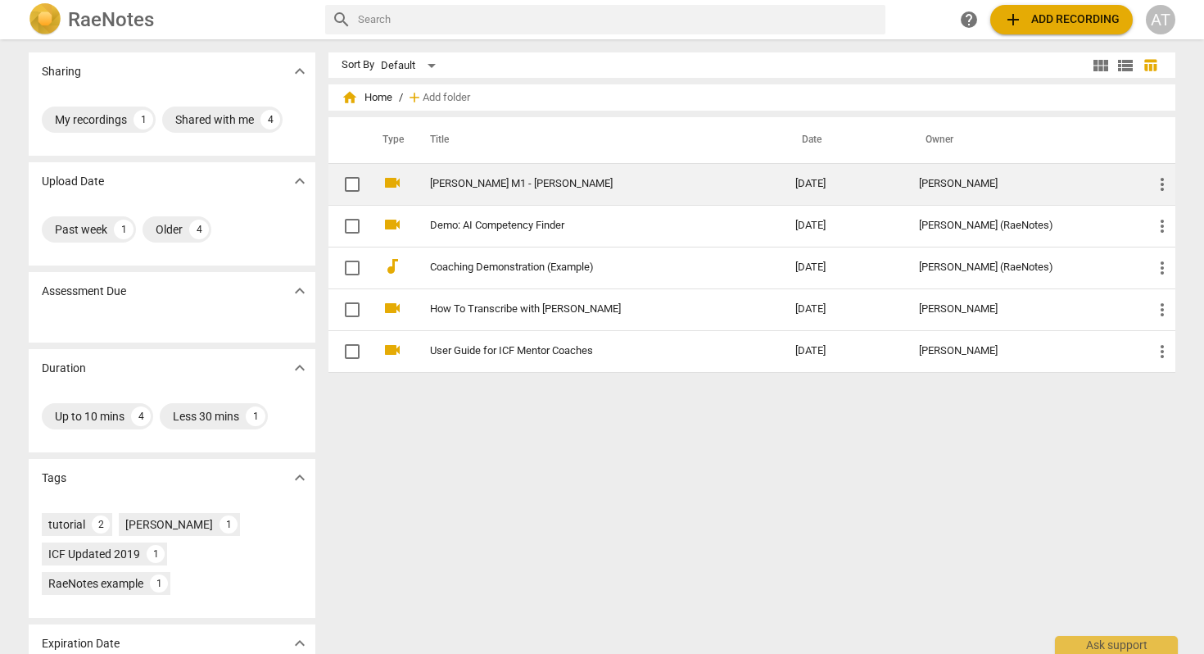
click at [571, 189] on link "Anna Teplooukhova M1 - Kelly Wood" at bounding box center [583, 184] width 306 height 12
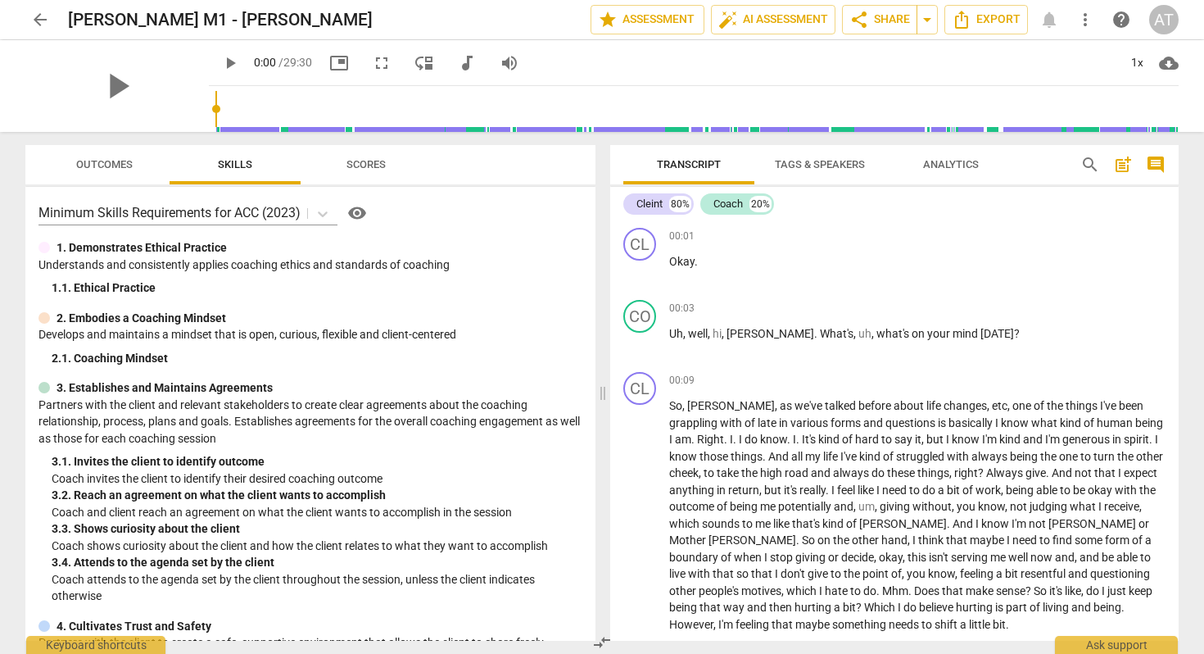
scroll to position [2, 0]
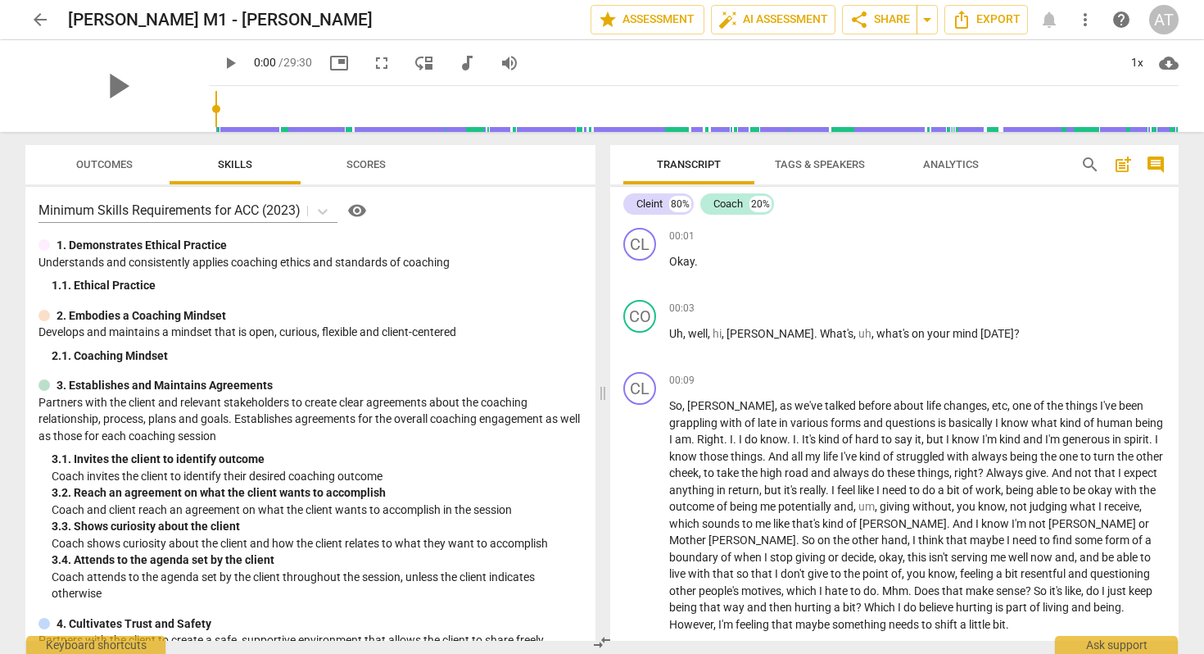
click at [1124, 162] on span "post_add" at bounding box center [1123, 165] width 20 height 20
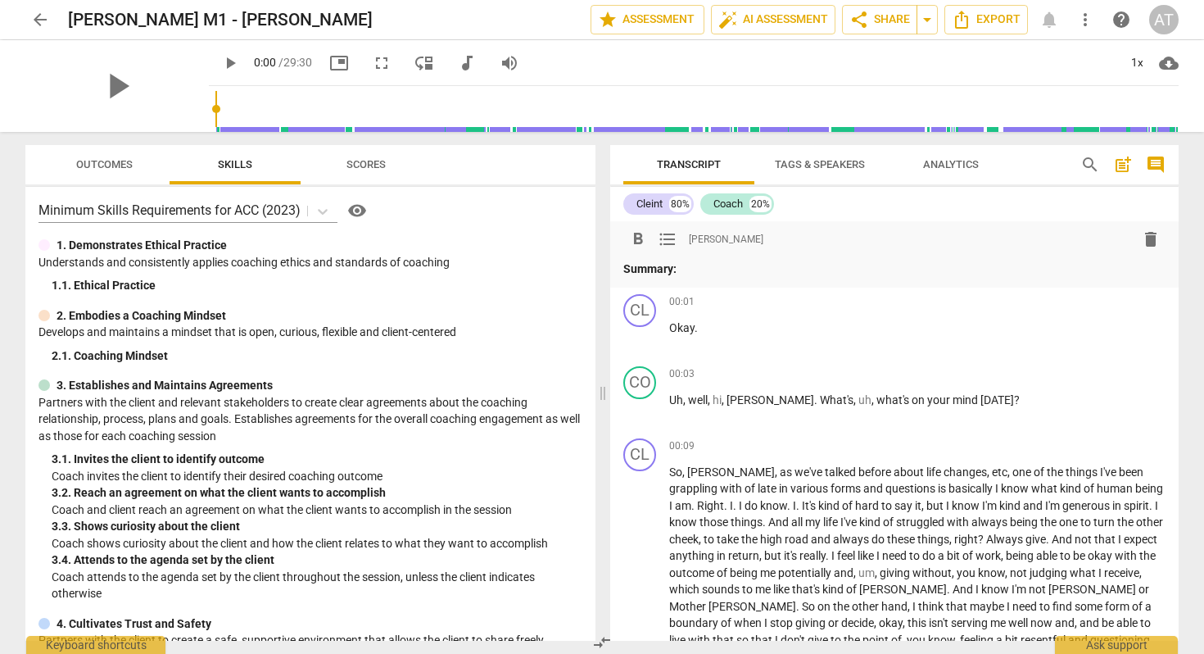
click at [1156, 165] on span "comment" at bounding box center [1156, 165] width 20 height 20
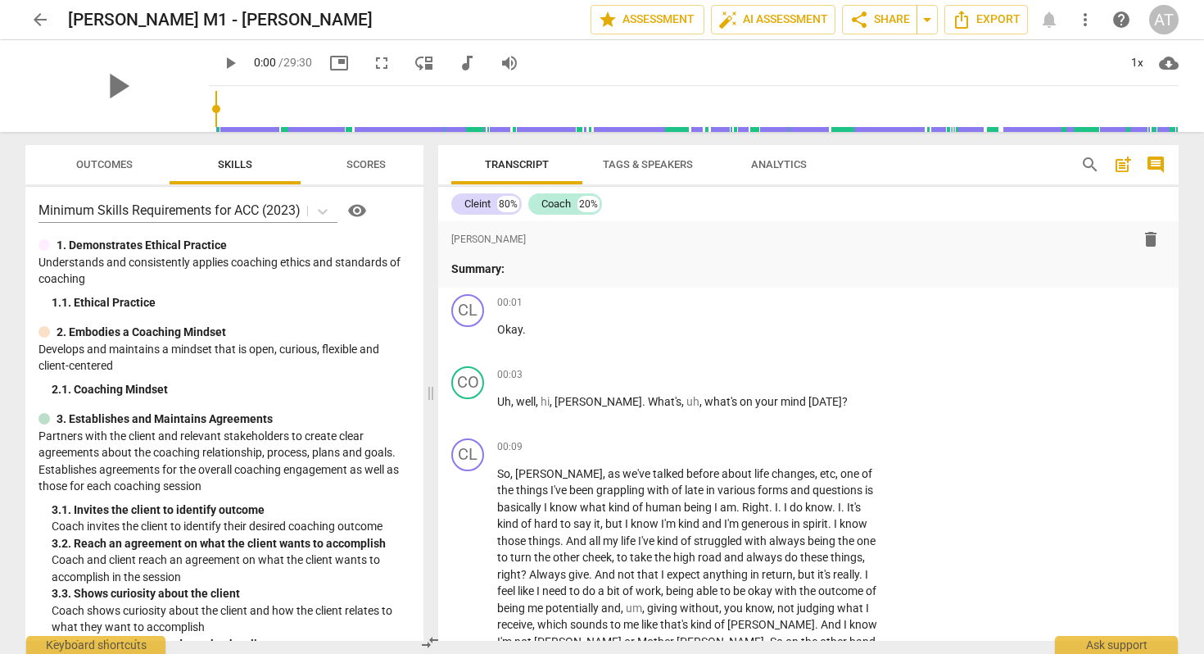
click at [779, 162] on span "Analytics" at bounding box center [779, 164] width 56 height 12
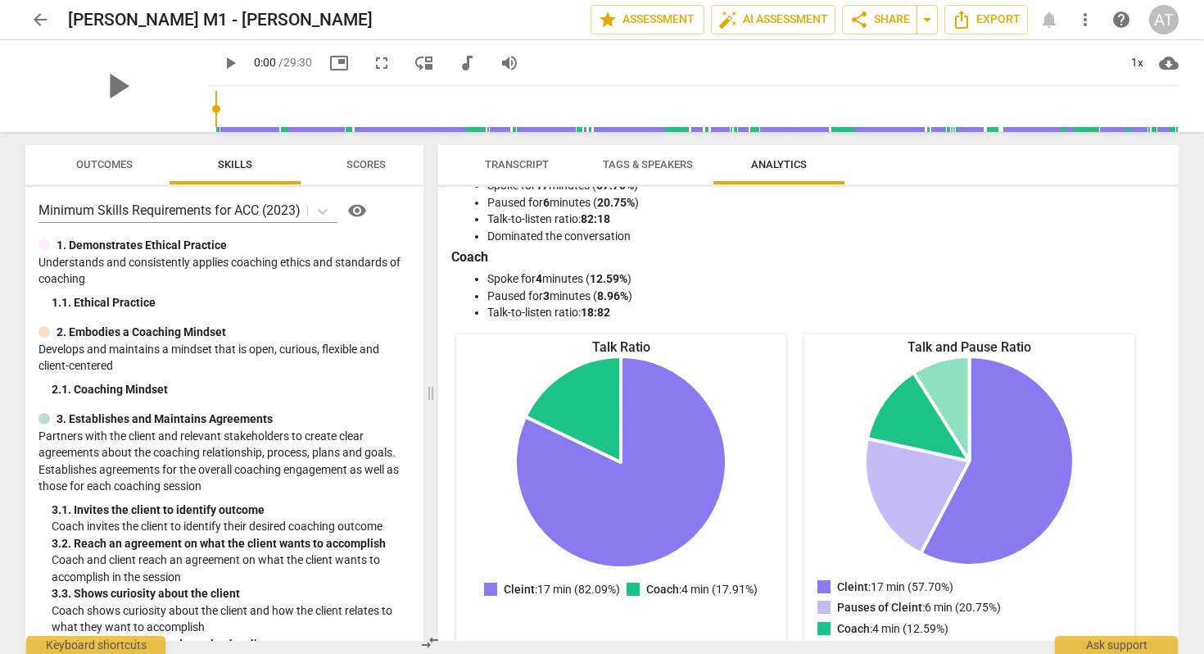
scroll to position [0, 0]
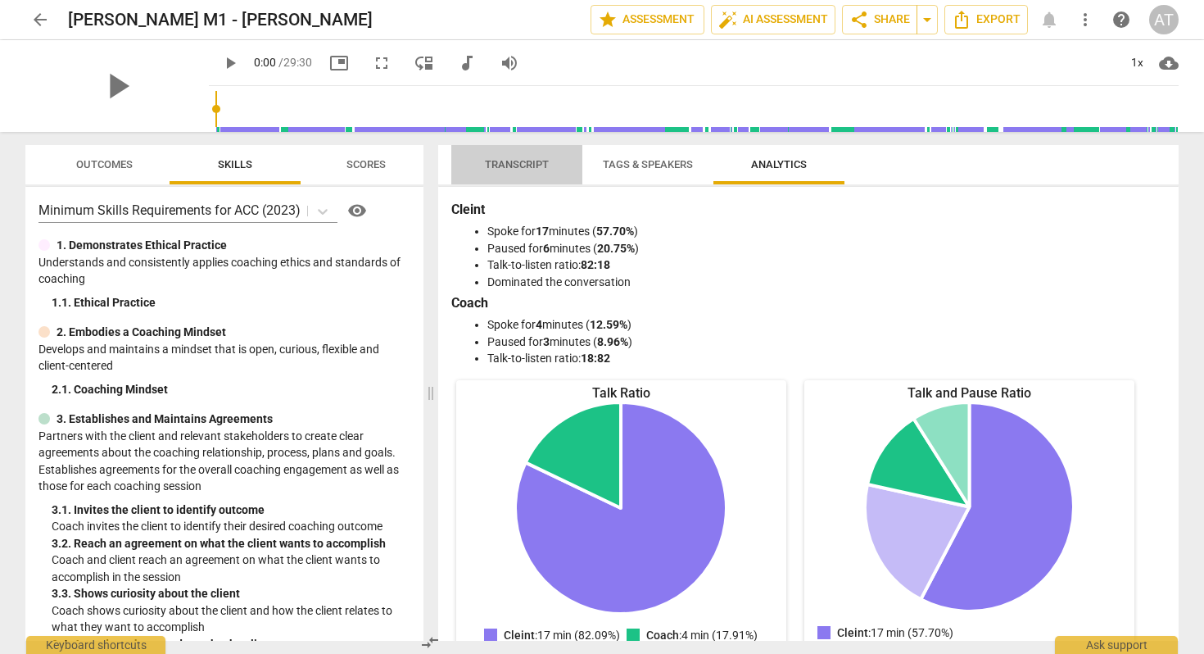
drag, startPoint x: 524, startPoint y: 159, endPoint x: 560, endPoint y: 169, distance: 37.4
click at [524, 159] on span "Transcript" at bounding box center [517, 164] width 64 height 12
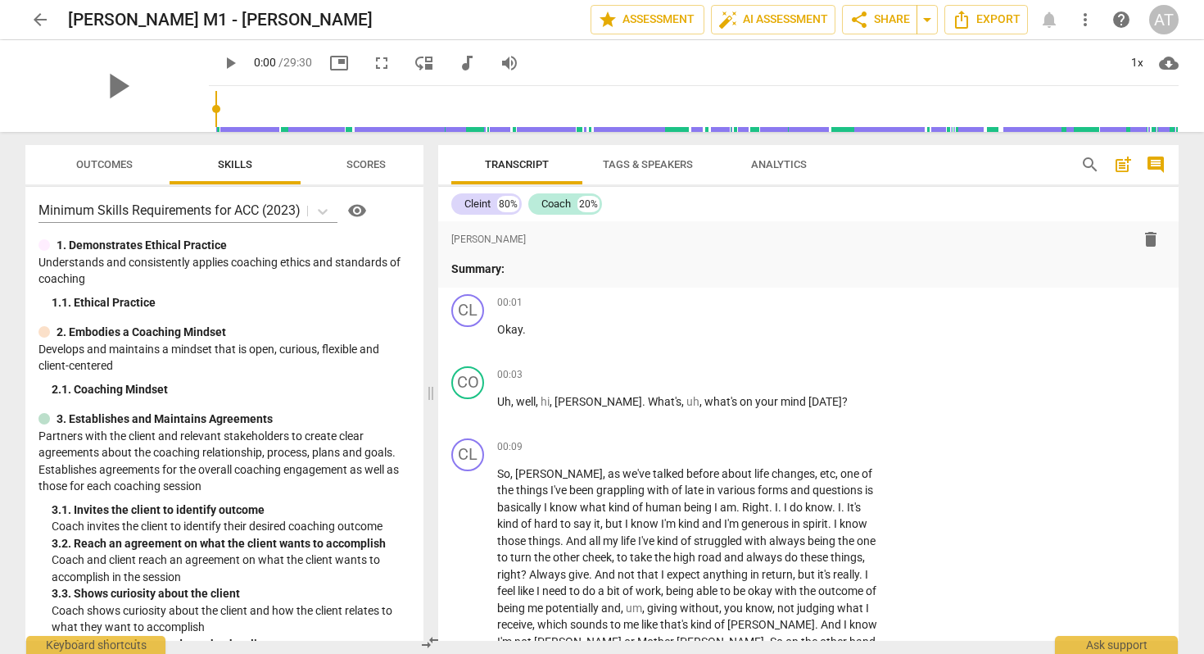
click at [1155, 166] on span "comment" at bounding box center [1156, 165] width 20 height 20
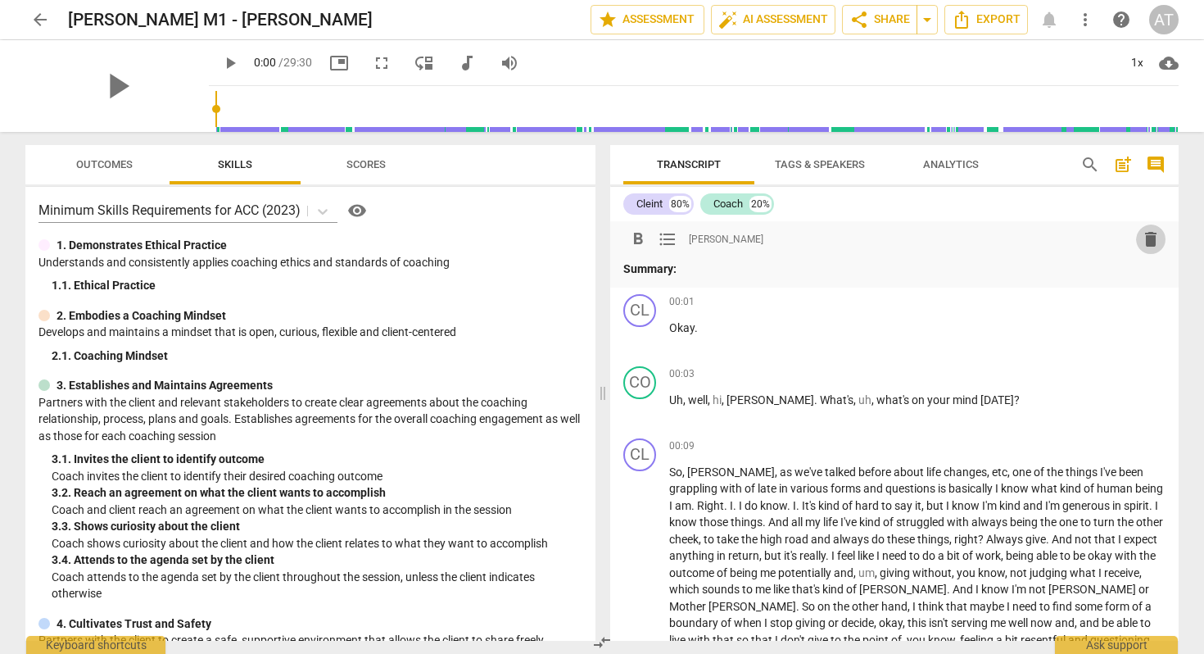
click at [1150, 237] on span "delete" at bounding box center [1151, 239] width 20 height 20
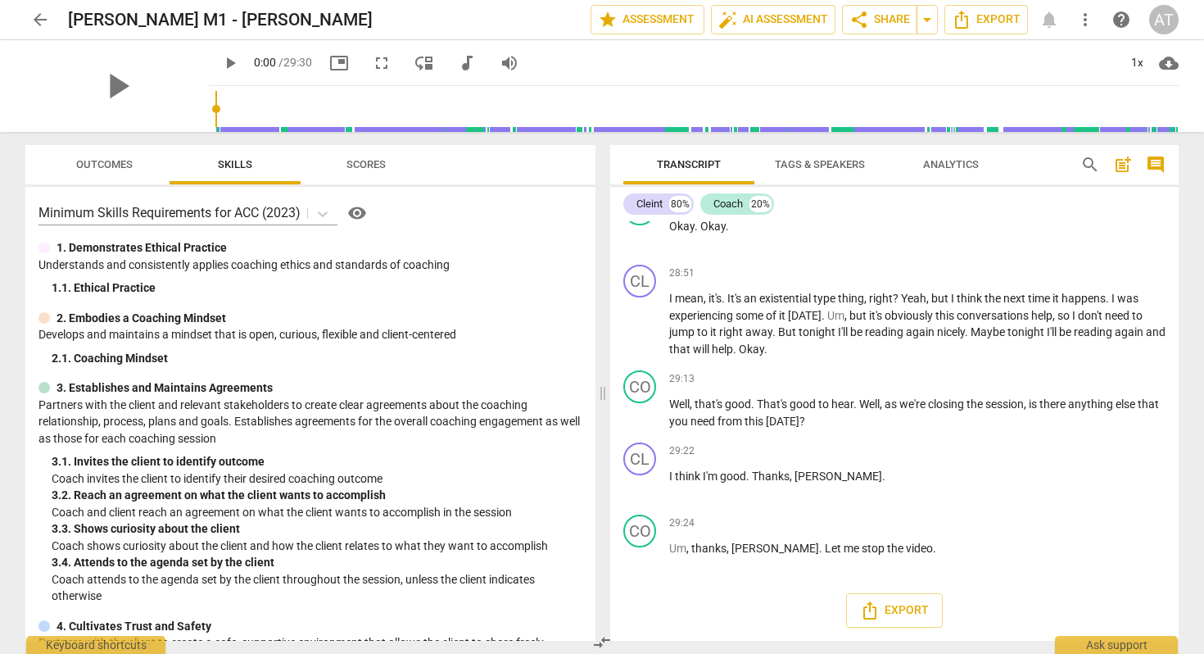
click at [112, 170] on span "Outcomes" at bounding box center [105, 165] width 96 height 22
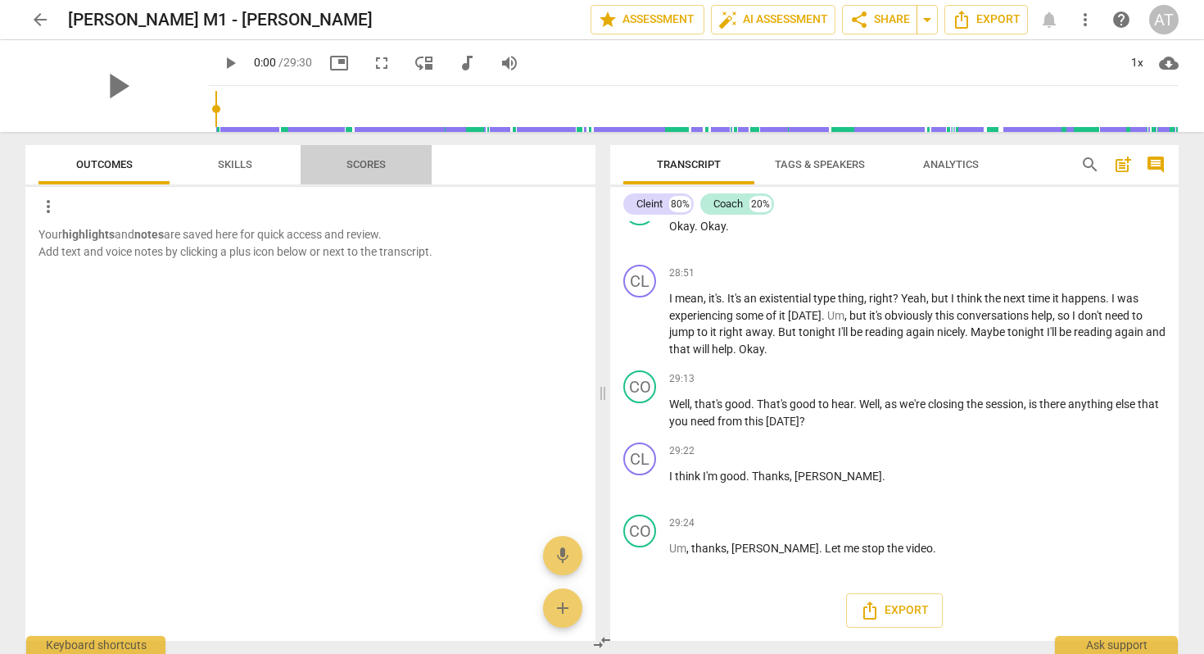
click at [352, 165] on span "Scores" at bounding box center [365, 164] width 39 height 12
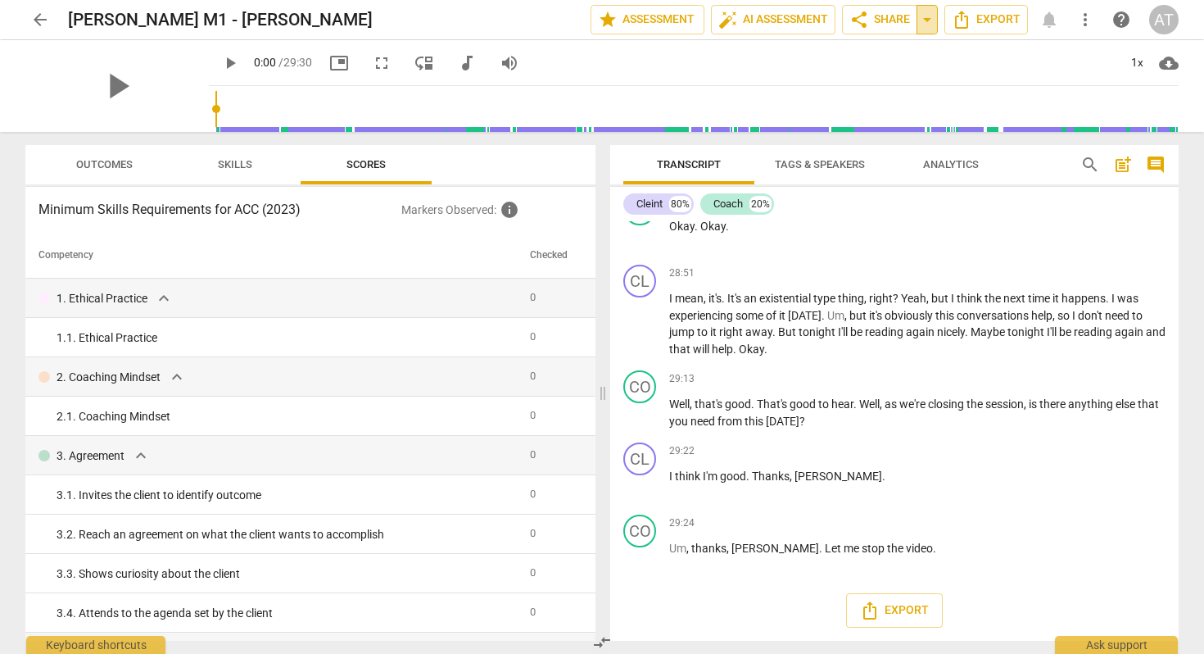
click at [923, 20] on span "arrow_drop_down" at bounding box center [927, 20] width 20 height 20
click at [645, 26] on span "star Assessment" at bounding box center [647, 20] width 99 height 20
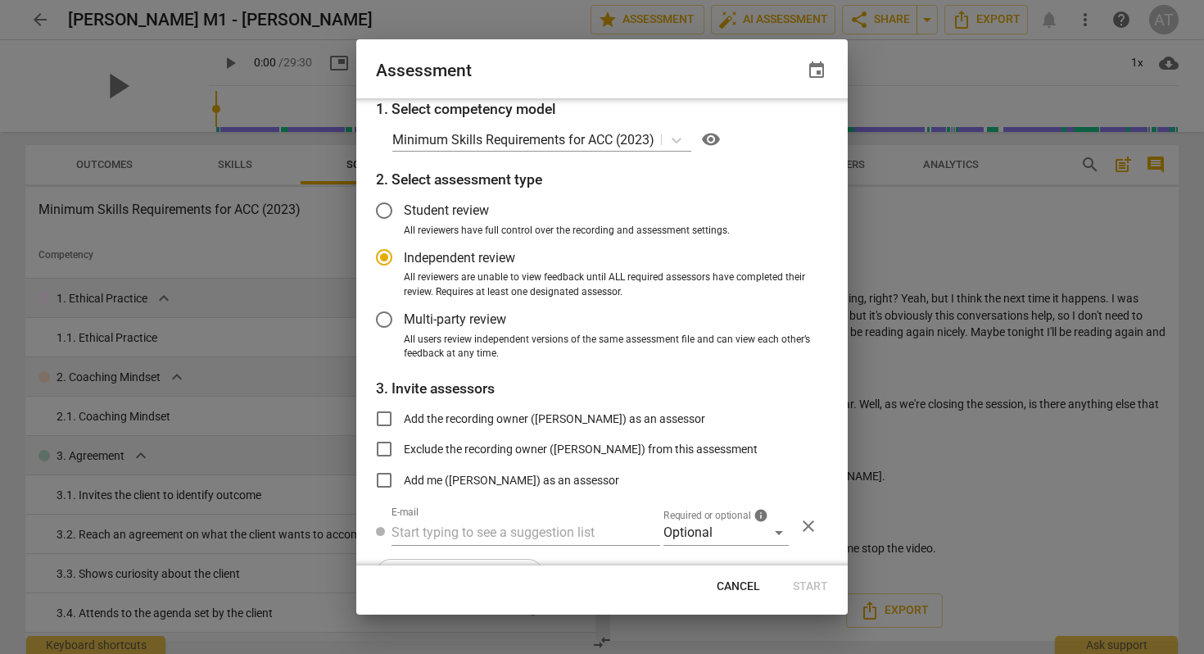
scroll to position [42, 0]
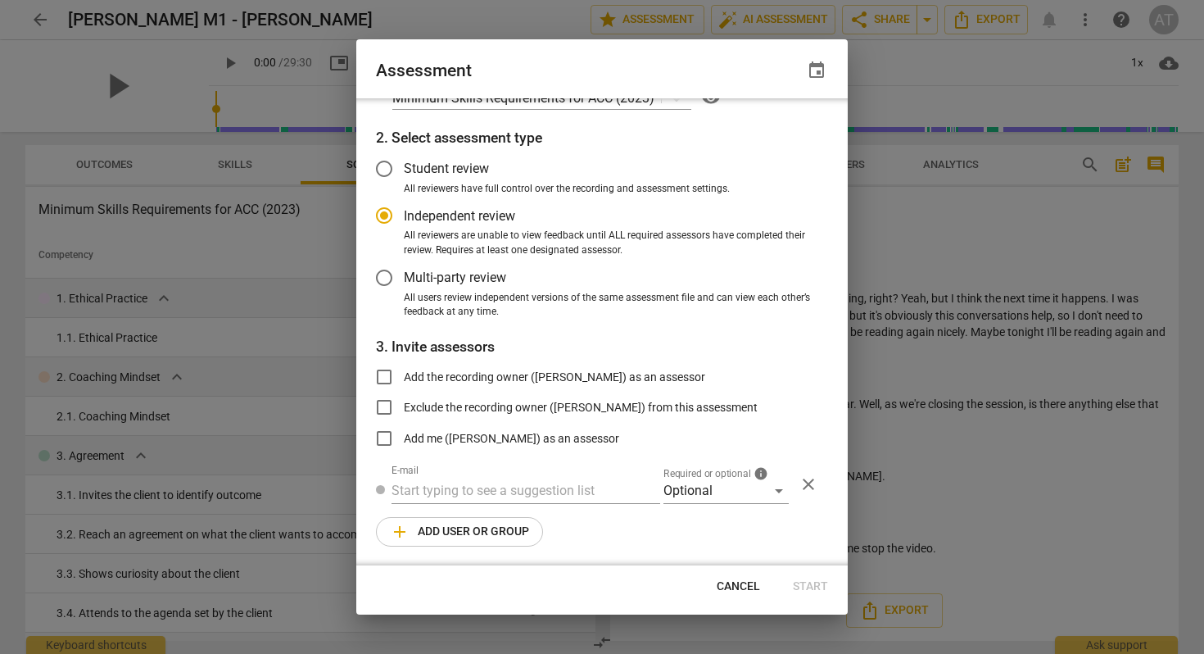
click at [751, 592] on span "Cancel" at bounding box center [738, 586] width 43 height 16
radio input "false"
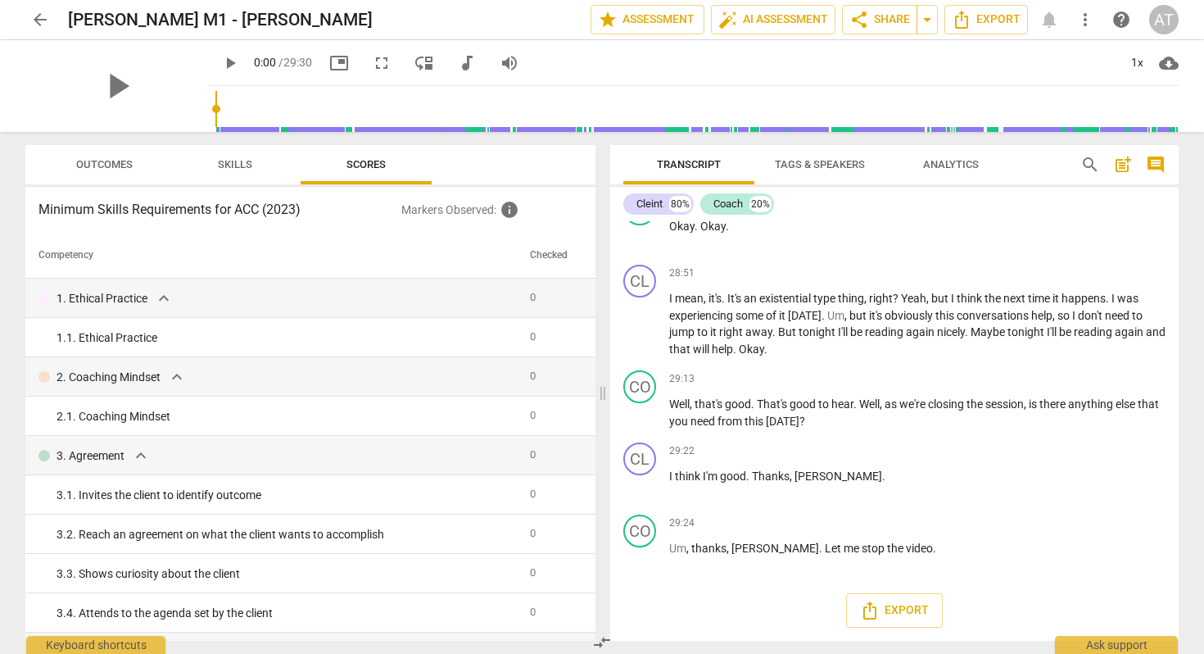
click at [39, 17] on span "arrow_back" at bounding box center [40, 20] width 20 height 20
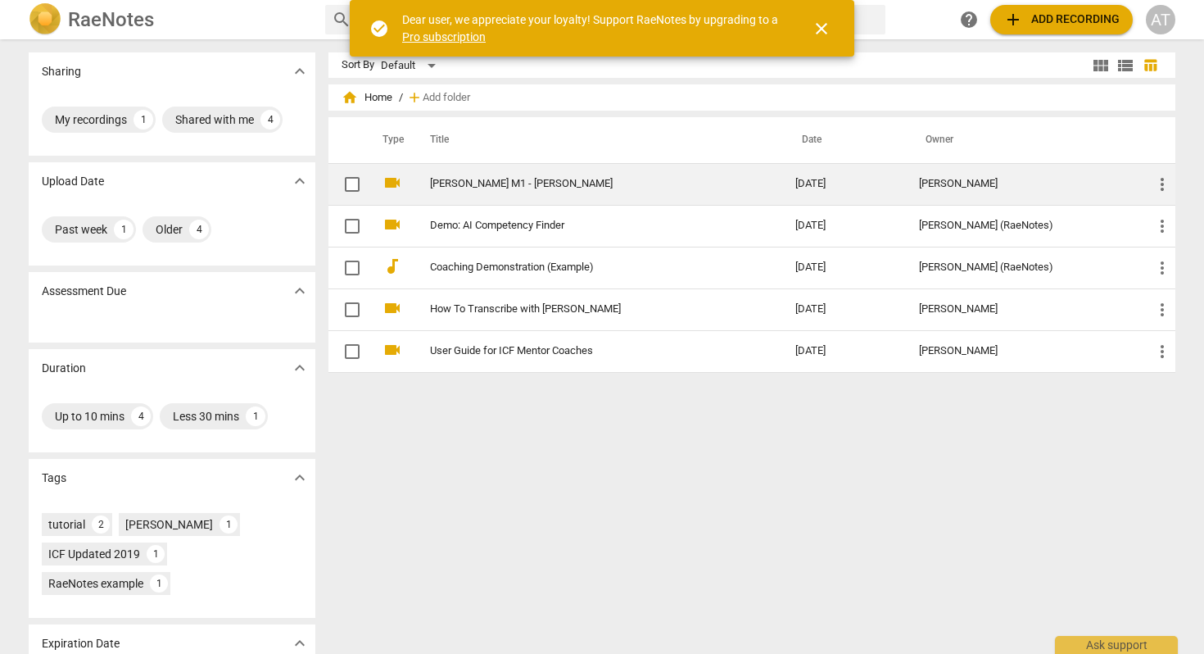
click at [497, 185] on link "Anna Teplooukhova M1 - Kelly Wood" at bounding box center [583, 184] width 306 height 12
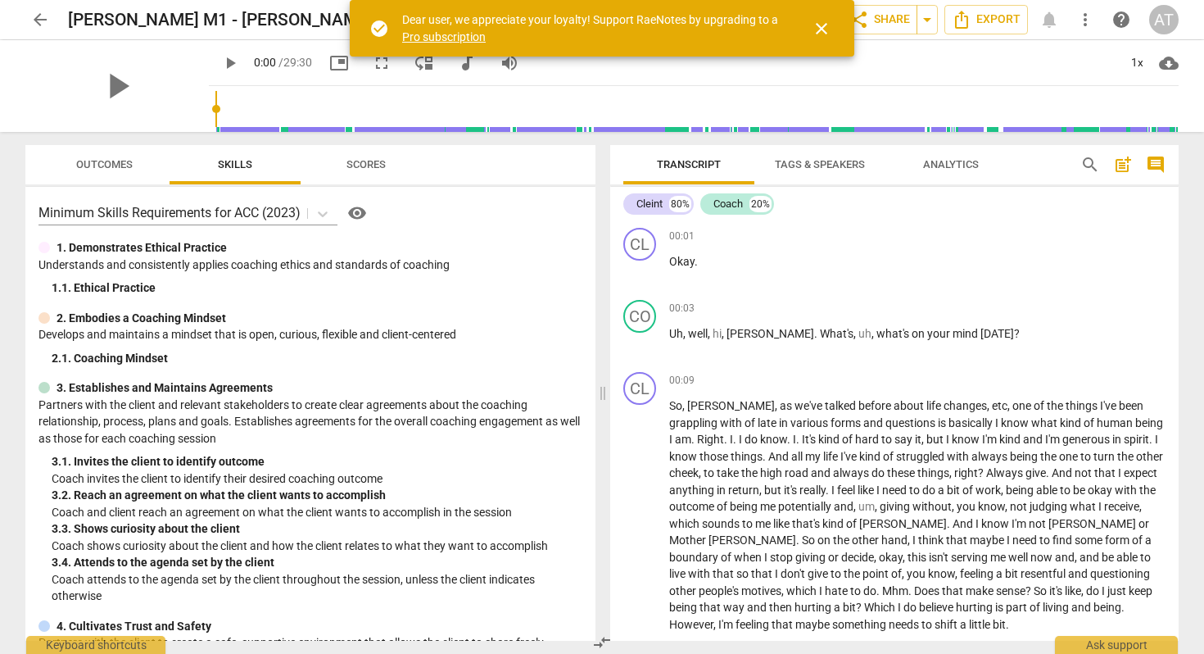
click at [815, 25] on span "close" at bounding box center [822, 29] width 20 height 20
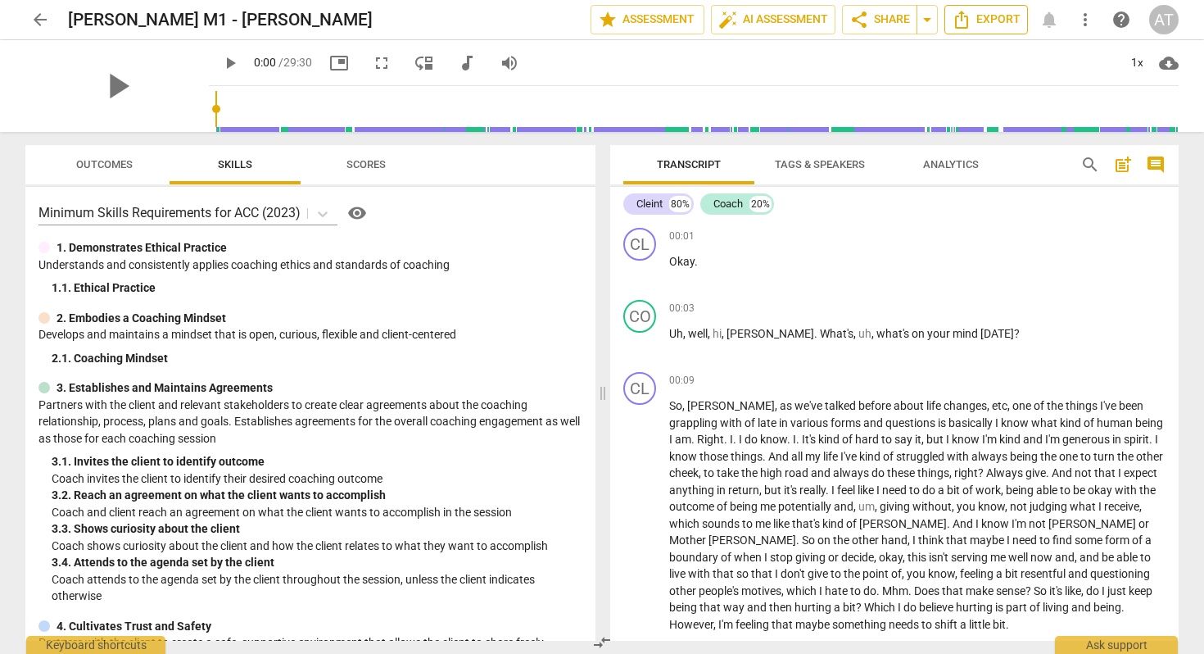
click at [1000, 22] on span "Export" at bounding box center [986, 20] width 69 height 20
click at [989, 24] on span "Export" at bounding box center [986, 20] width 69 height 20
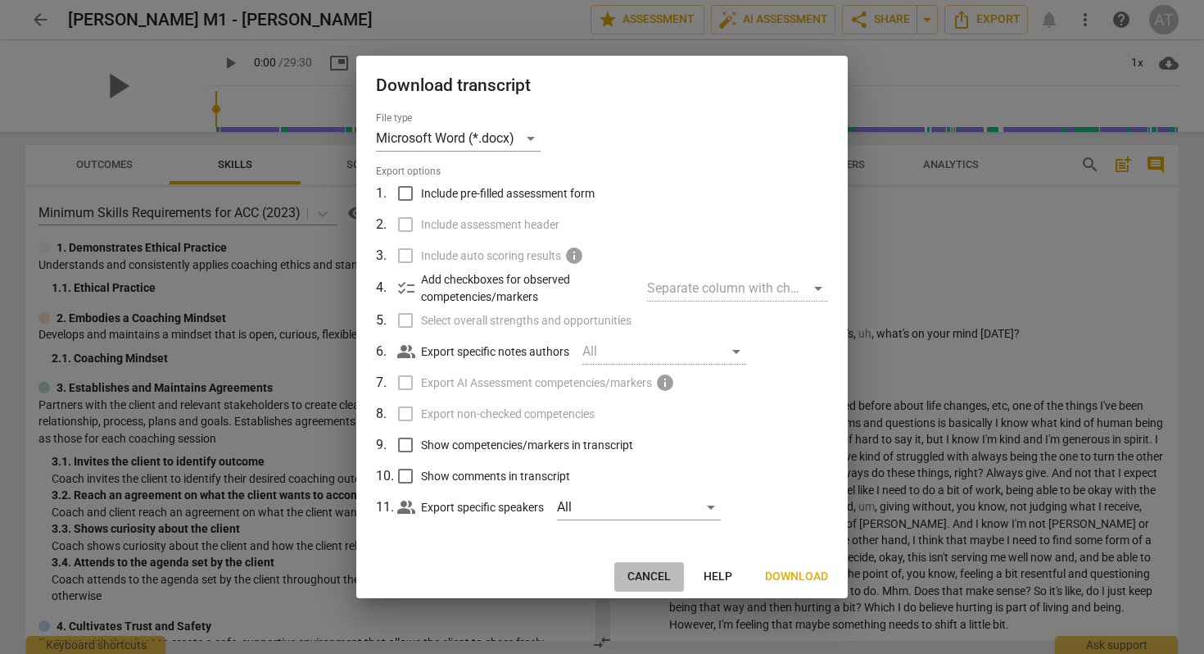
click at [649, 575] on span "Cancel" at bounding box center [648, 576] width 43 height 16
